Goal: Answer question/provide support: Share knowledge or assist other users

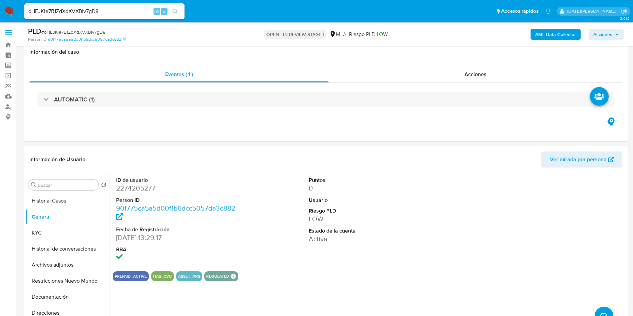
select select "10"
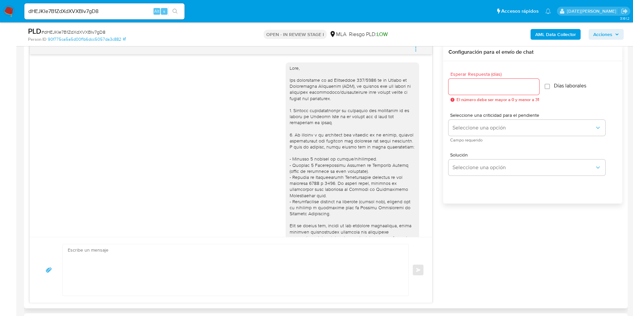
scroll to position [744, 0]
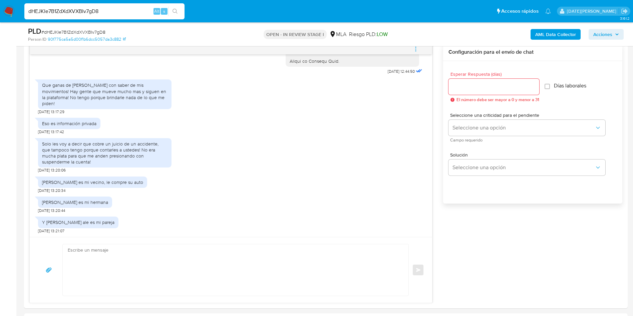
click at [96, 8] on input "dHEJKIe7B1ZdXdXVXBIv7gD8" at bounding box center [104, 11] width 160 height 9
click at [97, 8] on input "dHEJKIe7B1ZdXdXVXBIv7gD8" at bounding box center [104, 11] width 160 height 9
paste input "jeeCbBepUfYChgGqLiiRZqZ"
type input "jeeCbBepUfYChgGqLiiRZqZ8"
click at [176, 9] on icon "search-icon" at bounding box center [174, 11] width 5 height 5
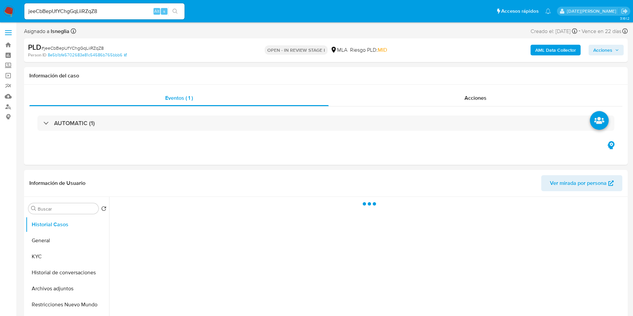
select select "10"
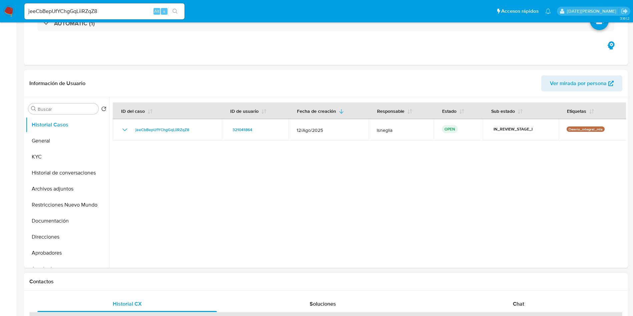
scroll to position [200, 0]
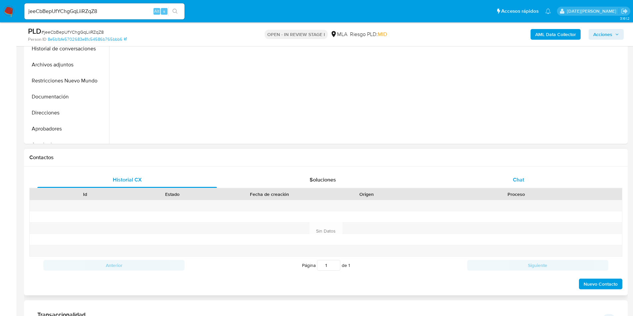
click at [515, 182] on span "Chat" at bounding box center [518, 180] width 11 height 8
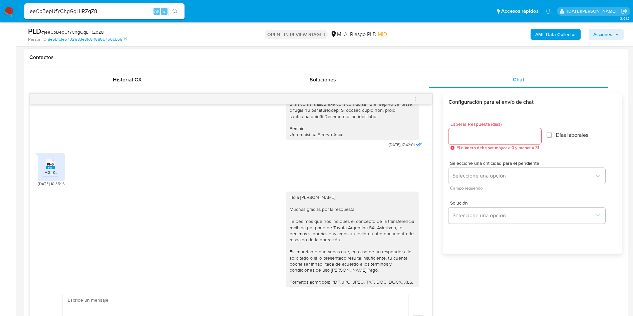
scroll to position [369, 0]
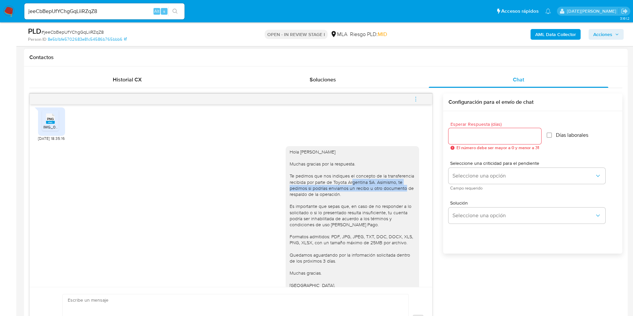
drag, startPoint x: 330, startPoint y: 193, endPoint x: 380, endPoint y: 201, distance: 50.6
click at [380, 201] on div "Hola Leonel Dario Sanchez Muchas gracias por la respuesta. Te pedimos que nos i…" at bounding box center [352, 225] width 125 height 152
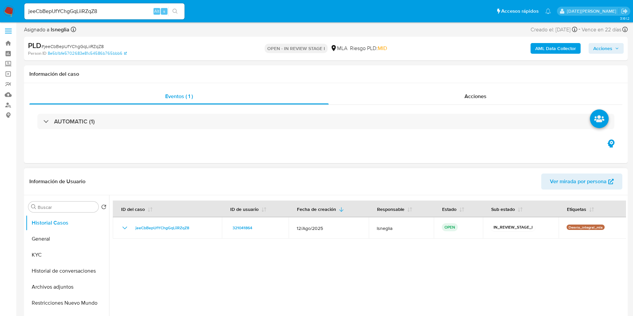
scroll to position [0, 0]
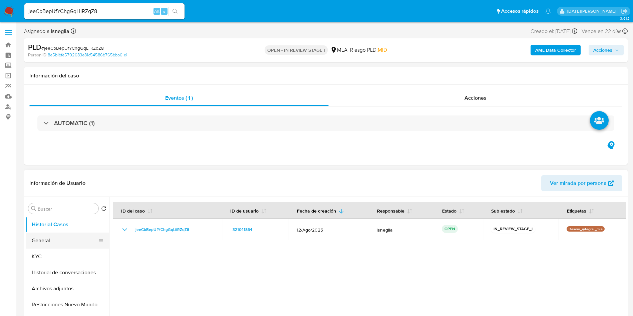
click at [63, 242] on button "General" at bounding box center [65, 241] width 78 height 16
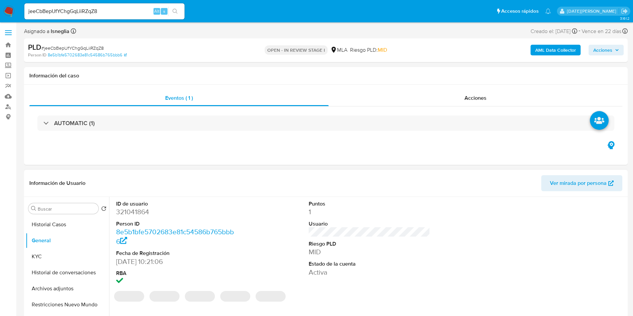
click at [144, 208] on dd "321041864" at bounding box center [177, 211] width 122 height 9
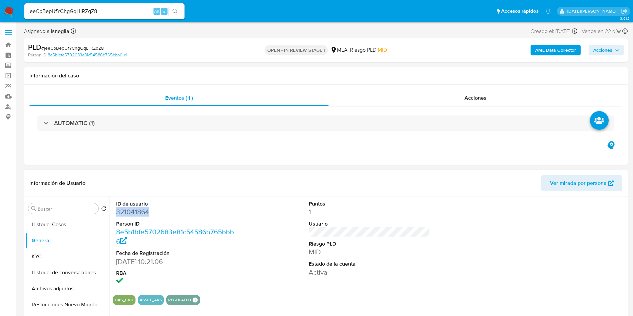
copy dd "321041864"
click at [389, 139] on div "AUTOMATIC (1)" at bounding box center [325, 122] width 593 height 33
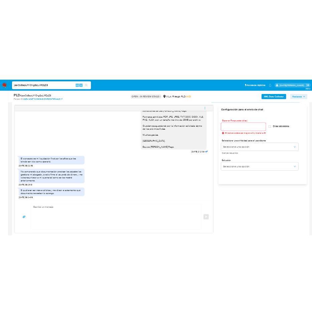
scroll to position [400, 0]
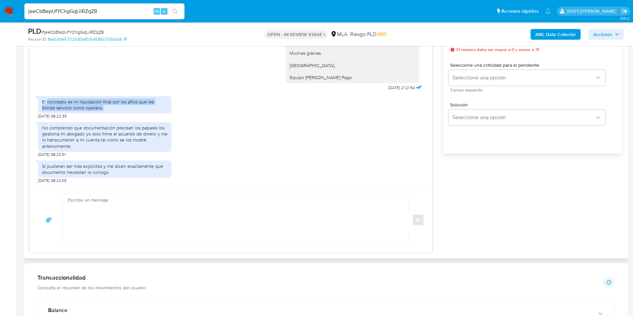
drag, startPoint x: 46, startPoint y: 101, endPoint x: 99, endPoint y: 109, distance: 52.9
click at [99, 109] on div "El concepto es mi liquidación final por los años que les brinde servicio como o…" at bounding box center [104, 105] width 125 height 12
click at [79, 101] on div "El concepto es mi liquidación final por los años que les brinde servicio como o…" at bounding box center [104, 105] width 125 height 12
click at [86, 103] on div "El concepto es mi liquidación final por los años que les brinde servicio como o…" at bounding box center [104, 105] width 125 height 12
click at [80, 101] on div "El concepto es mi liquidación final por los años que les brinde servicio como o…" at bounding box center [104, 105] width 125 height 12
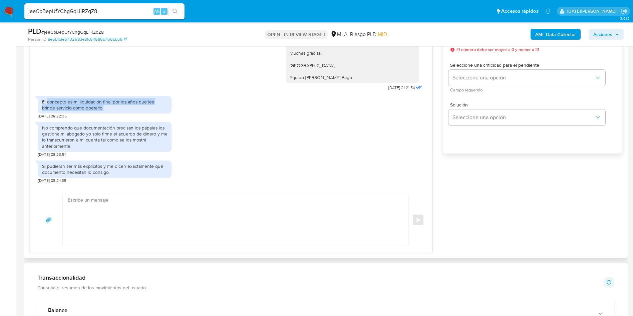
click at [122, 102] on div "El concepto es mi liquidación final por los años que les brinde servicio como o…" at bounding box center [104, 105] width 125 height 12
drag, startPoint x: 110, startPoint y: 100, endPoint x: 83, endPoint y: 100, distance: 27.4
click at [78, 101] on div "El concepto es mi liquidación final por los años que les brinde servicio como o…" at bounding box center [104, 105] width 125 height 12
copy div "liquidación final"
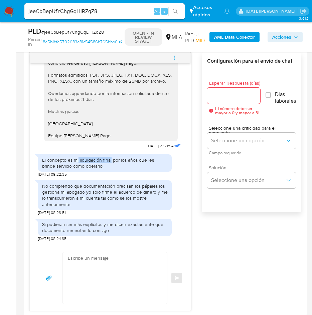
scroll to position [300, 0]
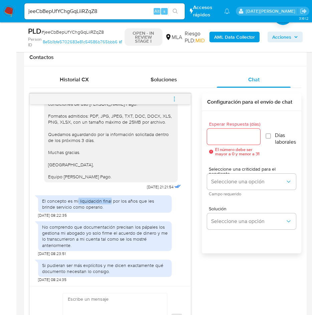
click at [174, 100] on icon "menu-action" at bounding box center [174, 99] width 6 height 6
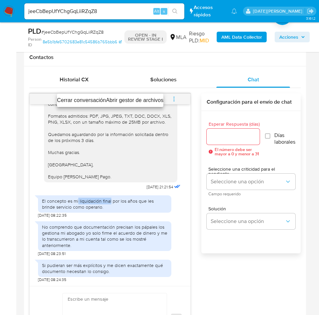
click at [86, 101] on li "Cerrar conversación" at bounding box center [81, 100] width 49 height 8
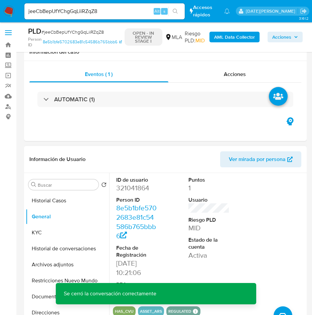
scroll to position [50, 0]
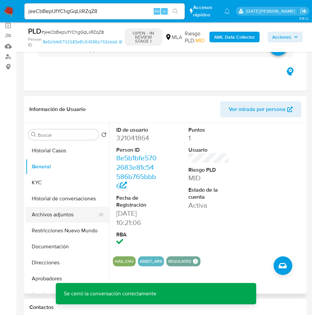
click at [55, 215] on button "Archivos adjuntos" at bounding box center [65, 215] width 78 height 16
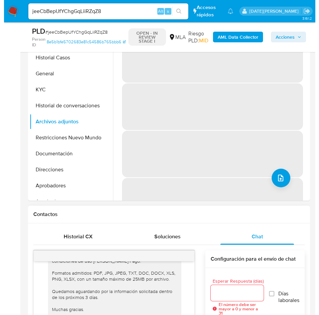
scroll to position [100, 0]
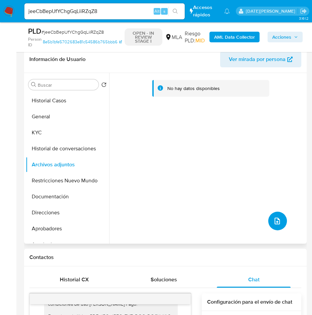
click at [276, 224] on icon "upload-file" at bounding box center [277, 221] width 8 height 8
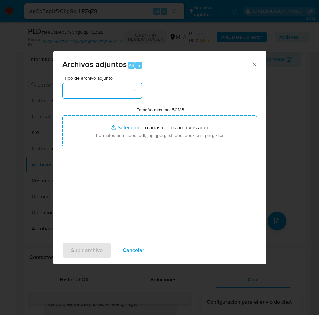
click at [98, 93] on button "button" at bounding box center [102, 91] width 80 height 16
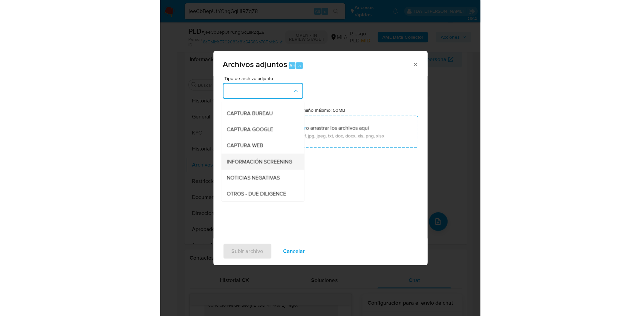
scroll to position [50, 0]
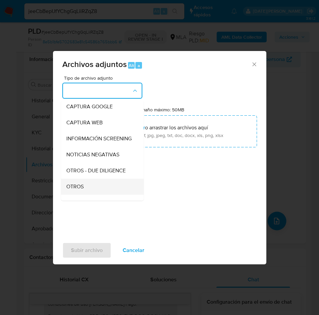
click at [83, 190] on span "OTROS" at bounding box center [74, 186] width 17 height 7
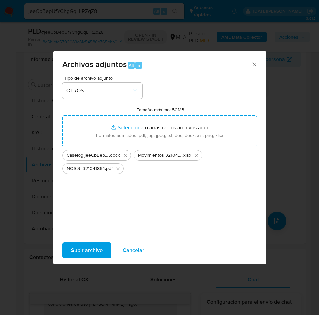
click at [80, 247] on span "Subir archivo" at bounding box center [87, 250] width 32 height 15
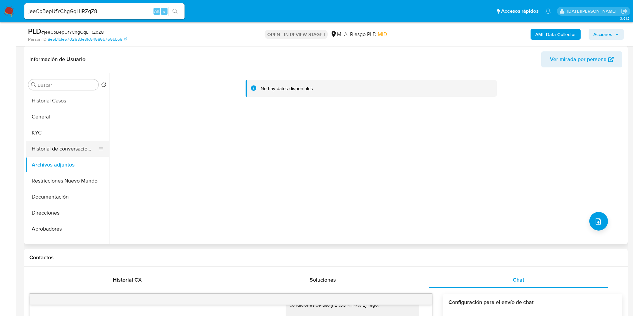
click at [75, 146] on button "Historial de conversaciones" at bounding box center [65, 149] width 78 height 16
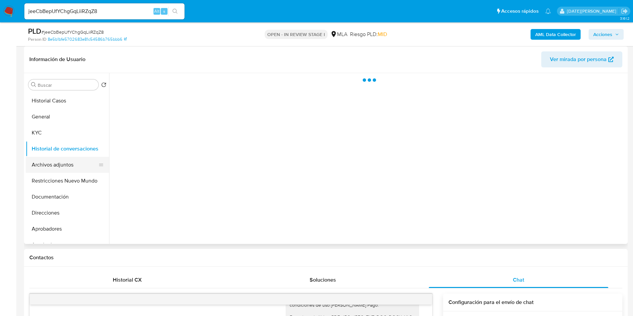
click at [56, 162] on button "Archivos adjuntos" at bounding box center [65, 165] width 78 height 16
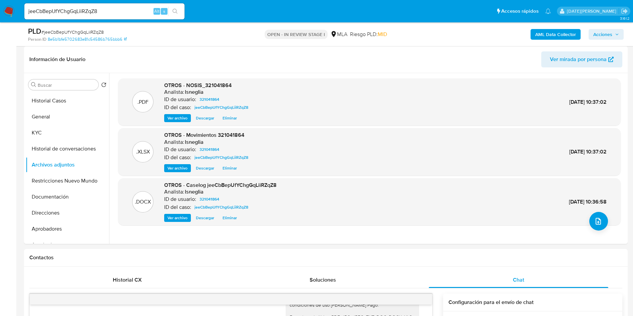
click at [562, 30] on b "AML Data Collector" at bounding box center [555, 34] width 41 height 11
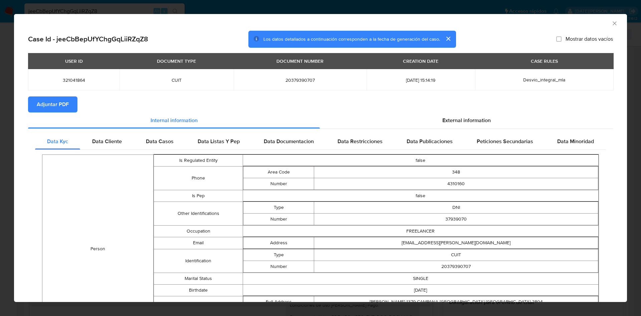
click at [70, 101] on button "Adjuntar PDF" at bounding box center [52, 104] width 49 height 16
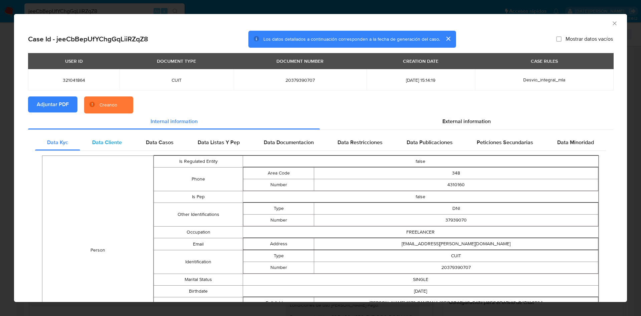
click at [118, 139] on span "Data Cliente" at bounding box center [107, 142] width 30 height 8
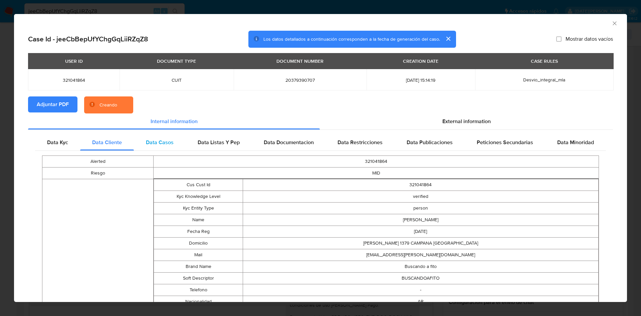
click at [153, 140] on span "Data Casos" at bounding box center [160, 142] width 28 height 8
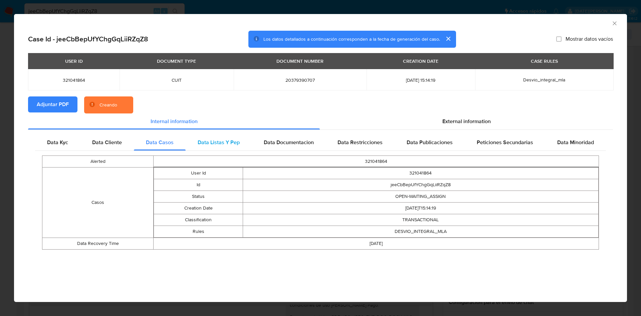
click at [217, 142] on span "Data Listas Y Pep" at bounding box center [218, 142] width 42 height 8
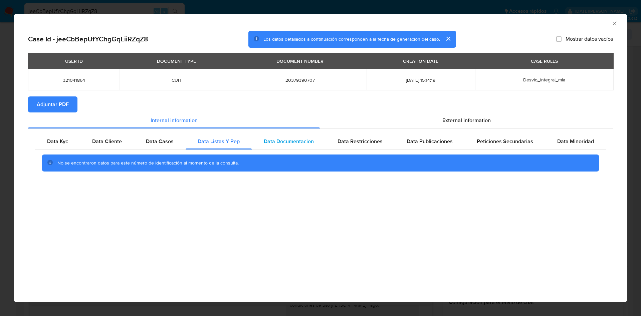
click at [281, 144] on span "Data Documentacion" at bounding box center [289, 141] width 50 height 8
click at [363, 142] on span "Data Restricciones" at bounding box center [359, 141] width 45 height 8
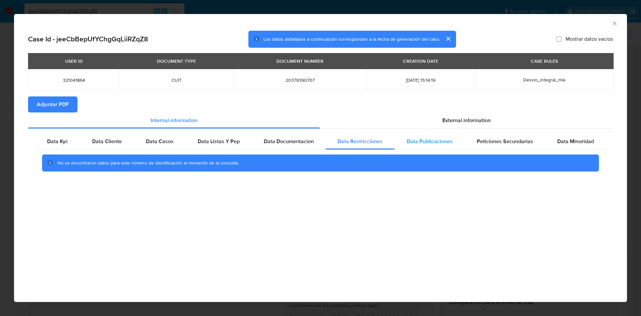
click at [444, 138] on span "Data Publicaciones" at bounding box center [429, 141] width 46 height 8
drag, startPoint x: 503, startPoint y: 139, endPoint x: 525, endPoint y: 141, distance: 22.1
click at [504, 139] on span "Peticiones Secundarias" at bounding box center [504, 141] width 56 height 8
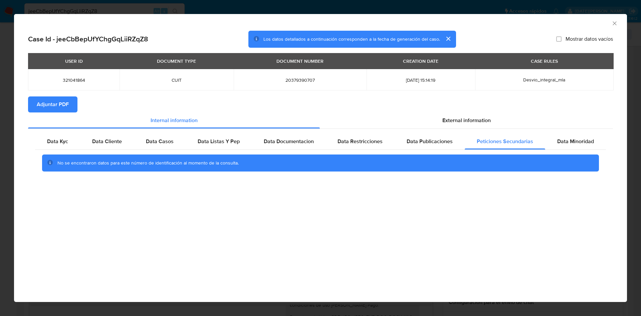
click at [606, 142] on div "Data Kyc Data Cliente Data Casos Data Listas Y Pep Data Documentacion Data Rest…" at bounding box center [320, 155] width 584 height 52
click at [589, 141] on span "Data Minoridad" at bounding box center [575, 141] width 37 height 8
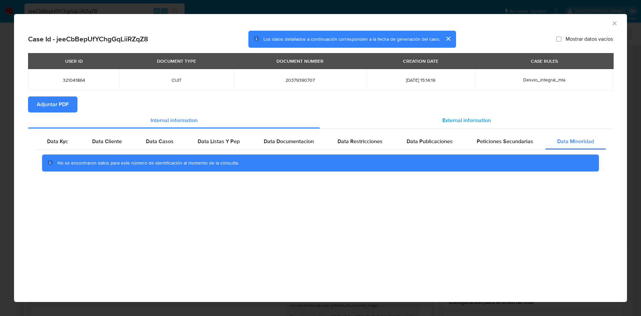
click at [480, 112] on div "External information" at bounding box center [466, 120] width 293 height 16
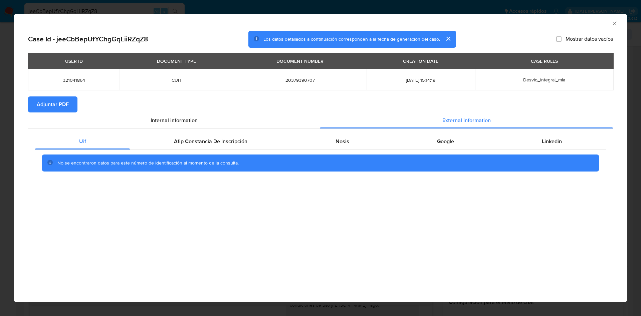
click at [203, 130] on div "Uif Afip Constancia De Inscripción Nosis Google Linkedin No se encontraron dato…" at bounding box center [320, 155] width 584 height 52
drag, startPoint x: 222, startPoint y: 138, endPoint x: 294, endPoint y: 137, distance: 72.4
click at [221, 138] on span "Afip Constancia De Inscripción" at bounding box center [210, 141] width 73 height 8
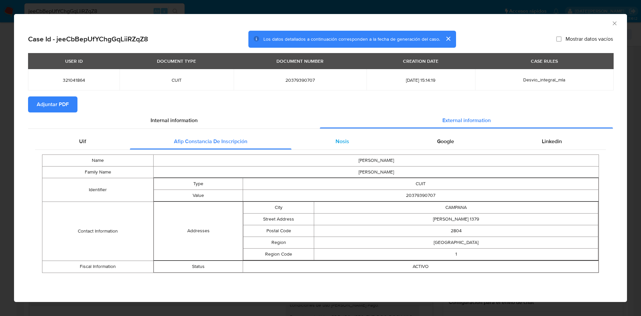
click at [336, 136] on div "Nosis" at bounding box center [341, 141] width 101 height 16
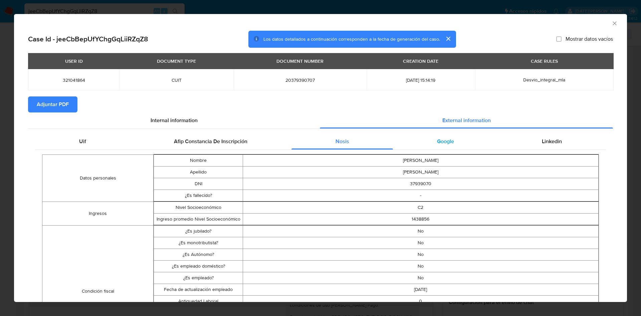
click at [425, 138] on div "Google" at bounding box center [445, 141] width 105 height 16
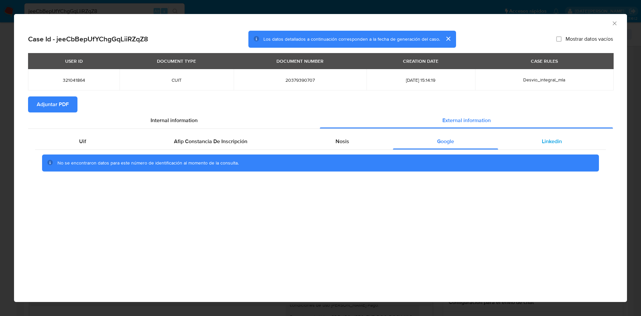
click at [545, 136] on div "Linkedin" at bounding box center [552, 141] width 108 height 16
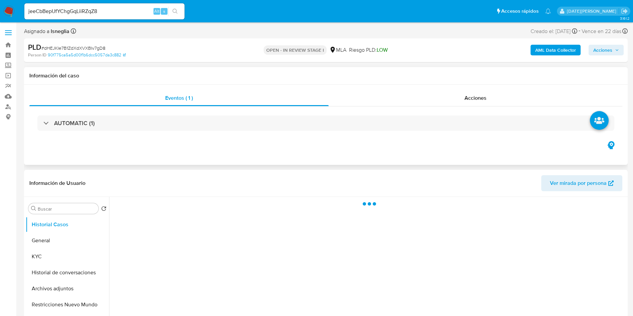
select select "10"
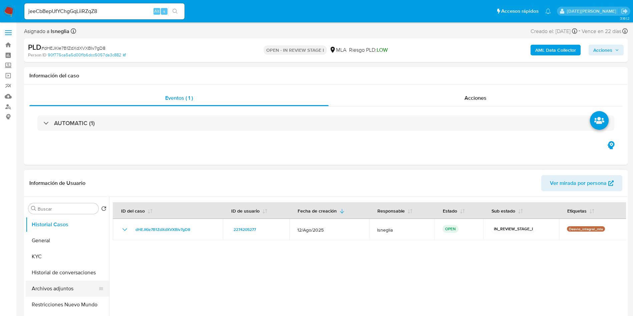
click at [52, 284] on button "Archivos adjuntos" at bounding box center [65, 289] width 78 height 16
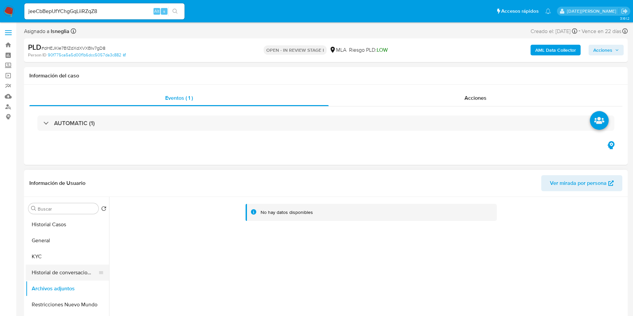
click at [60, 266] on button "Historial de conversaciones" at bounding box center [65, 273] width 78 height 16
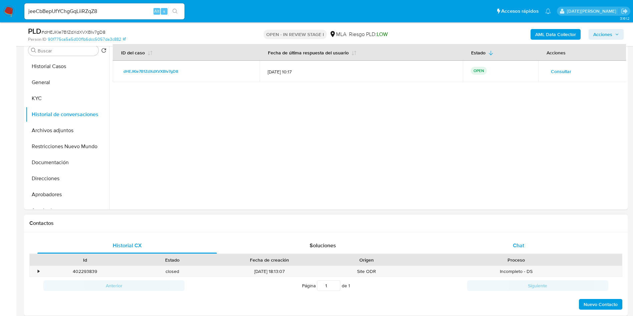
scroll to position [150, 0]
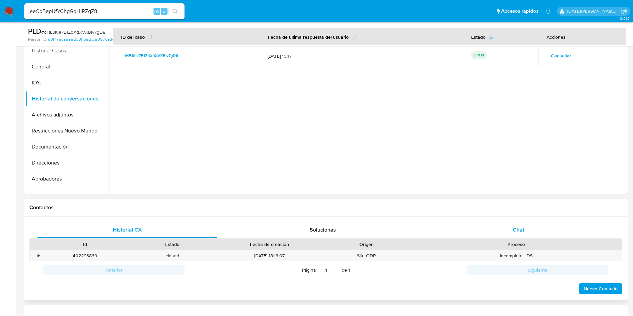
click at [522, 230] on span "Chat" at bounding box center [518, 230] width 11 height 8
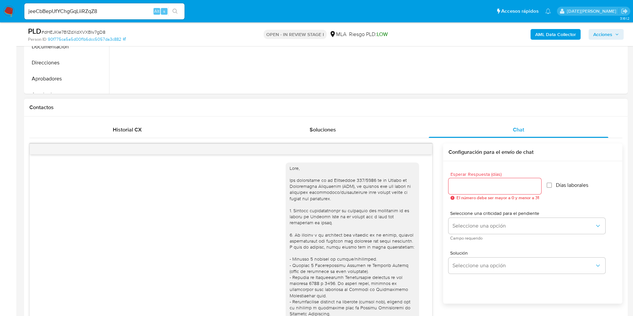
scroll to position [744, 0]
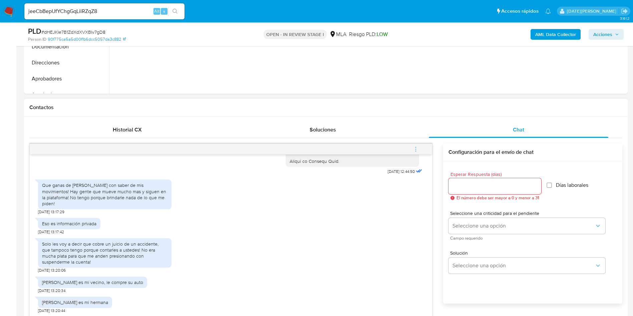
click at [416, 148] on icon "menu-action" at bounding box center [416, 149] width 6 height 6
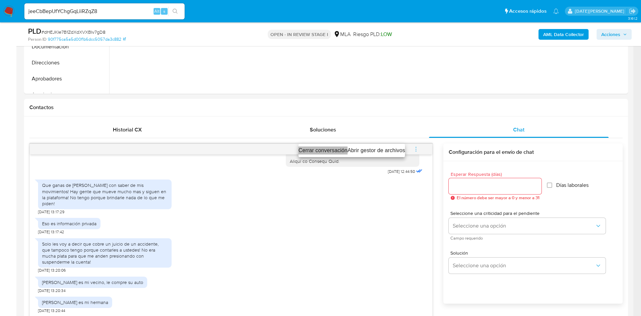
click at [324, 153] on li "Cerrar conversación" at bounding box center [322, 150] width 49 height 8
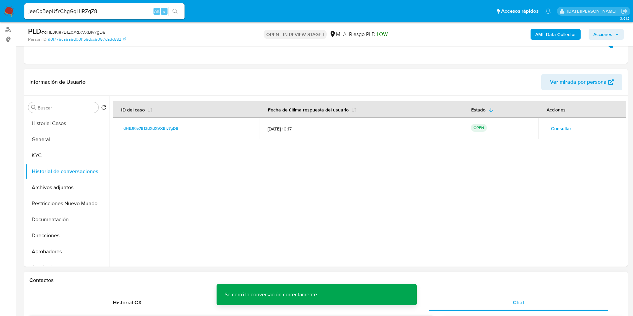
scroll to position [50, 0]
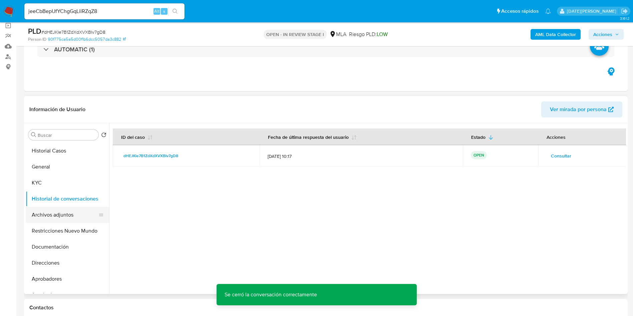
click at [46, 211] on button "Archivos adjuntos" at bounding box center [65, 215] width 78 height 16
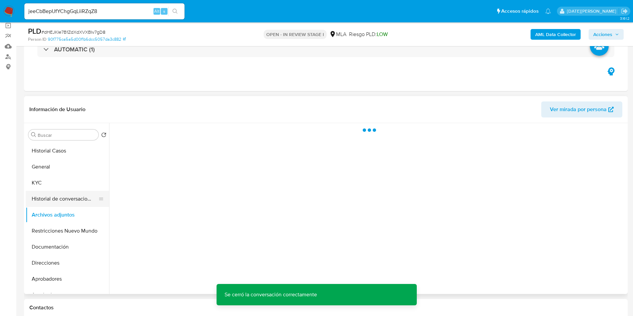
click at [56, 201] on button "Historial de conversaciones" at bounding box center [65, 199] width 78 height 16
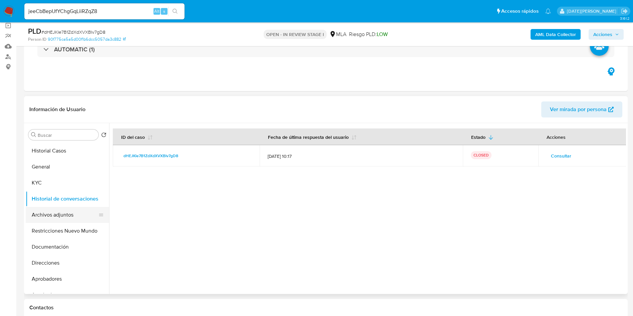
click at [63, 219] on button "Archivos adjuntos" at bounding box center [65, 215] width 78 height 16
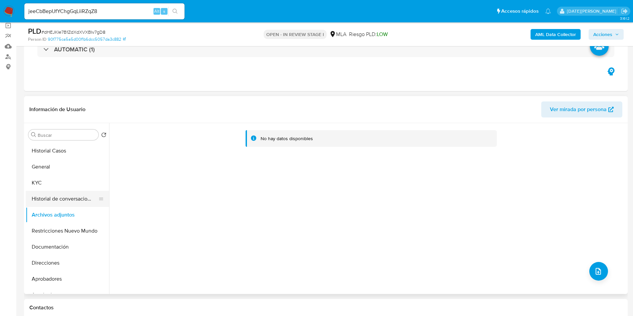
click at [77, 193] on button "Historial de conversaciones" at bounding box center [65, 199] width 78 height 16
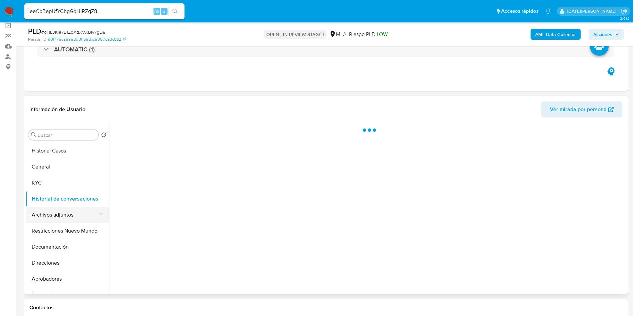
click at [63, 219] on button "Archivos adjuntos" at bounding box center [65, 215] width 78 height 16
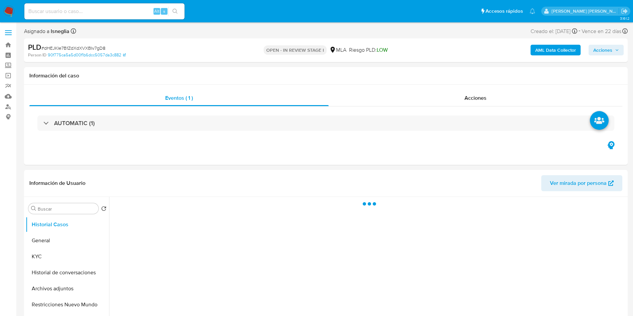
select select "10"
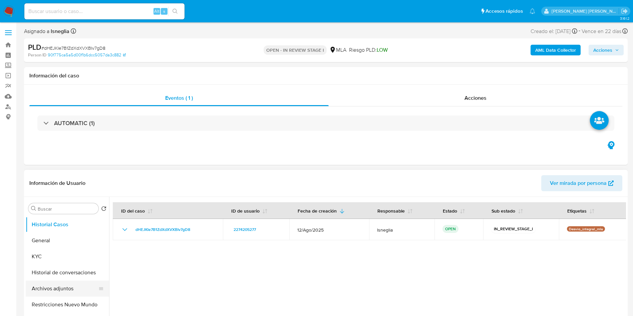
click at [59, 287] on button "Archivos adjuntos" at bounding box center [65, 289] width 78 height 16
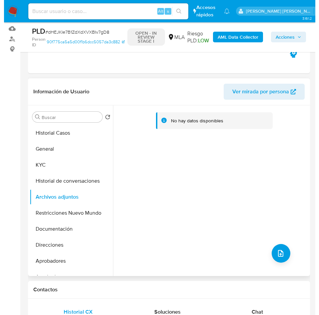
scroll to position [100, 0]
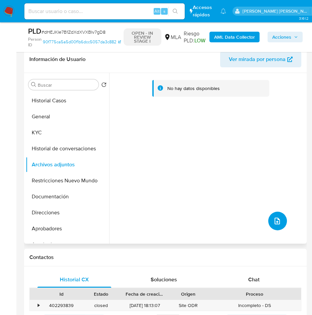
click at [274, 221] on icon "upload-file" at bounding box center [276, 221] width 5 height 7
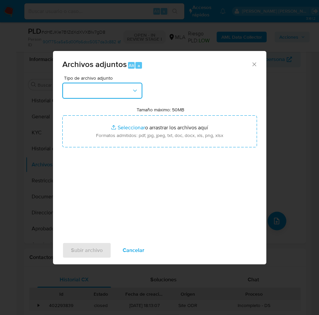
click at [112, 96] on button "button" at bounding box center [102, 91] width 80 height 16
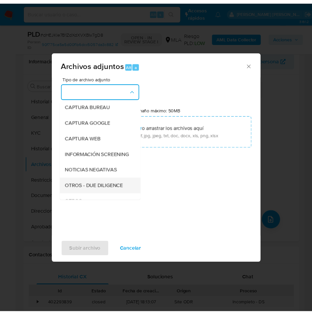
scroll to position [50, 0]
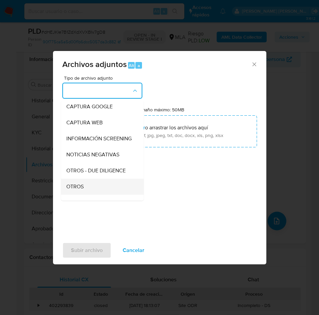
click at [83, 190] on span "OTROS" at bounding box center [74, 186] width 17 height 7
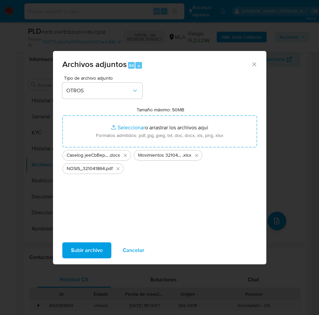
click at [87, 249] on span "Subir archivo" at bounding box center [87, 250] width 32 height 15
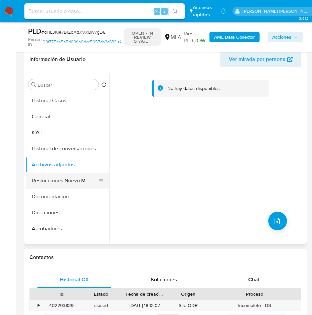
click at [63, 180] on button "Restricciones Nuevo Mundo" at bounding box center [65, 181] width 78 height 16
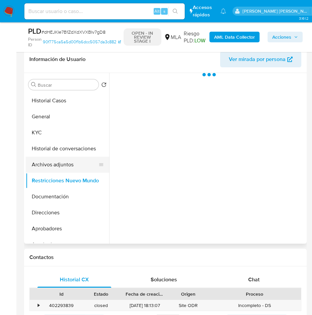
click at [64, 166] on button "Archivos adjuntos" at bounding box center [65, 165] width 78 height 16
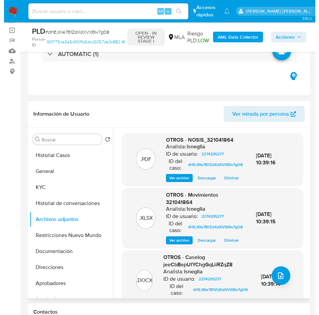
scroll to position [0, 0]
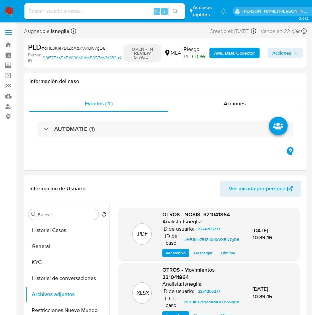
click at [237, 55] on b "AML Data Collector" at bounding box center [234, 53] width 41 height 11
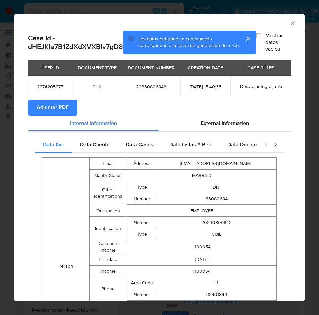
click at [64, 115] on span "Adjuntar PDF" at bounding box center [53, 107] width 32 height 15
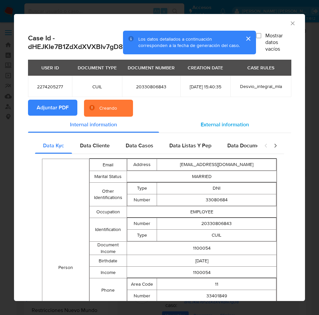
click at [238, 132] on div "External information" at bounding box center [225, 125] width 132 height 16
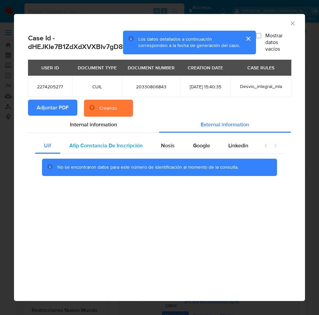
click at [85, 145] on span "Afip Constancia De Inscripción" at bounding box center [105, 146] width 73 height 8
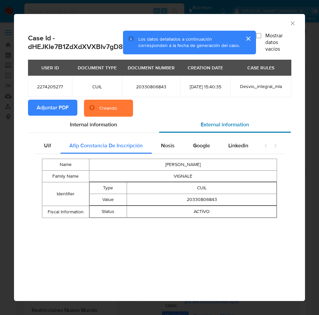
click at [158, 146] on div "Nosis" at bounding box center [168, 146] width 32 height 16
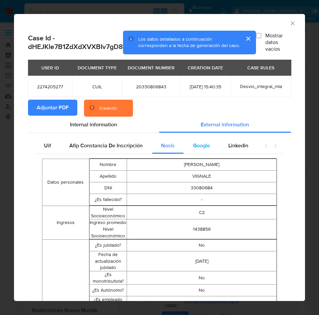
click at [200, 149] on span "Google" at bounding box center [201, 146] width 17 height 8
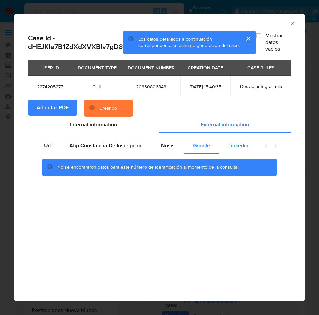
click at [247, 143] on span "Linkedin" at bounding box center [239, 146] width 20 height 8
click at [99, 123] on span "Internal information" at bounding box center [93, 125] width 47 height 8
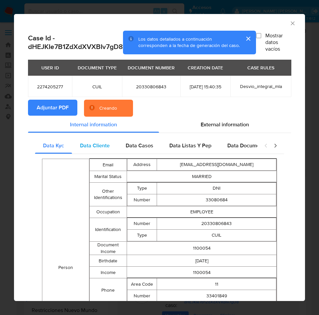
click at [91, 149] on span "Data Cliente" at bounding box center [95, 146] width 30 height 8
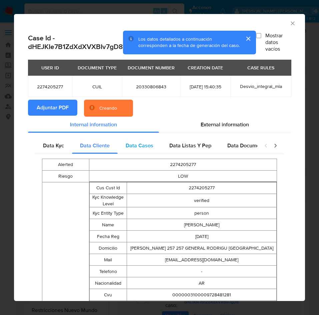
click at [129, 149] on span "Data Casos" at bounding box center [140, 146] width 28 height 8
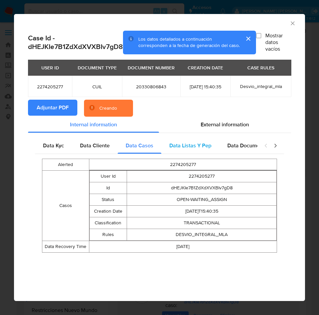
click at [201, 146] on span "Data Listas Y Pep" at bounding box center [190, 146] width 42 height 8
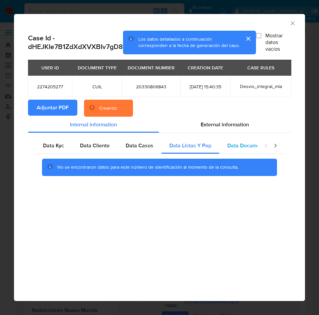
click at [250, 147] on span "Data Documentacion" at bounding box center [253, 146] width 50 height 8
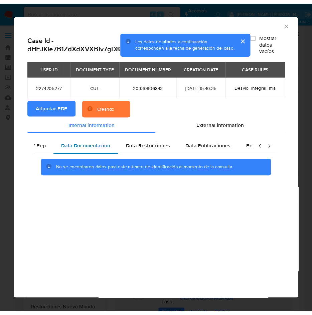
scroll to position [0, 183]
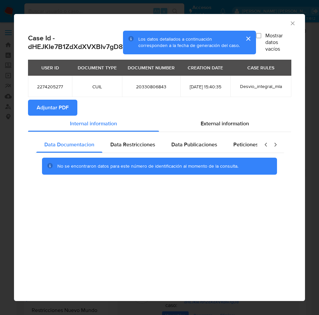
click at [247, 37] on button "cerrar" at bounding box center [248, 39] width 16 height 16
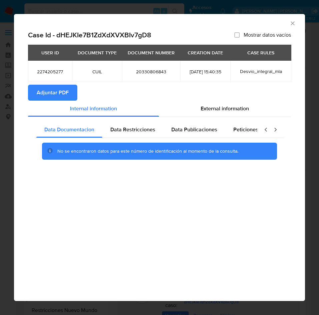
click at [291, 23] on icon "Cerrar ventana" at bounding box center [293, 23] width 7 height 7
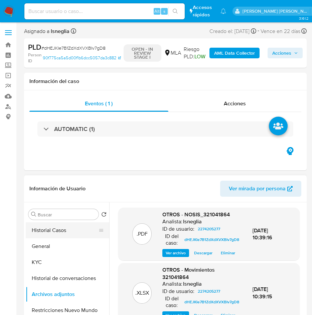
click at [58, 230] on button "Historial Casos" at bounding box center [65, 231] width 78 height 16
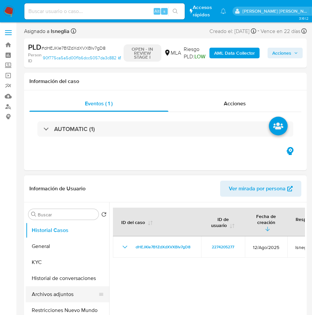
click at [52, 292] on button "Archivos adjuntos" at bounding box center [65, 295] width 78 height 16
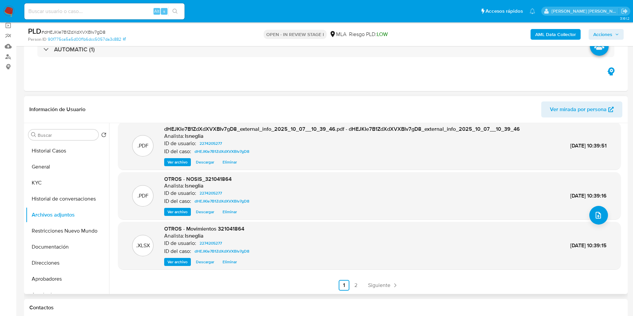
scroll to position [0, 0]
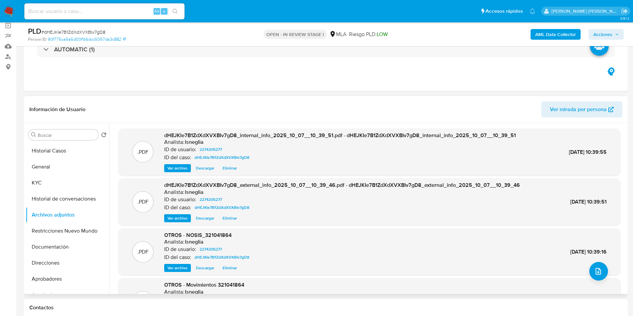
click at [267, 114] on header "Información de Usuario Ver mirada por persona" at bounding box center [325, 109] width 593 height 16
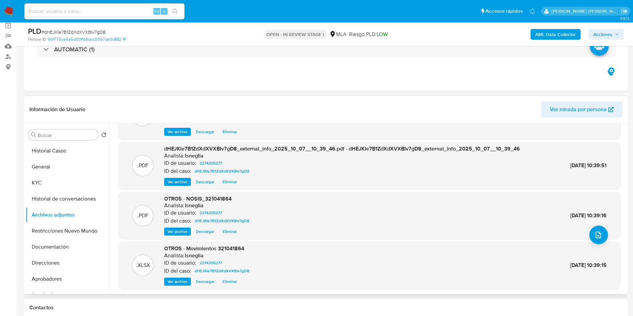
scroll to position [56, 0]
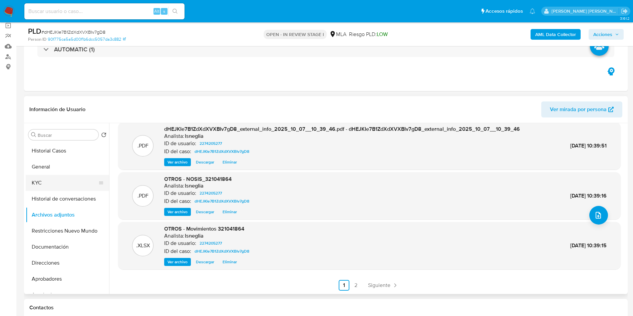
click at [74, 189] on button "KYC" at bounding box center [65, 183] width 78 height 16
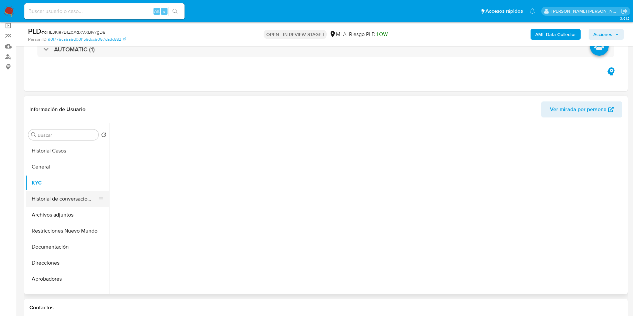
scroll to position [0, 0]
click at [71, 195] on button "Historial de conversaciones" at bounding box center [65, 199] width 78 height 16
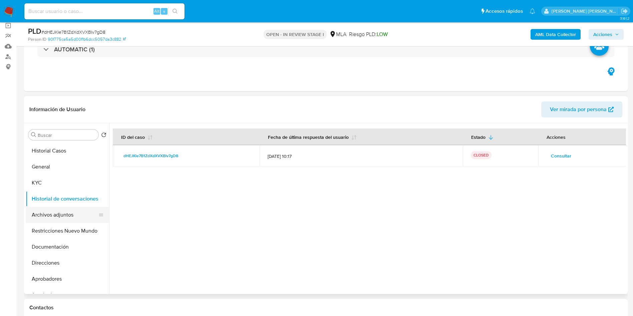
click at [46, 214] on button "Archivos adjuntos" at bounding box center [65, 215] width 78 height 16
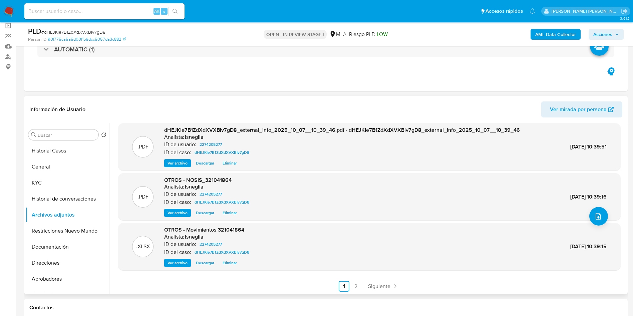
scroll to position [56, 0]
click at [355, 283] on link "2" at bounding box center [356, 285] width 11 height 11
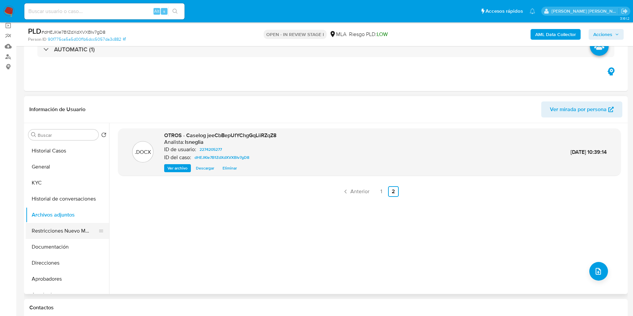
click at [66, 226] on button "Restricciones Nuevo Mundo" at bounding box center [65, 231] width 78 height 16
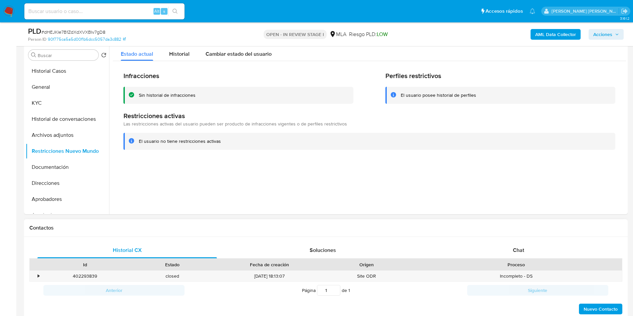
scroll to position [250, 0]
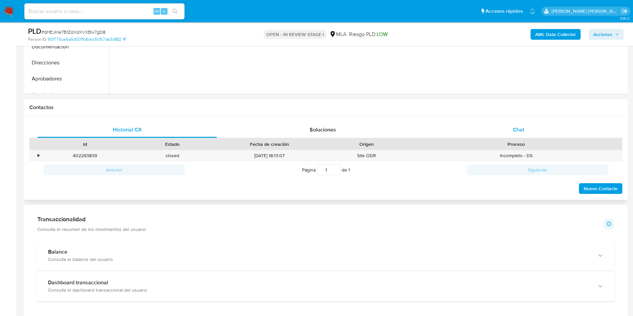
click at [507, 127] on div "Chat" at bounding box center [518, 130] width 179 height 16
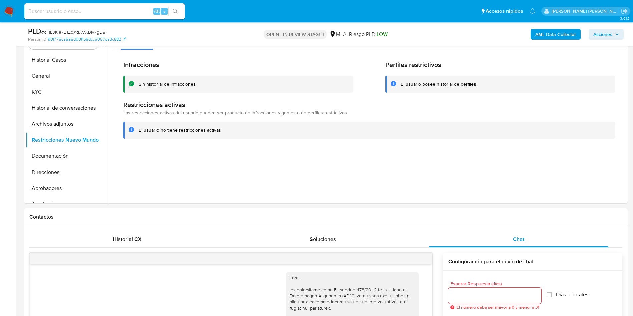
scroll to position [50, 0]
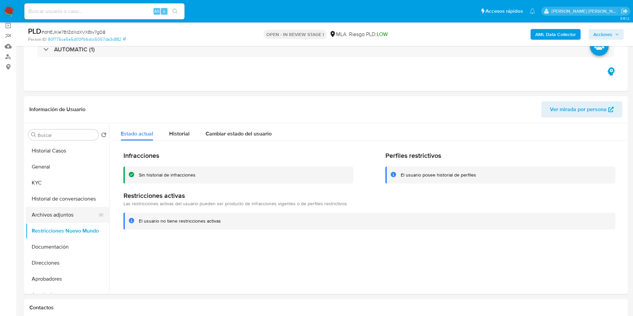
click at [61, 209] on button "Archivos adjuntos" at bounding box center [65, 215] width 78 height 16
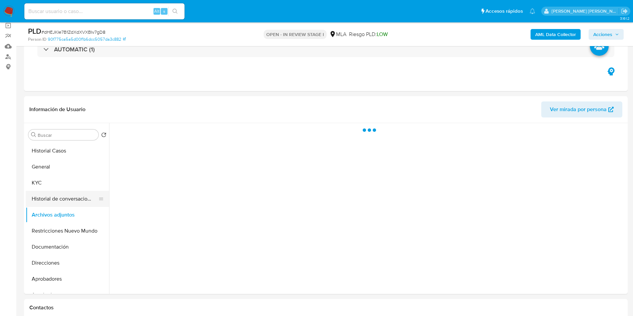
click at [68, 193] on button "Historial de conversaciones" at bounding box center [65, 199] width 78 height 16
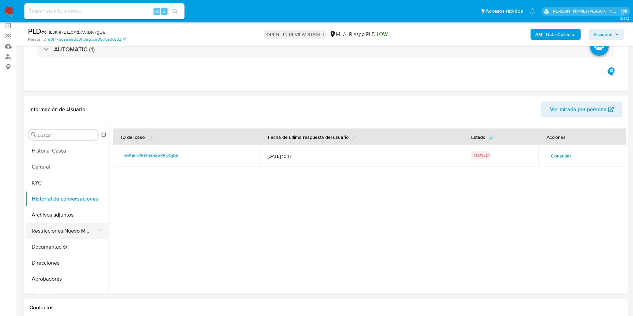
click at [65, 223] on button "Restricciones Nuevo Mundo" at bounding box center [65, 231] width 78 height 16
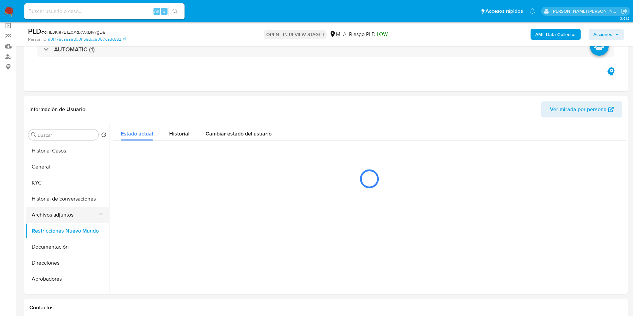
click at [68, 216] on button "Archivos adjuntos" at bounding box center [65, 215] width 78 height 16
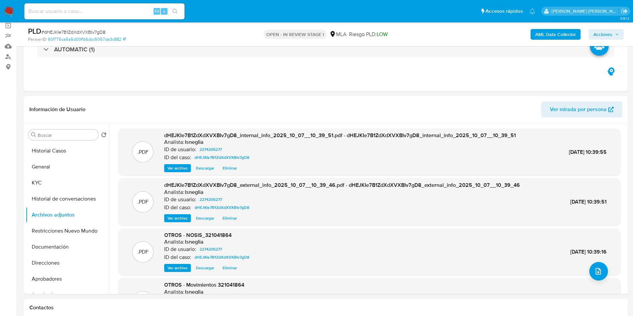
scroll to position [56, 0]
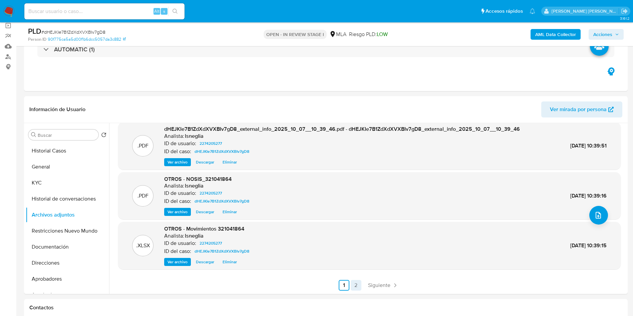
click at [354, 287] on link "2" at bounding box center [356, 285] width 11 height 11
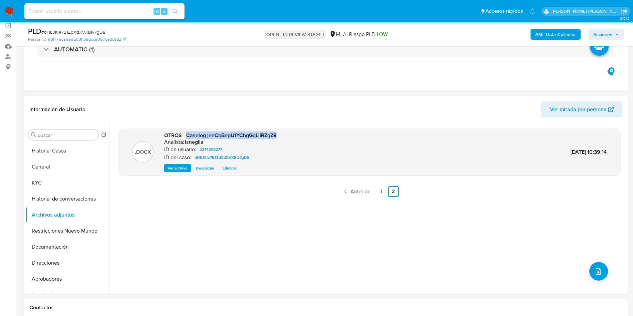
drag, startPoint x: 187, startPoint y: 136, endPoint x: 289, endPoint y: 134, distance: 101.8
click at [289, 134] on div ".DOCX OTROS - Caselog jeeCbBepUfYChgGqLiiRZqZ8 Analista: lsneglia ID de usuario…" at bounding box center [369, 152] width 496 height 41
copy span "Caselog jeeCbBepUfYChgGqLiiRZqZ8"
click at [382, 191] on link "1" at bounding box center [381, 191] width 11 height 11
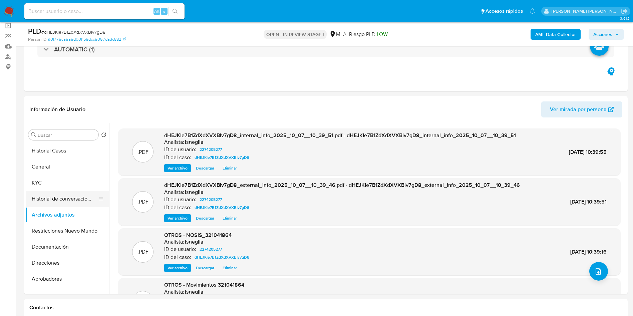
click at [66, 195] on button "Historial de conversaciones" at bounding box center [65, 199] width 78 height 16
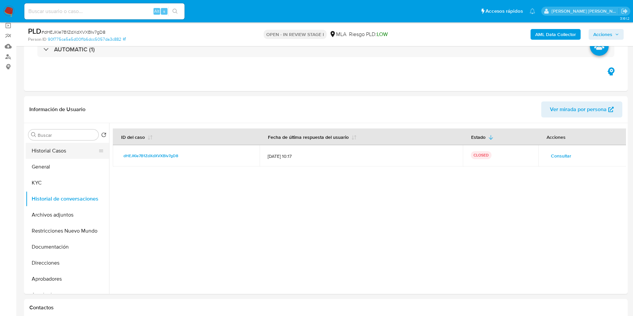
click at [58, 146] on button "Historial Casos" at bounding box center [65, 151] width 78 height 16
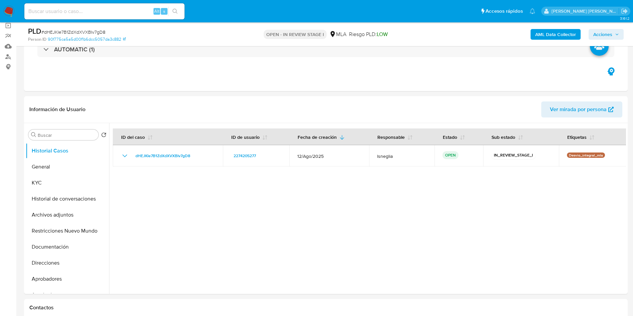
click at [619, 38] on button "Acciones" at bounding box center [605, 34] width 35 height 11
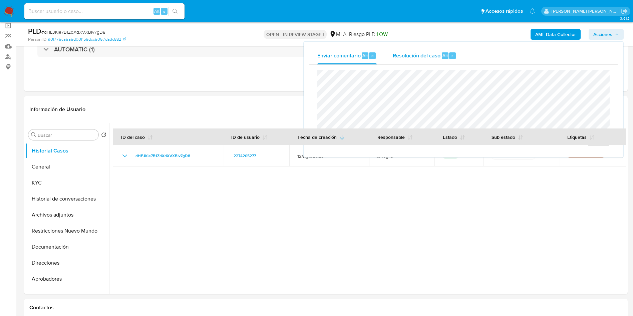
click at [417, 59] on div "Resolución del caso Alt r" at bounding box center [425, 55] width 64 height 17
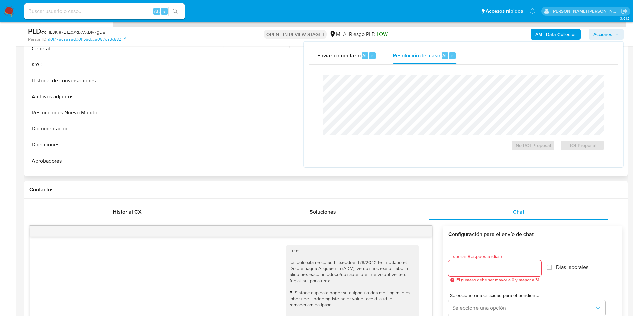
scroll to position [200, 0]
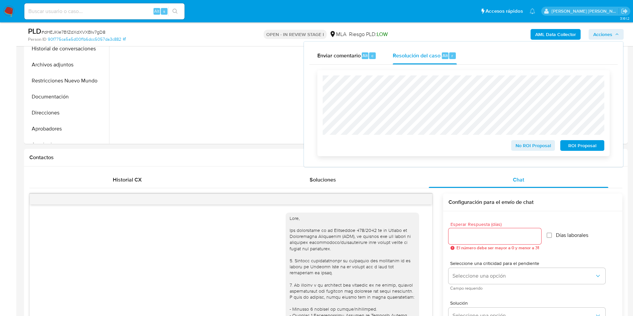
click at [530, 147] on span "No ROI Proposal" at bounding box center [533, 145] width 35 height 9
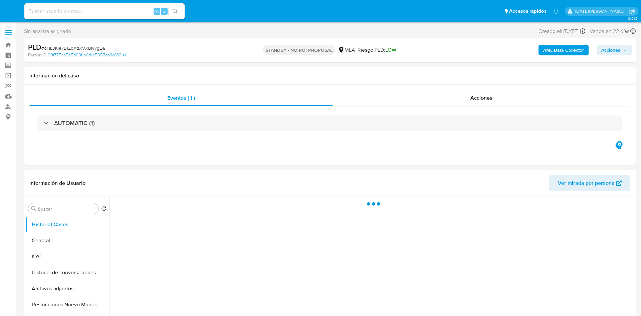
select select "10"
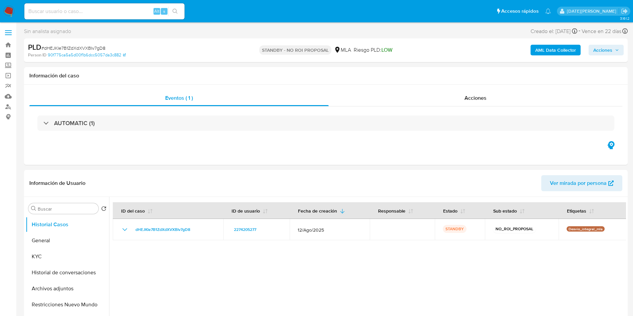
click at [60, 12] on input at bounding box center [104, 11] width 160 height 9
paste input "O1ILworGGl29SEqk3l7JqnhS"
type input "O1ILworGGl29SEqk3l7JqnhS"
click at [173, 9] on icon "search-icon" at bounding box center [174, 11] width 5 height 5
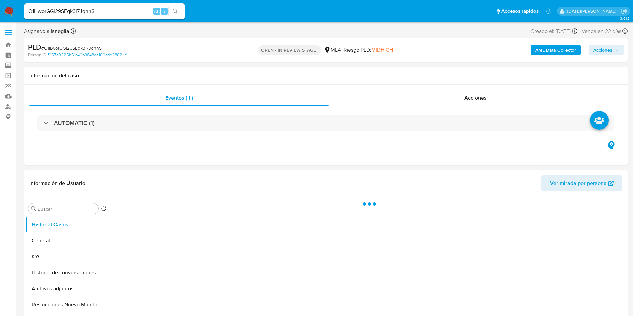
select select "10"
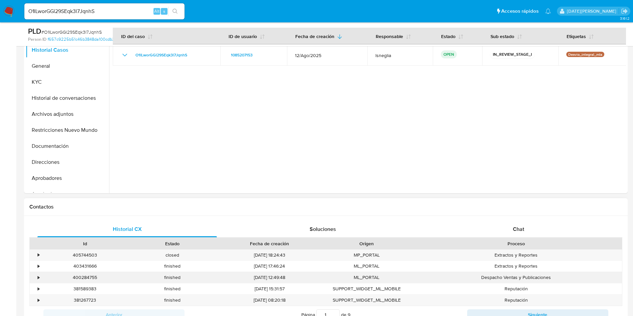
scroll to position [200, 0]
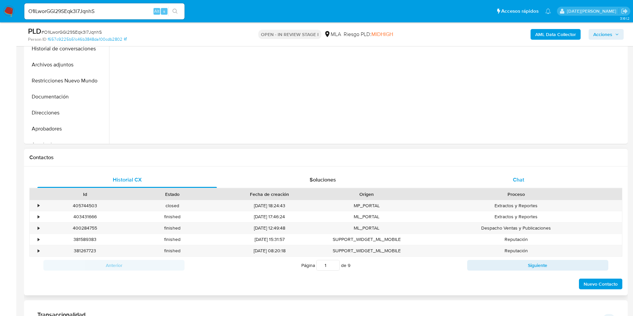
click at [518, 186] on div "Chat" at bounding box center [518, 180] width 179 height 16
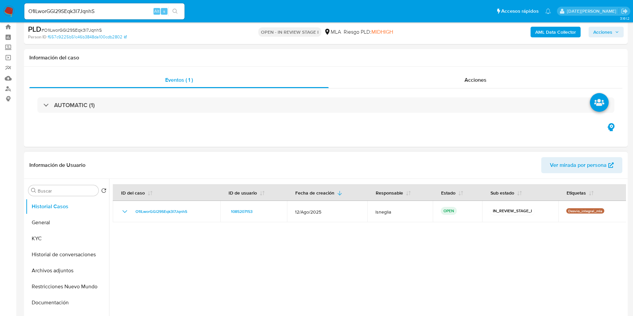
scroll to position [0, 0]
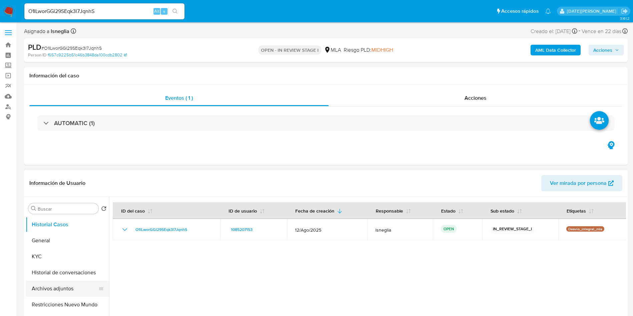
click at [58, 290] on button "Archivos adjuntos" at bounding box center [65, 289] width 78 height 16
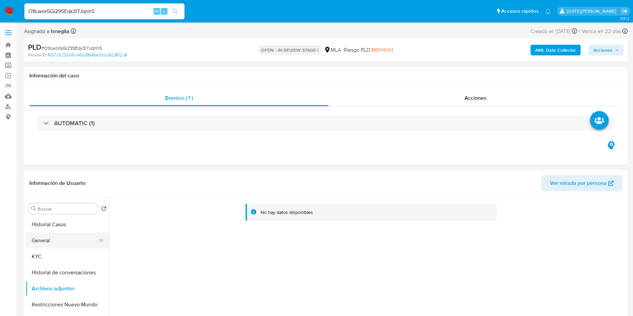
click at [46, 240] on button "General" at bounding box center [65, 241] width 78 height 16
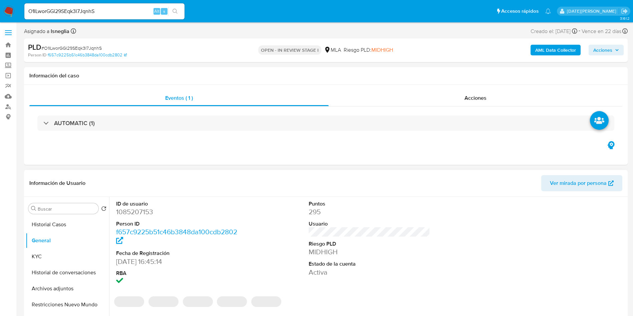
click at [136, 211] on dd "1085207153" at bounding box center [177, 211] width 122 height 9
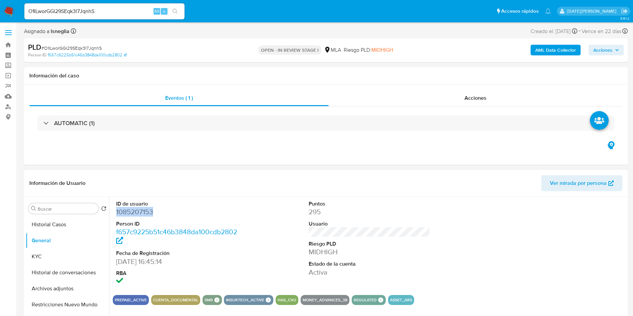
click at [136, 211] on dd "1085207153" at bounding box center [177, 211] width 122 height 9
copy dd "1085207153"
click at [140, 214] on dd "1085207153" at bounding box center [177, 211] width 122 height 9
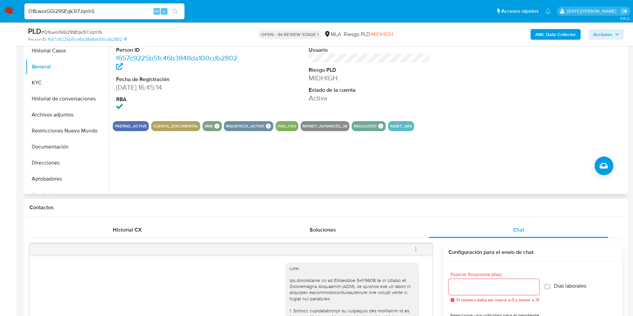
scroll to position [50, 0]
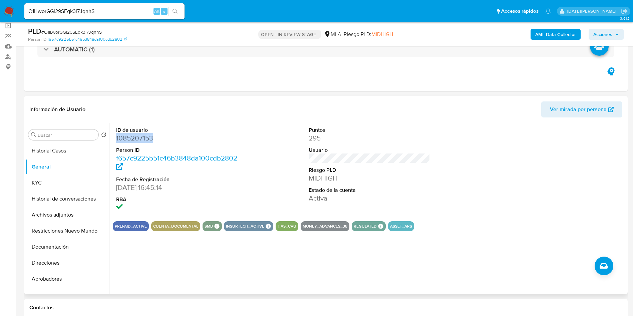
click at [144, 140] on dd "1085207153" at bounding box center [177, 137] width 122 height 9
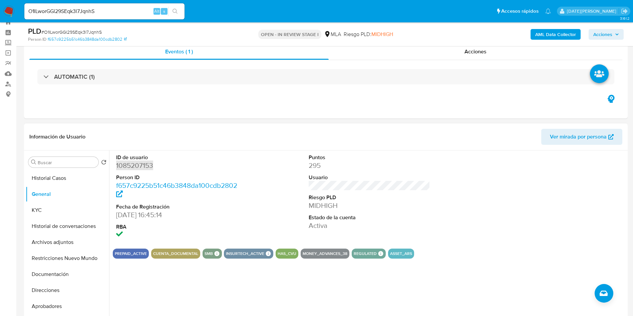
scroll to position [0, 0]
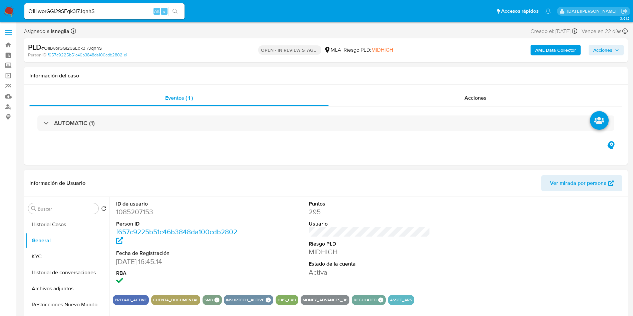
click at [211, 192] on div "Información de Usuario Ver mirada por persona" at bounding box center [325, 183] width 603 height 27
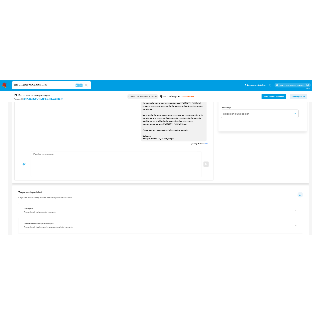
scroll to position [450, 0]
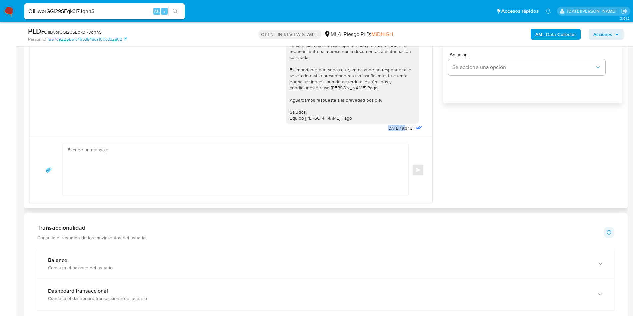
drag, startPoint x: 369, startPoint y: 129, endPoint x: 384, endPoint y: 125, distance: 15.1
click at [392, 128] on div "Hola, Menajem Mendel Safranchik. Esperamos que te encuentres muy bien. Te consu…" at bounding box center [355, 72] width 138 height 122
copy span "15/09/2025"
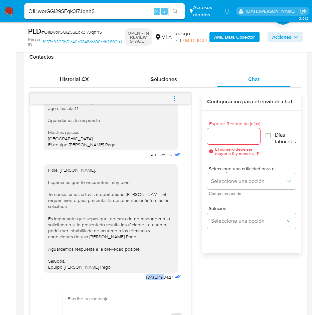
scroll to position [300, 0]
click at [177, 96] on button "menu-action" at bounding box center [174, 99] width 22 height 16
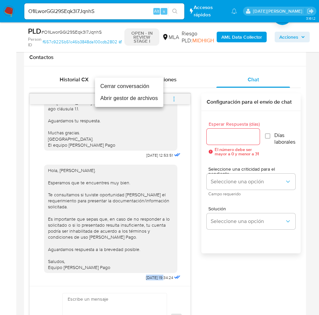
click at [133, 88] on li "Cerrar conversación" at bounding box center [129, 86] width 68 height 12
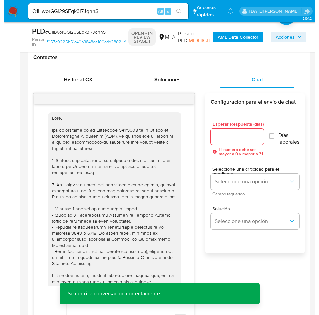
scroll to position [100, 0]
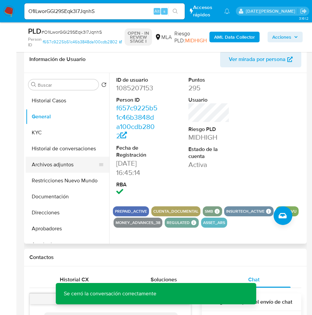
click at [58, 162] on button "Archivos adjuntos" at bounding box center [65, 165] width 78 height 16
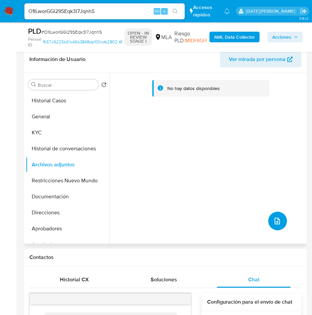
click at [278, 220] on icon "upload-file" at bounding box center [277, 221] width 8 height 8
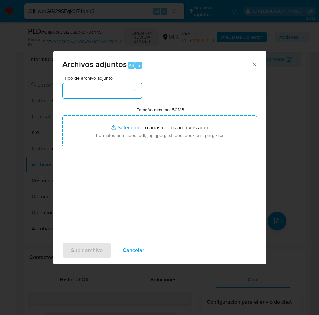
click at [109, 86] on button "button" at bounding box center [102, 91] width 80 height 16
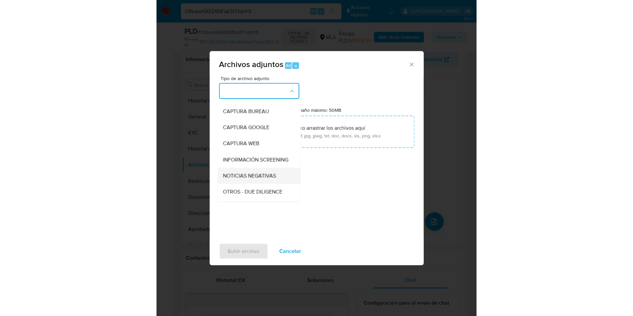
scroll to position [50, 0]
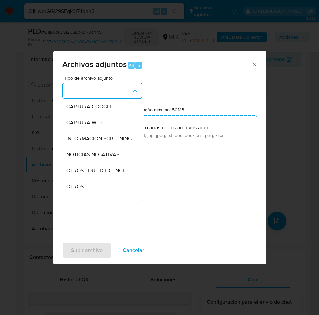
click at [77, 190] on span "OTROS" at bounding box center [74, 186] width 17 height 7
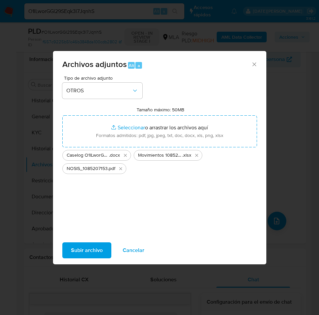
click at [80, 252] on span "Subir archivo" at bounding box center [87, 250] width 32 height 15
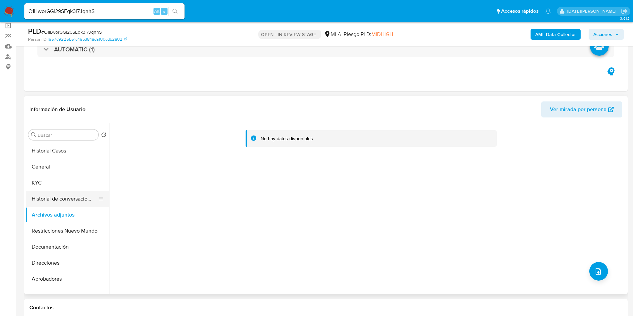
click at [70, 198] on button "Historial de conversaciones" at bounding box center [65, 199] width 78 height 16
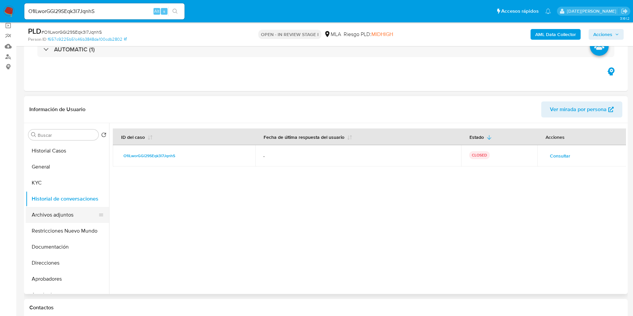
click at [59, 209] on button "Archivos adjuntos" at bounding box center [65, 215] width 78 height 16
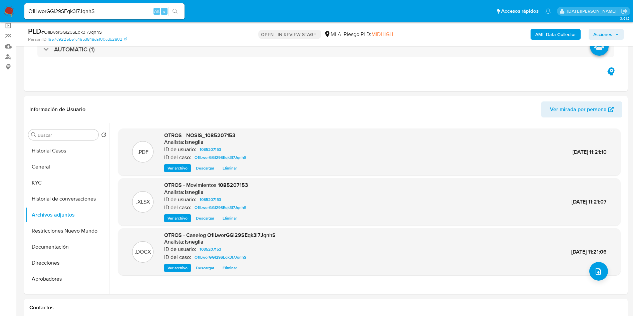
click at [547, 30] on b "AML Data Collector" at bounding box center [555, 34] width 41 height 11
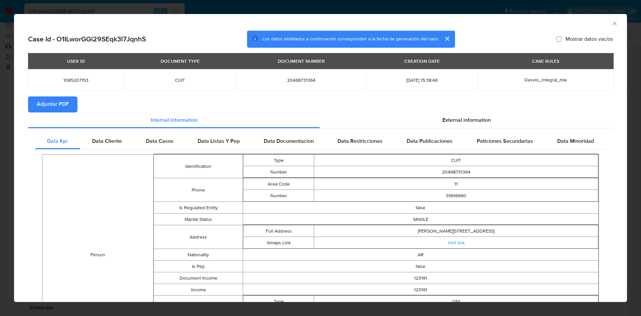
click at [49, 104] on span "Adjuntar PDF" at bounding box center [53, 104] width 32 height 15
drag, startPoint x: 88, startPoint y: 137, endPoint x: 128, endPoint y: 138, distance: 40.7
click at [88, 137] on div "Data Cliente" at bounding box center [107, 142] width 54 height 16
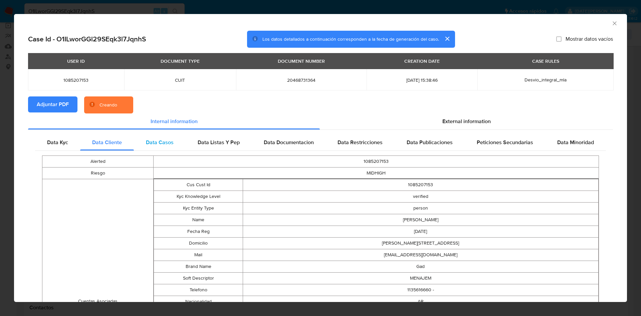
click at [164, 136] on div "Data Casos" at bounding box center [160, 142] width 52 height 16
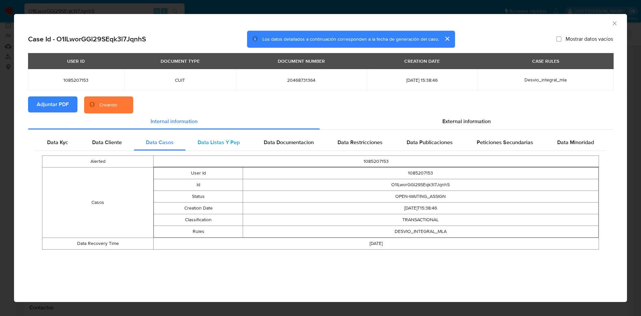
click at [218, 141] on span "Data Listas Y Pep" at bounding box center [218, 142] width 42 height 8
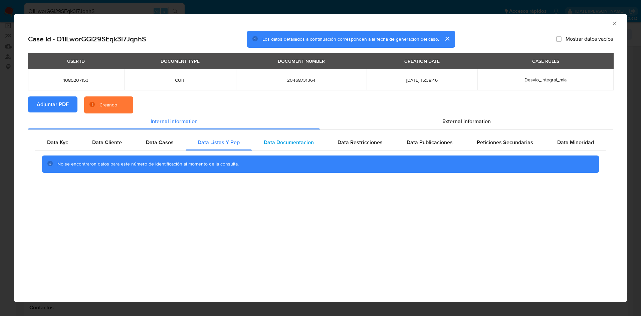
click at [295, 134] on div "Data Kyc Data Cliente Data Casos Data Listas Y Pep Data Documentacion Data Rest…" at bounding box center [320, 156] width 584 height 52
click at [297, 138] on span "Data Documentacion" at bounding box center [289, 142] width 50 height 8
click at [365, 138] on div "Data Restricciones" at bounding box center [359, 142] width 69 height 16
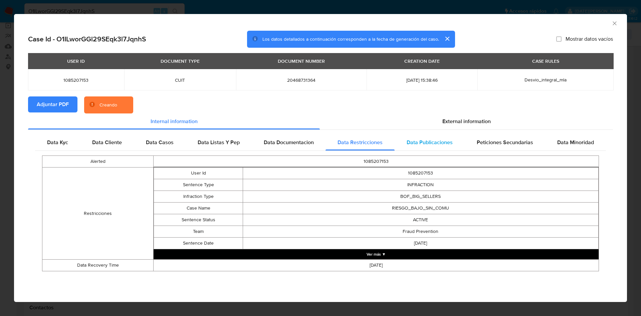
click at [429, 142] on span "Data Publicaciones" at bounding box center [429, 142] width 46 height 8
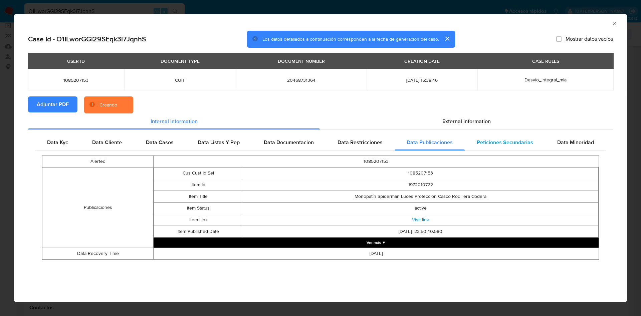
click at [515, 141] on span "Peticiones Secundarias" at bounding box center [504, 142] width 56 height 8
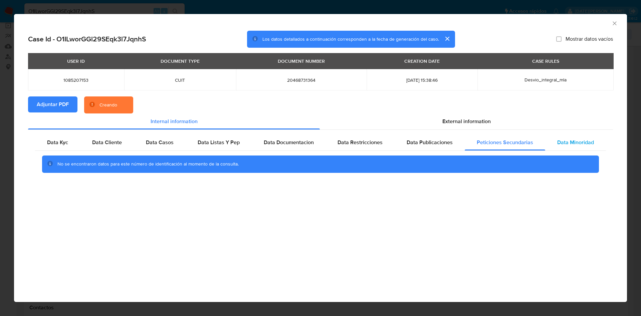
click at [580, 141] on span "Data Minoridad" at bounding box center [575, 142] width 37 height 8
click at [484, 118] on span "External information" at bounding box center [466, 121] width 48 height 8
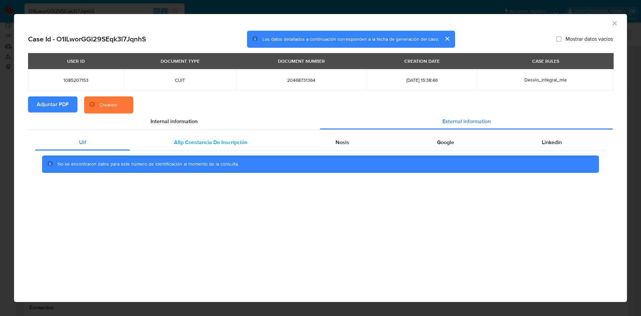
click at [210, 144] on span "Afip Constancia De Inscripción" at bounding box center [210, 142] width 73 height 8
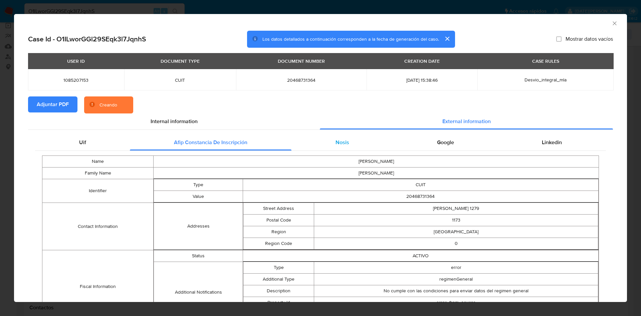
click at [319, 141] on div "Nosis" at bounding box center [341, 142] width 101 height 16
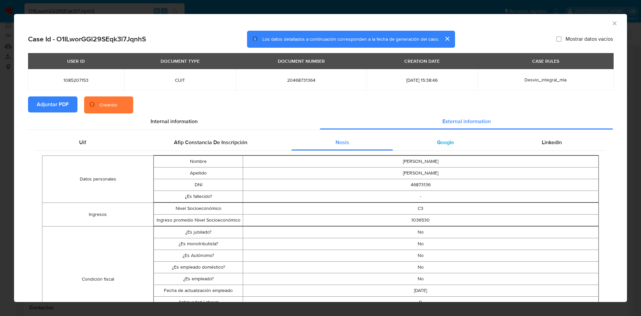
click at [451, 146] on div "Google" at bounding box center [445, 142] width 105 height 16
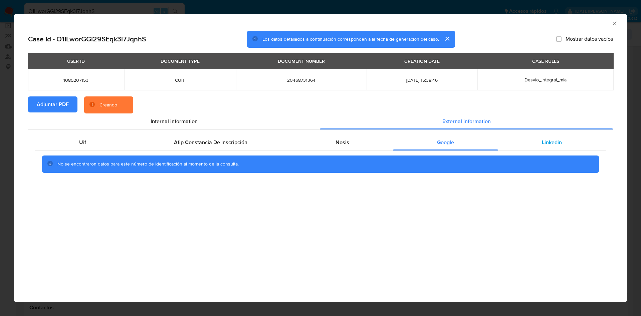
click at [556, 139] on span "Linkedin" at bounding box center [551, 142] width 20 height 8
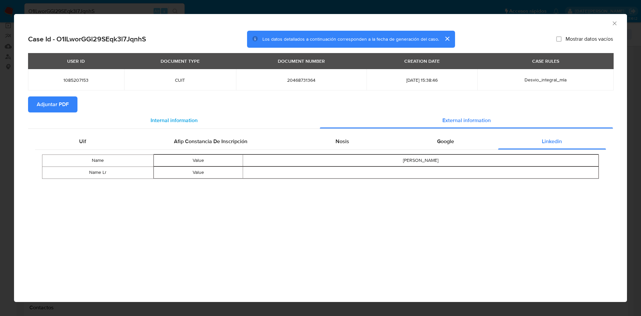
click at [191, 121] on span "Internal information" at bounding box center [173, 120] width 47 height 8
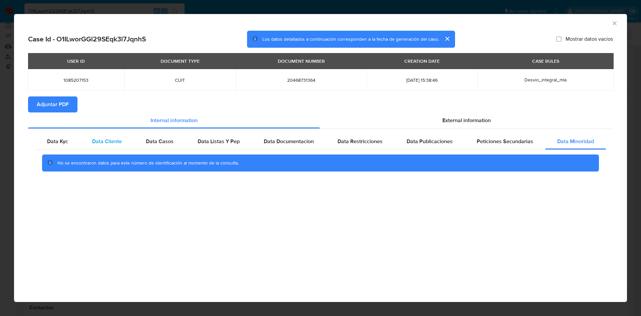
click at [105, 143] on span "Data Cliente" at bounding box center [107, 141] width 30 height 8
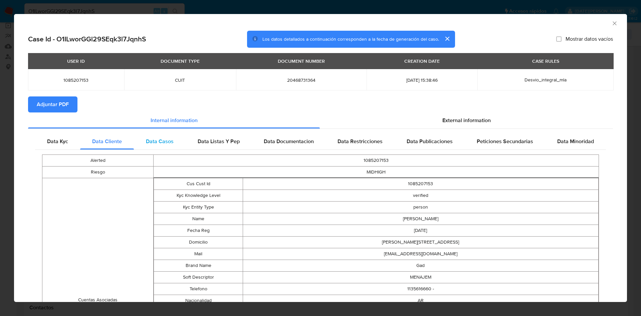
click at [154, 141] on span "Data Casos" at bounding box center [160, 141] width 28 height 8
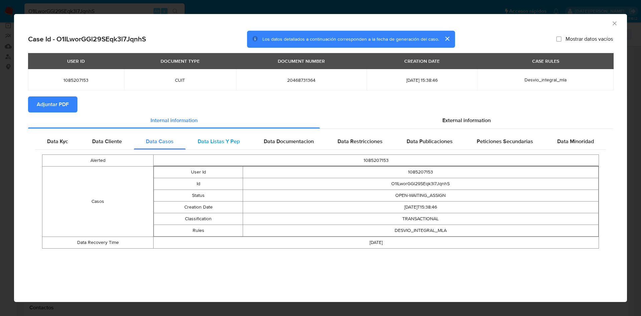
click at [229, 137] on span "Data Listas Y Pep" at bounding box center [218, 141] width 42 height 8
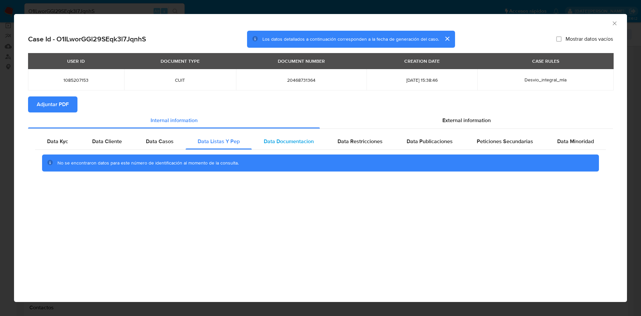
click at [321, 139] on div "Data Documentacion" at bounding box center [289, 141] width 74 height 16
click at [386, 139] on div "Data Restricciones" at bounding box center [359, 141] width 69 height 16
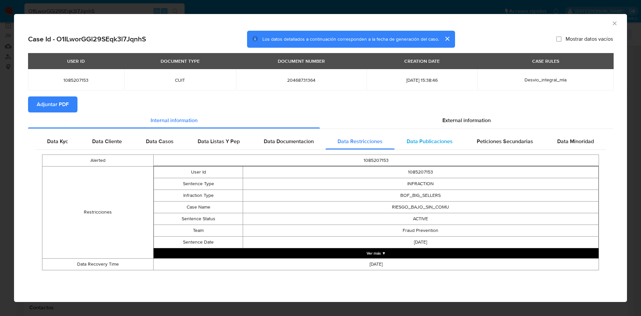
click at [432, 136] on div "Data Publicaciones" at bounding box center [429, 141] width 70 height 16
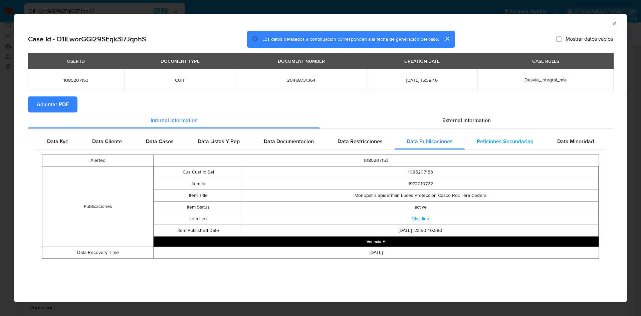
click at [509, 135] on div "Peticiones Secundarias" at bounding box center [504, 141] width 80 height 16
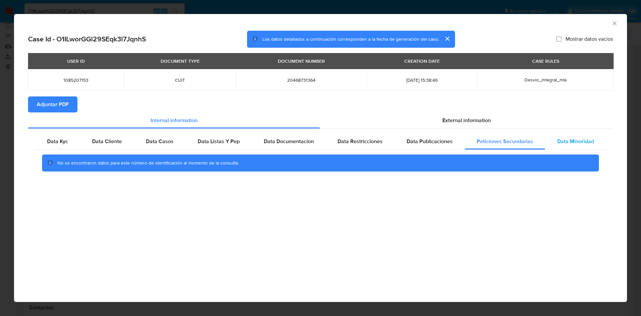
click at [572, 135] on div "Data Minoridad" at bounding box center [575, 141] width 61 height 16
click at [48, 99] on span "Adjuntar PDF" at bounding box center [53, 104] width 32 height 15
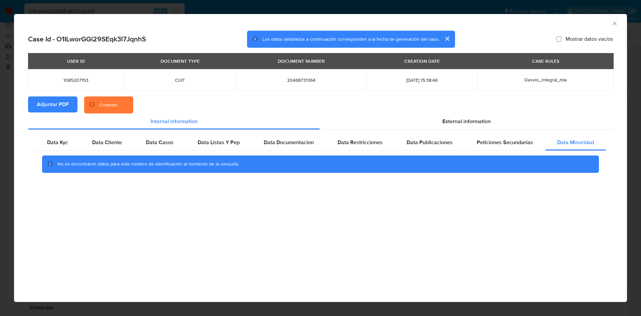
click at [615, 23] on icon "Cerrar ventana" at bounding box center [614, 23] width 7 height 7
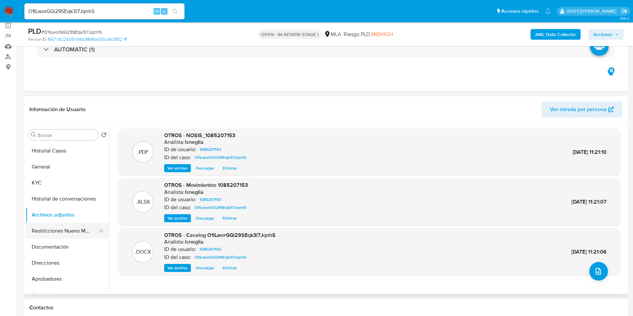
click at [68, 228] on button "Restricciones Nuevo Mundo" at bounding box center [65, 231] width 78 height 16
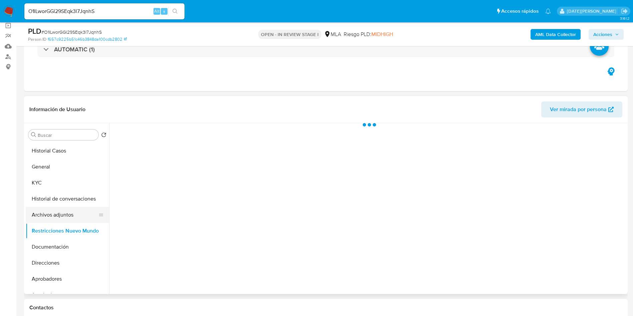
click at [69, 217] on button "Archivos adjuntos" at bounding box center [65, 215] width 78 height 16
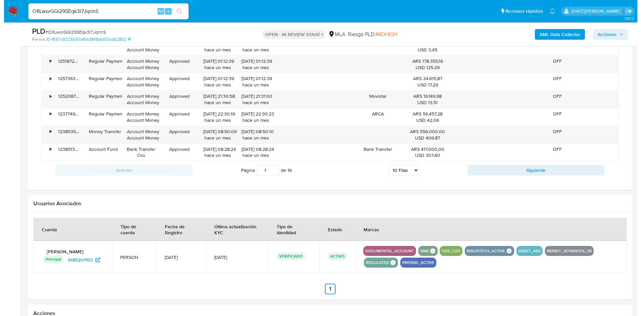
scroll to position [1038, 0]
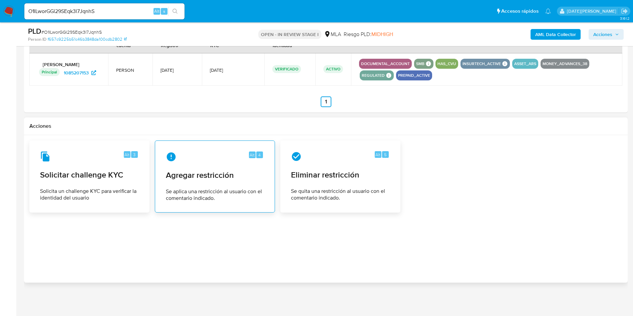
click at [211, 174] on span "Agregar restricción" at bounding box center [215, 175] width 98 height 10
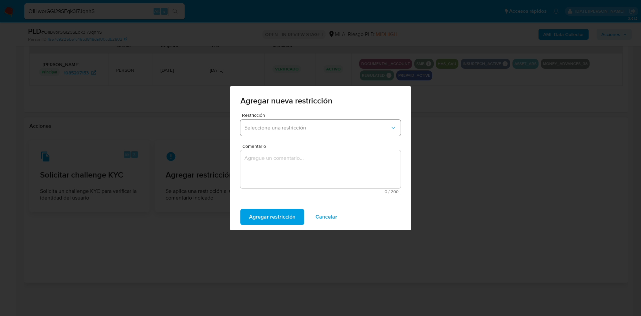
click at [282, 128] on span "Seleccione una restricción" at bounding box center [316, 127] width 145 height 7
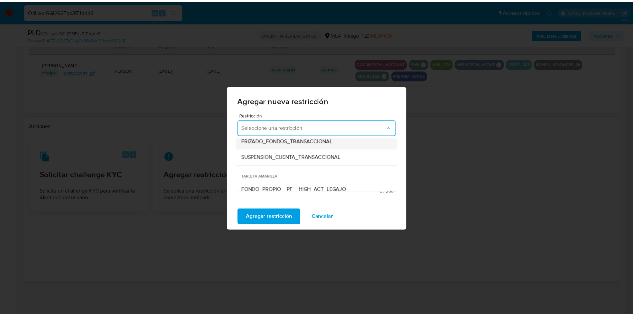
scroll to position [100, 0]
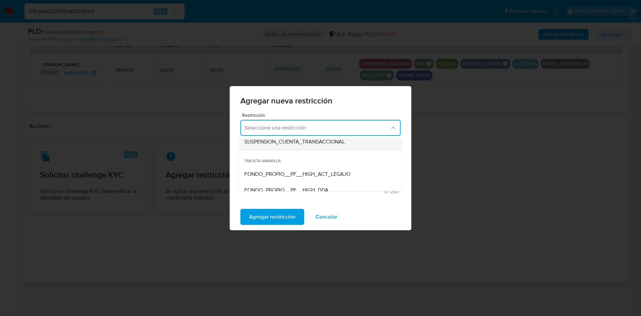
click at [297, 143] on span "SUSPENSION_CUENTA_TRANSACCIONAL" at bounding box center [294, 141] width 100 height 7
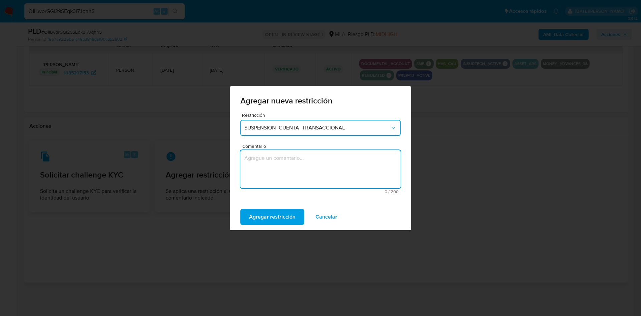
click at [301, 155] on textarea "Comentario" at bounding box center [320, 169] width 160 height 38
type textarea "aml"
click at [264, 214] on span "Agregar restricción" at bounding box center [272, 216] width 46 height 15
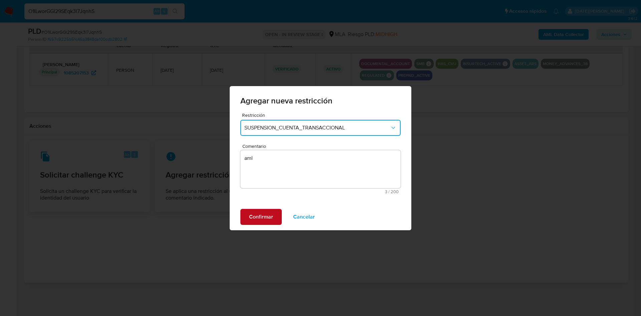
click at [264, 218] on span "Confirmar" at bounding box center [261, 216] width 24 height 15
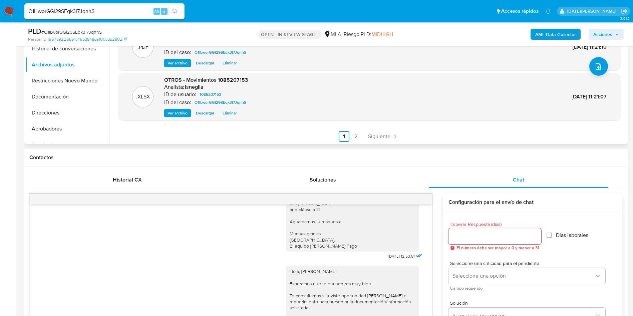
scroll to position [56, 0]
click at [357, 135] on link "2" at bounding box center [356, 135] width 11 height 11
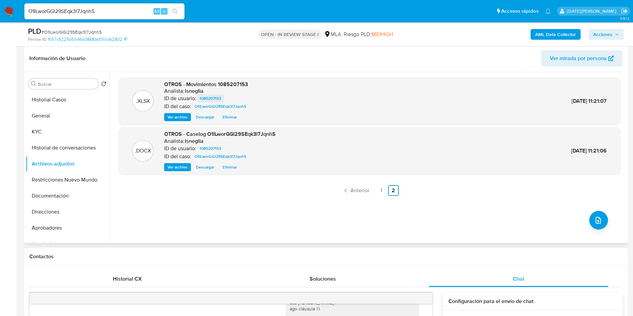
scroll to position [100, 0]
drag, startPoint x: 186, startPoint y: 134, endPoint x: 293, endPoint y: 135, distance: 107.1
click at [293, 135] on div ".DOCX OTROS - Caselog O1ILworGGl29SEqk3l7JqnhS Analista: lsneglia ID de usuario…" at bounding box center [369, 151] width 496 height 41
copy span "Caselog O1ILworGGl29SEqk3l7JqnhS"
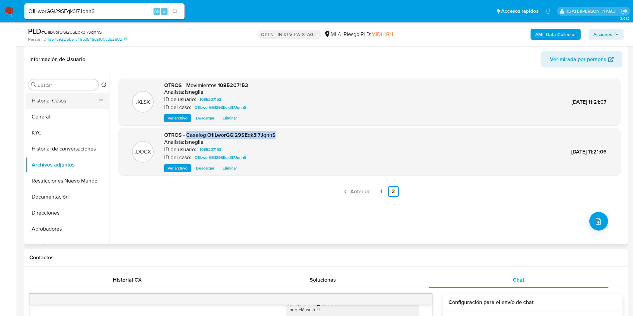
click at [58, 96] on button "Historial Casos" at bounding box center [65, 101] width 78 height 16
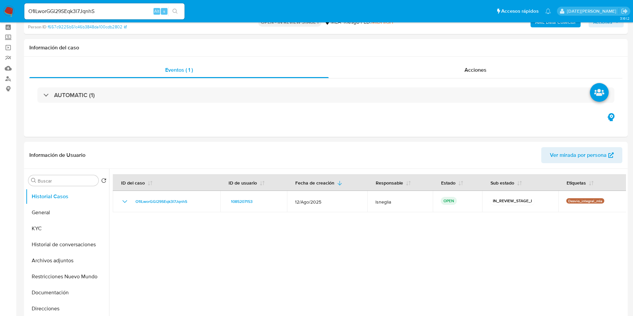
scroll to position [0, 0]
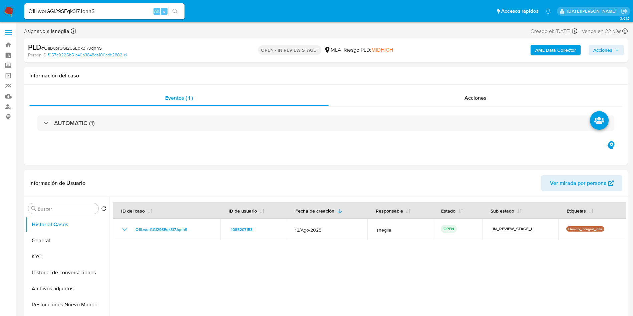
click at [616, 55] on button "Acciones" at bounding box center [605, 50] width 35 height 11
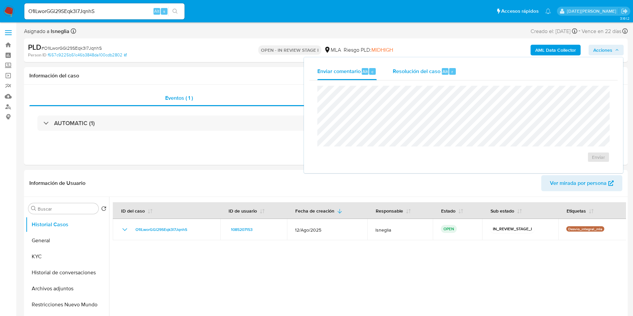
click at [433, 69] on span "Resolución del caso" at bounding box center [417, 71] width 48 height 8
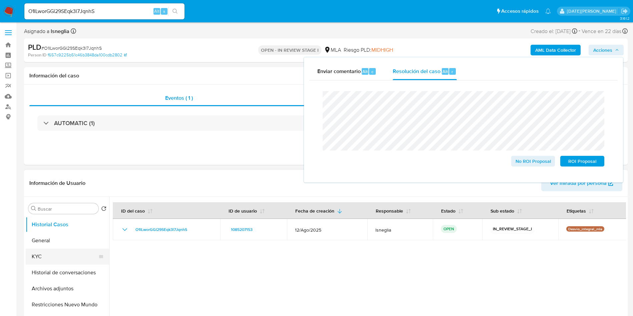
click at [60, 263] on button "KYC" at bounding box center [65, 257] width 78 height 16
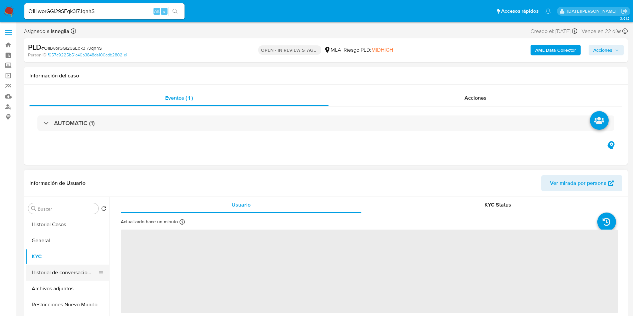
click at [61, 268] on button "Historial de conversaciones" at bounding box center [65, 273] width 78 height 16
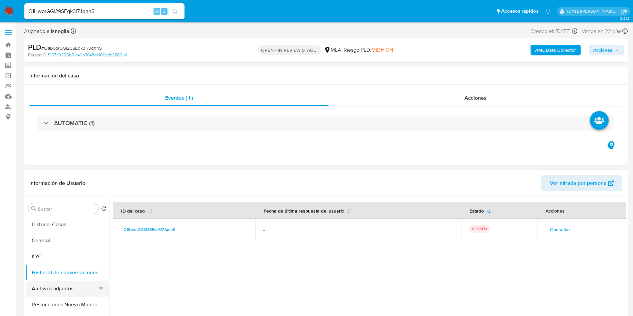
click at [68, 285] on button "Archivos adjuntos" at bounding box center [65, 289] width 78 height 16
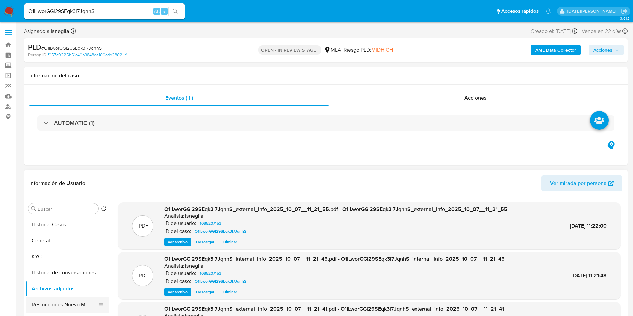
click at [62, 304] on button "Restricciones Nuevo Mundo" at bounding box center [65, 305] width 78 height 16
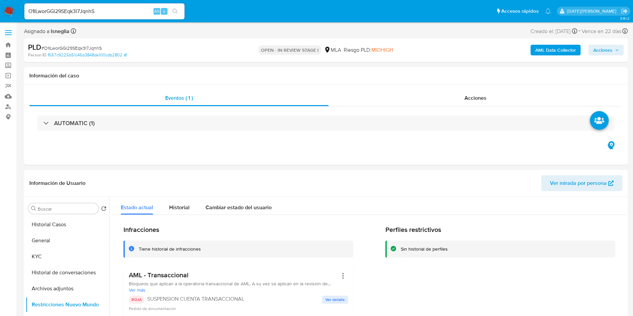
click at [611, 54] on span "Acciones" at bounding box center [602, 50] width 19 height 11
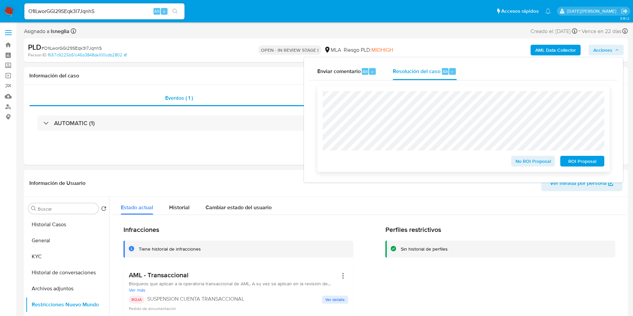
click at [577, 161] on span "ROI Proposal" at bounding box center [582, 160] width 35 height 9
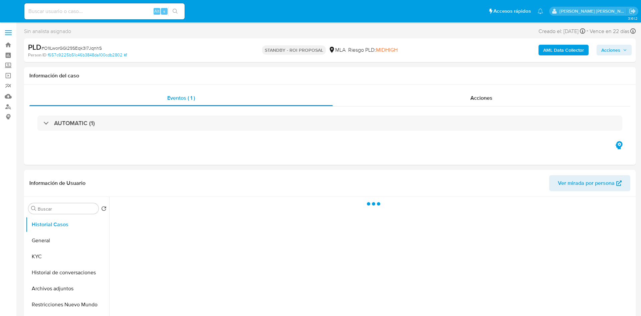
select select "10"
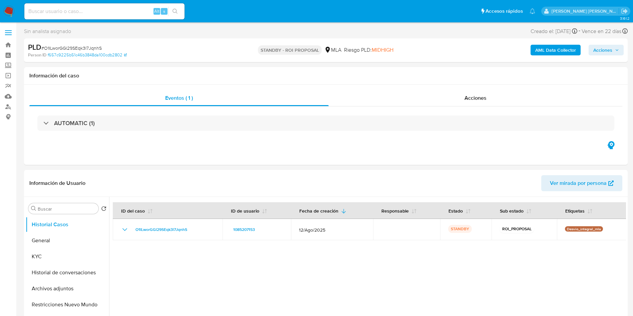
click at [80, 14] on input at bounding box center [104, 11] width 160 height 9
paste input "nSxovVyYIwFZjvtvuyRVOaHt"
type input "nSxovVyYIwFZjvtvuyRVOaHt"
click at [177, 10] on icon "search-icon" at bounding box center [174, 11] width 5 height 5
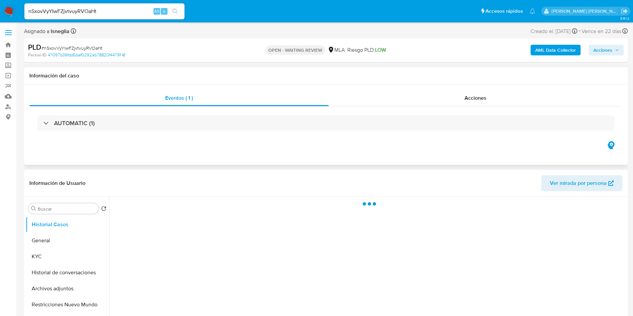
select select "10"
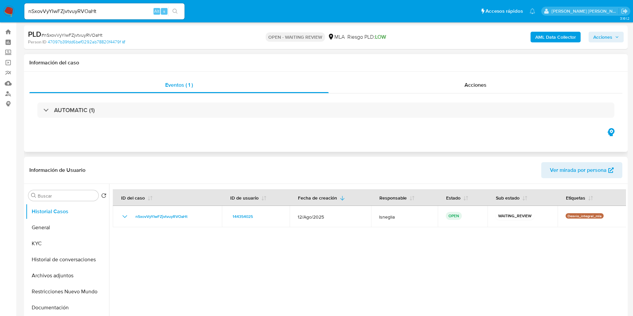
scroll to position [50, 0]
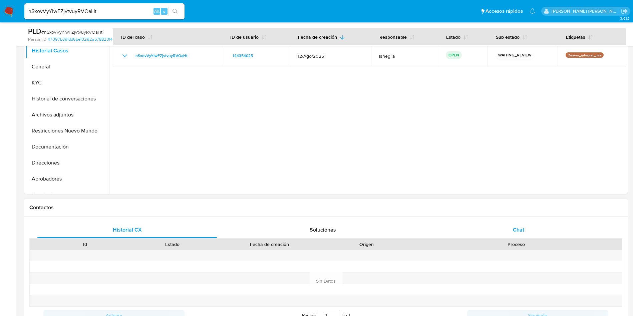
click at [518, 228] on span "Chat" at bounding box center [518, 230] width 11 height 8
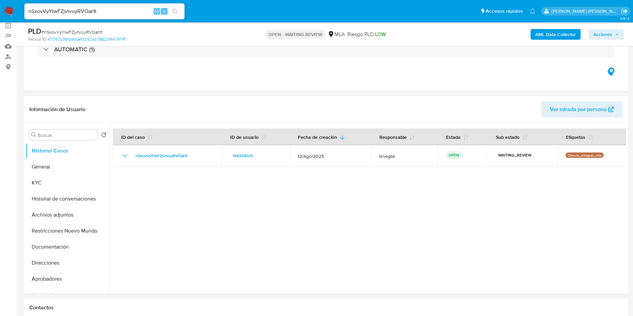
click at [84, 31] on span "# nSxovVyYIwFZjvtvuyRVOaHt" at bounding box center [71, 32] width 61 height 7
copy span "nSxovVyYIwFZjvtvuyRVOaHt"
click at [8, 9] on img at bounding box center [8, 11] width 11 height 11
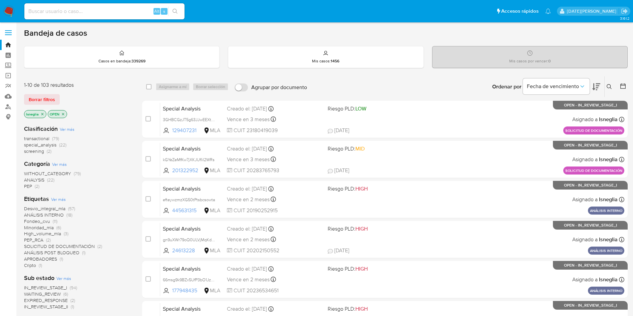
click at [606, 87] on icon at bounding box center [608, 86] width 5 height 5
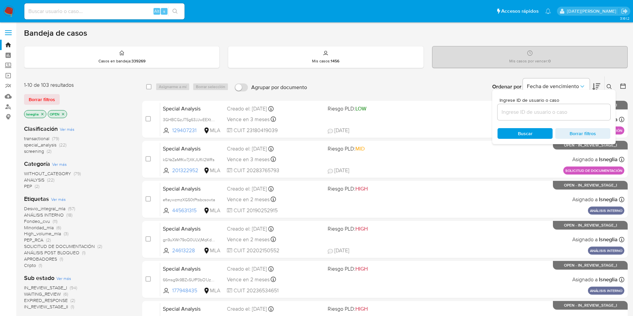
click at [536, 115] on input at bounding box center [553, 112] width 113 height 9
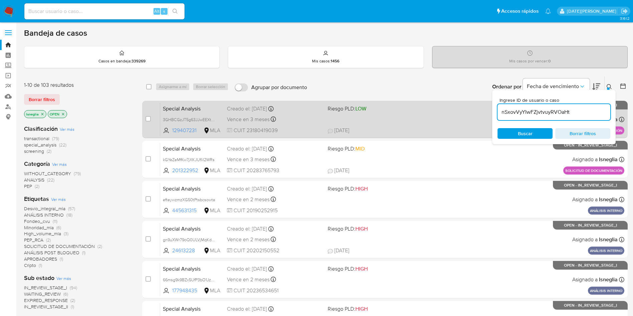
type input "nSxovVyYIwFZjvtvuyRVOaHt"
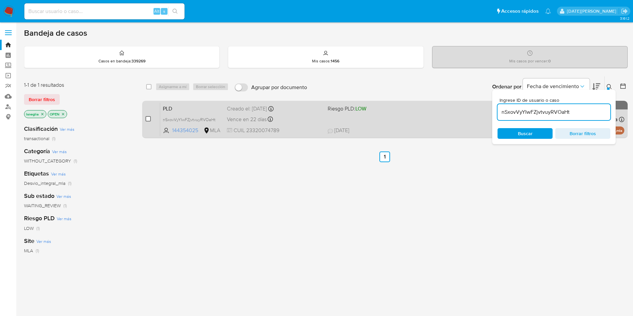
click at [147, 119] on input "checkbox" at bounding box center [147, 118] width 5 height 5
checkbox input "true"
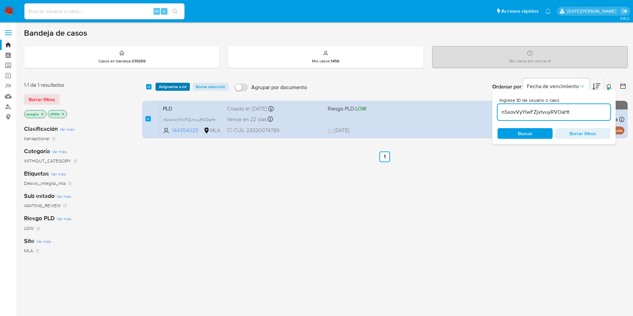
click at [174, 86] on span "Asignarme a mí" at bounding box center [173, 86] width 28 height 7
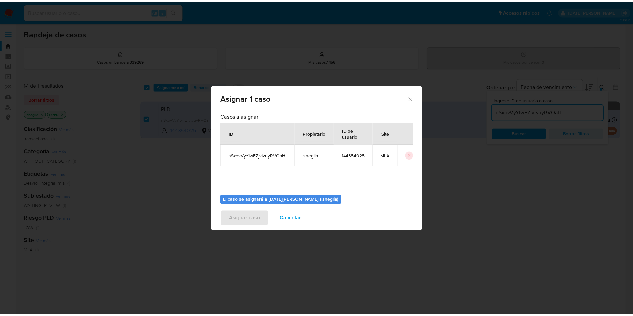
scroll to position [35, 0]
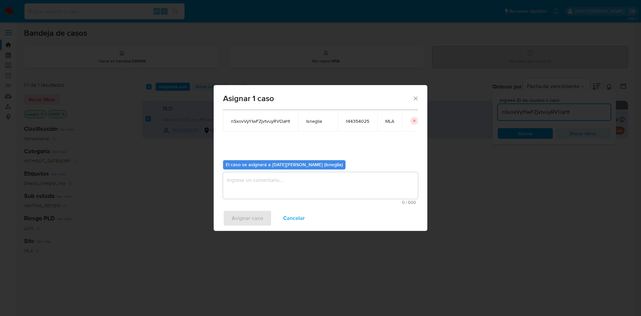
click at [266, 185] on textarea "assign-modal" at bounding box center [320, 185] width 195 height 27
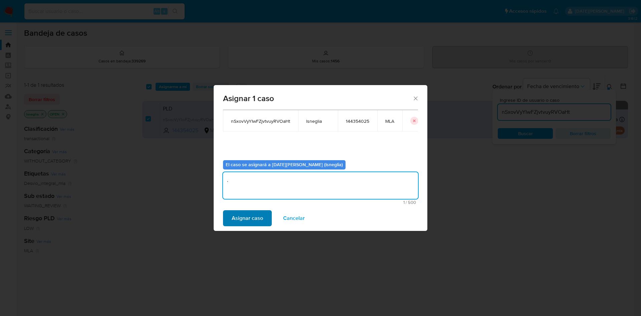
type textarea "."
click at [256, 217] on span "Asignar caso" at bounding box center [247, 218] width 31 height 15
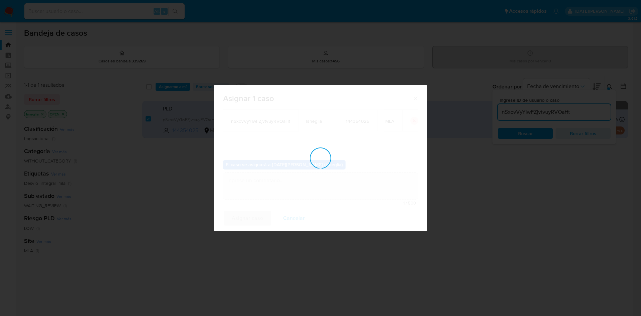
checkbox input "false"
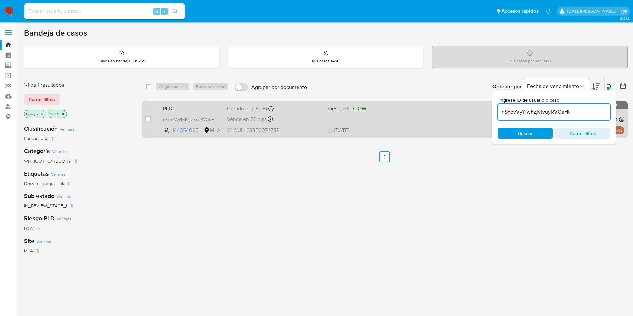
click at [191, 111] on span "PLD" at bounding box center [192, 108] width 59 height 9
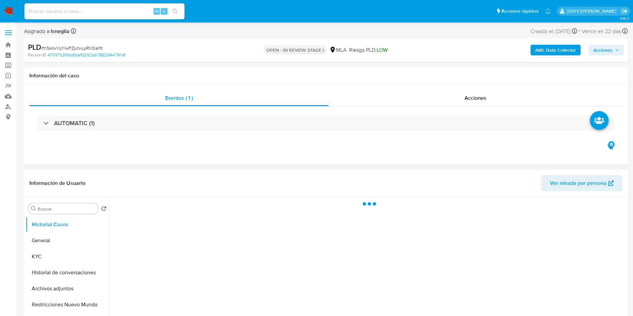
select select "10"
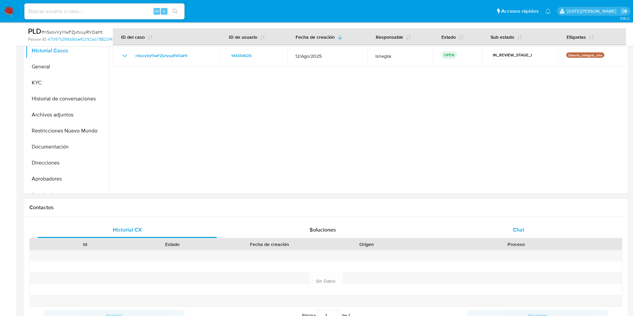
click at [521, 227] on span "Chat" at bounding box center [518, 230] width 11 height 8
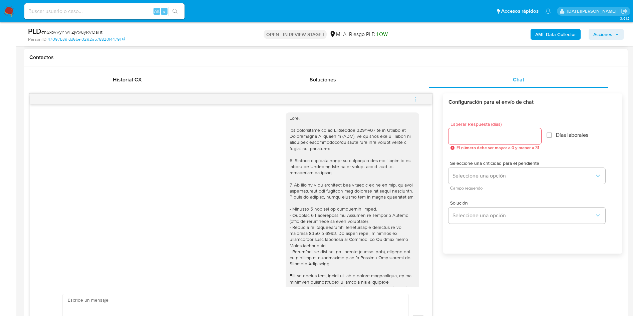
scroll to position [50, 0]
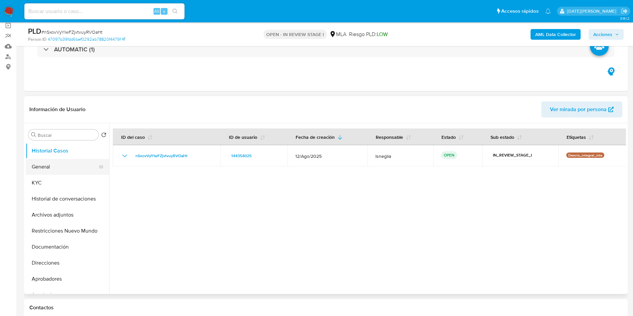
click at [48, 166] on button "General" at bounding box center [65, 167] width 78 height 16
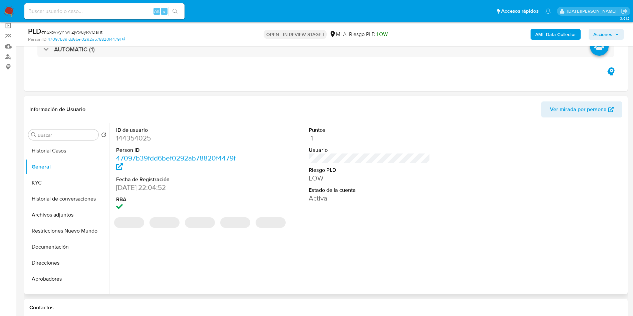
click at [139, 139] on dd "144354025" at bounding box center [177, 137] width 122 height 9
copy dd "144354025"
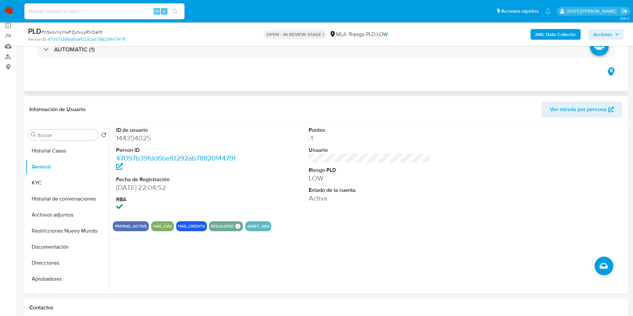
click at [251, 61] on div "AUTOMATIC (1)" at bounding box center [325, 49] width 593 height 33
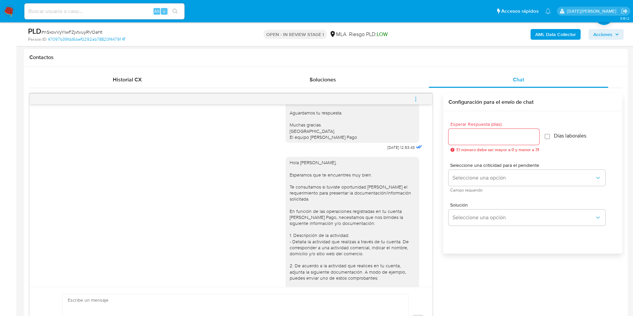
scroll to position [425, 0]
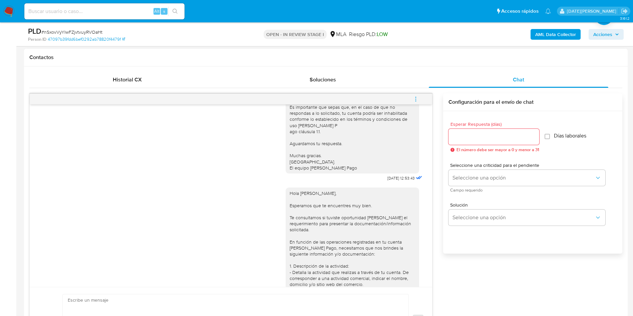
click at [417, 98] on icon "menu-action" at bounding box center [416, 99] width 6 height 6
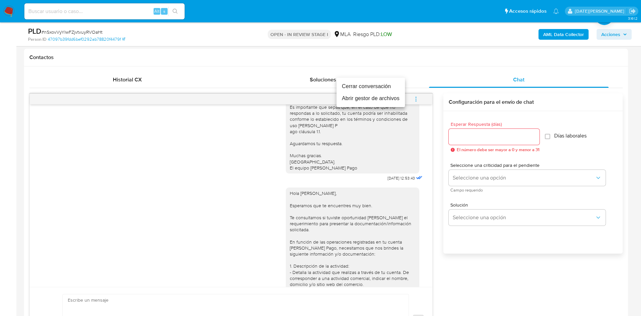
click at [372, 84] on li "Cerrar conversación" at bounding box center [370, 86] width 68 height 12
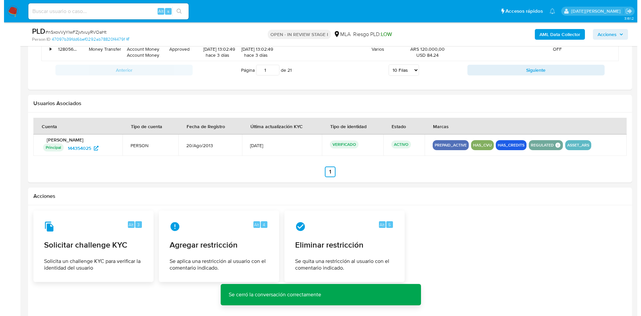
scroll to position [1021, 0]
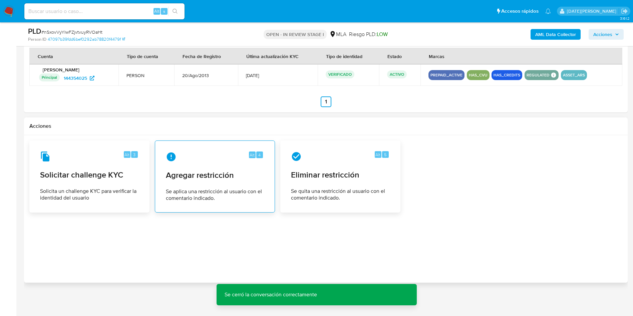
click at [182, 162] on div "Alt 4 Agregar restricción Se aplica una restricción al usuario con el comentari…" at bounding box center [214, 176] width 109 height 61
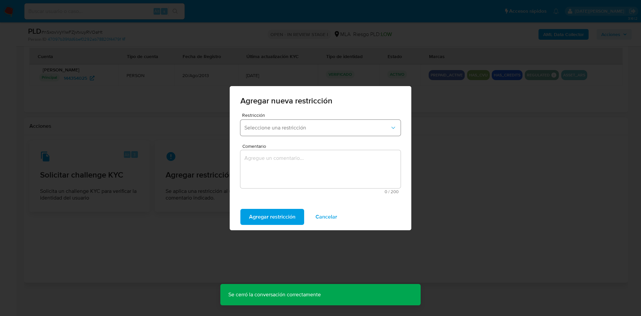
click at [294, 129] on span "Seleccione una restricción" at bounding box center [316, 127] width 145 height 7
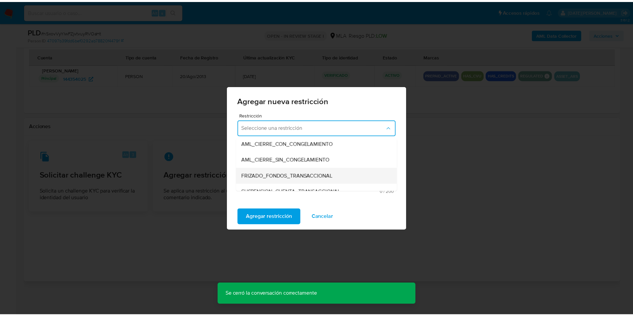
scroll to position [100, 0]
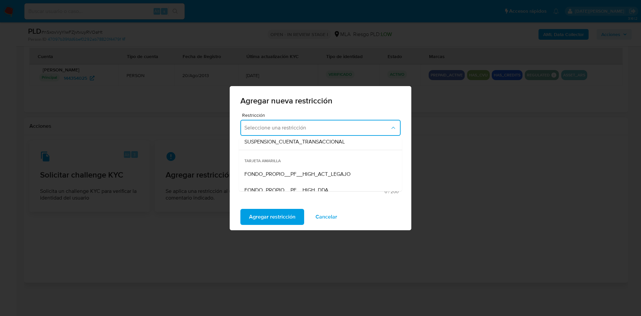
click at [296, 143] on span "SUSPENSION_CUENTA_TRANSACCIONAL" at bounding box center [294, 141] width 100 height 7
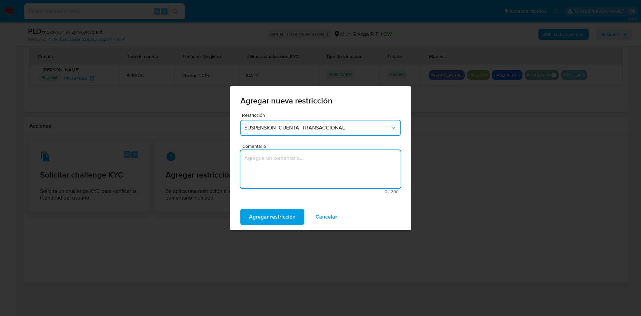
click at [285, 161] on textarea "Comentario" at bounding box center [320, 169] width 160 height 38
type textarea "aml"
click at [265, 223] on span "Agregar restricción" at bounding box center [272, 216] width 46 height 15
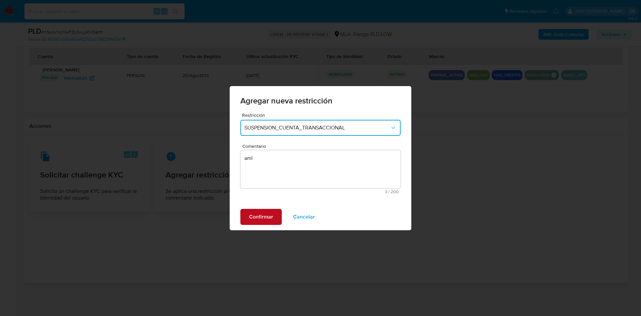
click at [260, 218] on span "Confirmar" at bounding box center [261, 216] width 24 height 15
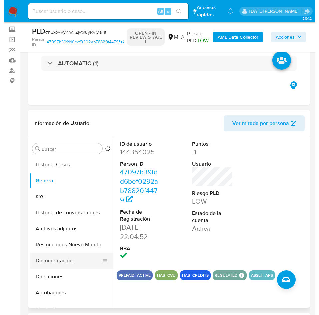
scroll to position [50, 0]
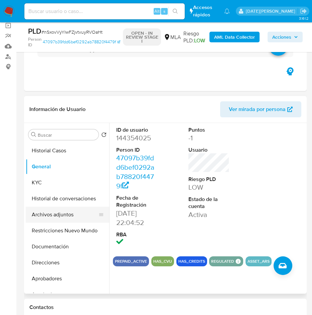
click at [50, 212] on button "Archivos adjuntos" at bounding box center [65, 215] width 78 height 16
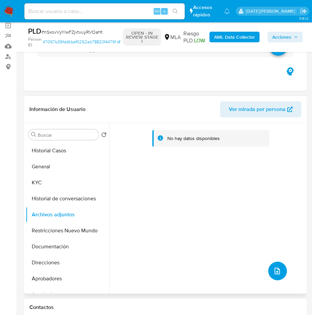
click at [276, 274] on icon "upload-file" at bounding box center [277, 271] width 8 height 8
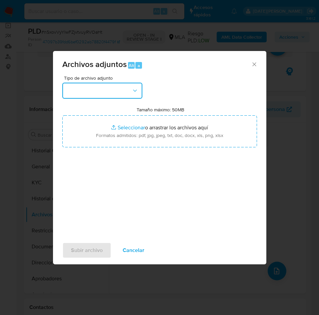
click at [113, 95] on button "button" at bounding box center [102, 91] width 80 height 16
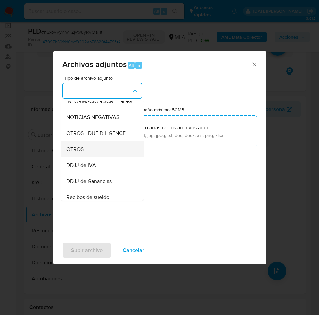
scroll to position [100, 0]
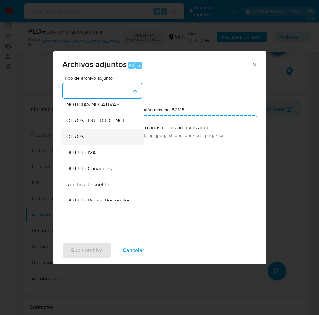
click at [92, 144] on div "OTROS" at bounding box center [100, 137] width 68 height 16
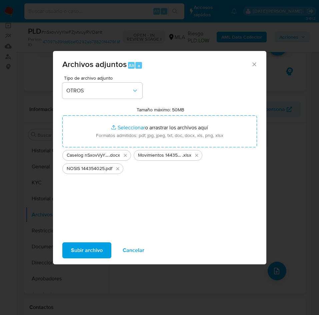
click at [90, 249] on span "Subir archivo" at bounding box center [87, 250] width 32 height 15
click at [95, 254] on span "Subir archivo" at bounding box center [87, 250] width 32 height 15
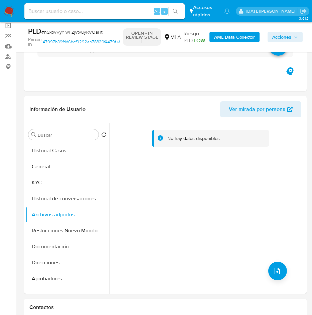
click at [94, 255] on button "Direcciones" at bounding box center [67, 263] width 83 height 16
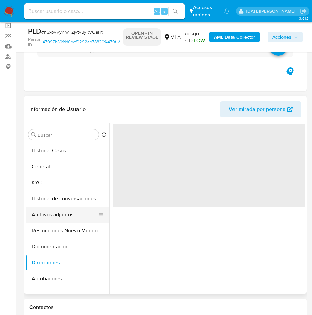
click at [51, 217] on button "Archivos adjuntos" at bounding box center [65, 215] width 78 height 16
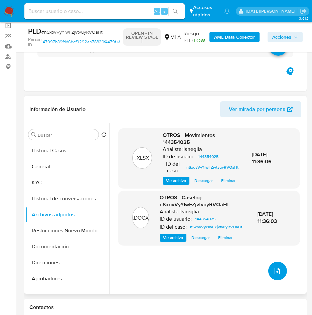
click at [277, 269] on icon "upload-file" at bounding box center [277, 271] width 8 height 8
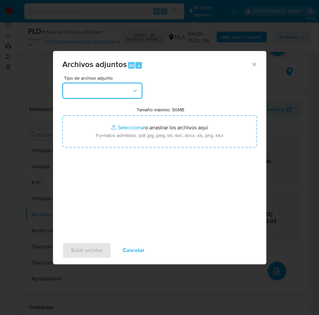
click at [111, 89] on button "button" at bounding box center [102, 91] width 80 height 16
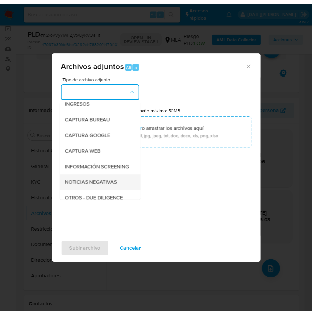
scroll to position [50, 0]
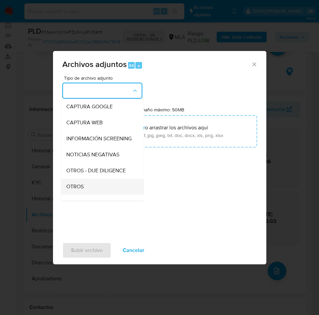
click at [79, 189] on span "OTROS" at bounding box center [74, 186] width 17 height 7
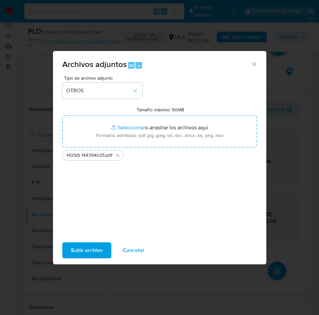
click at [82, 250] on span "Subir archivo" at bounding box center [87, 250] width 32 height 15
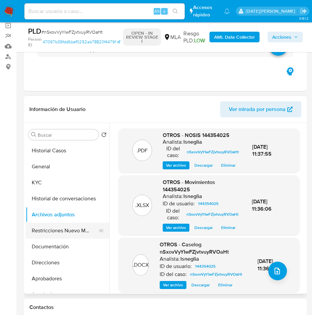
click at [48, 234] on button "Restricciones Nuevo Mundo" at bounding box center [65, 231] width 78 height 16
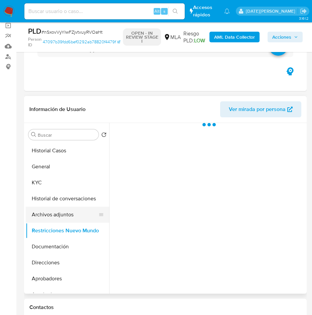
click at [45, 213] on button "Archivos adjuntos" at bounding box center [65, 215] width 78 height 16
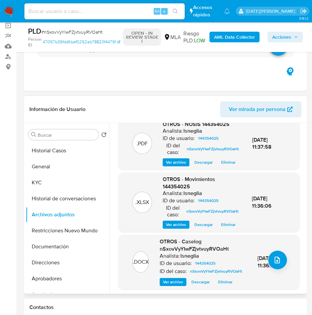
scroll to position [0, 0]
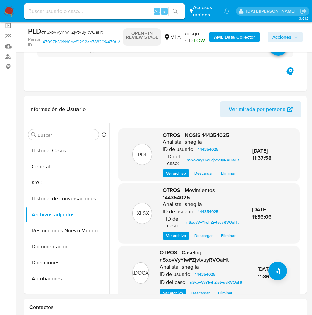
click at [245, 35] on b "AML Data Collector" at bounding box center [234, 37] width 41 height 11
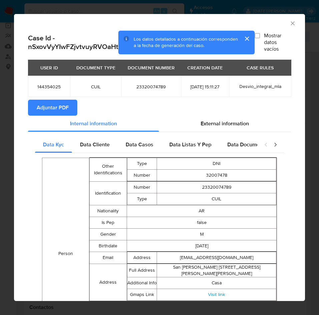
click at [43, 113] on span "Adjuntar PDF" at bounding box center [53, 107] width 32 height 15
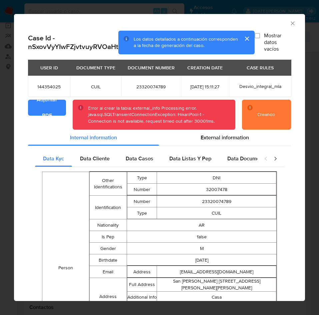
click at [291, 23] on icon "Cerrar ventana" at bounding box center [293, 23] width 4 height 4
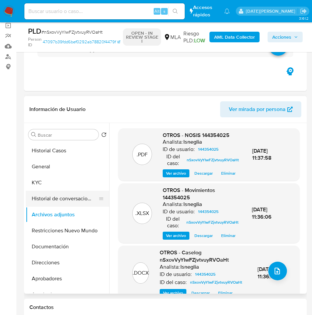
click at [55, 203] on button "Historial de conversaciones" at bounding box center [65, 199] width 78 height 16
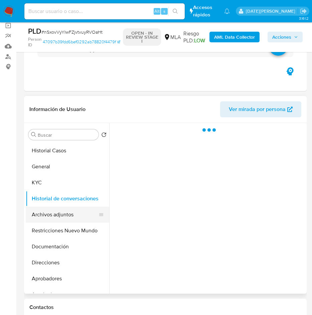
click at [56, 214] on button "Archivos adjuntos" at bounding box center [65, 215] width 78 height 16
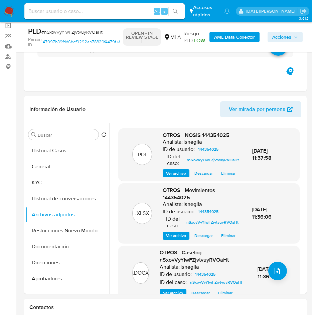
click at [244, 39] on b "AML Data Collector" at bounding box center [234, 37] width 41 height 11
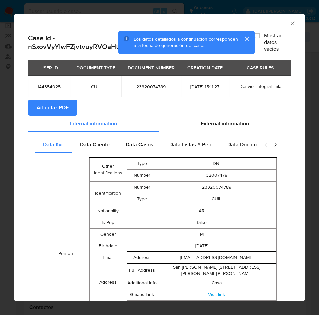
click at [71, 111] on button "Adjuntar PDF" at bounding box center [52, 108] width 49 height 16
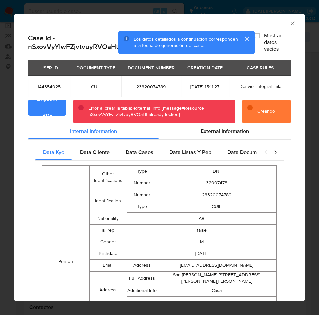
click at [54, 113] on span "Adjuntar PDF" at bounding box center [47, 107] width 21 height 15
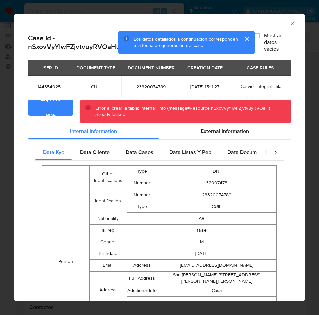
click at [60, 112] on span "Adjuntar PDF" at bounding box center [51, 107] width 28 height 15
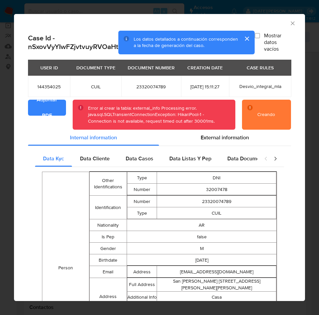
click at [290, 21] on icon "Cerrar ventana" at bounding box center [293, 23] width 7 height 7
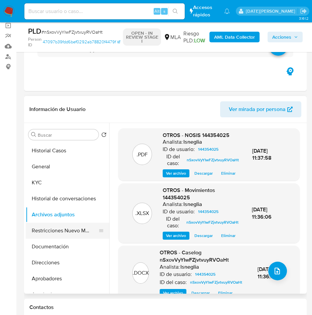
click at [54, 228] on button "Restricciones Nuevo Mundo" at bounding box center [65, 231] width 78 height 16
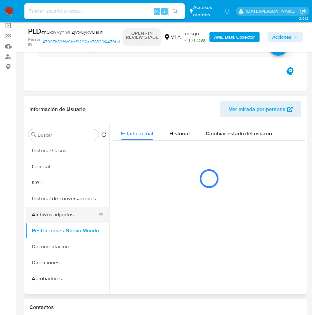
click at [56, 215] on button "Archivos adjuntos" at bounding box center [65, 215] width 78 height 16
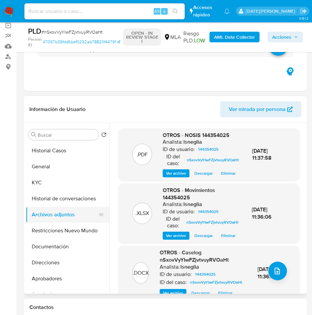
click at [55, 215] on button "Archivos adjuntos" at bounding box center [65, 215] width 78 height 16
click at [54, 199] on button "Historial de conversaciones" at bounding box center [65, 199] width 78 height 16
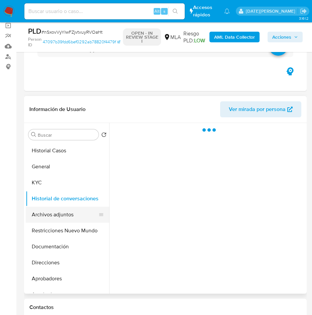
click at [56, 213] on button "Archivos adjuntos" at bounding box center [65, 215] width 78 height 16
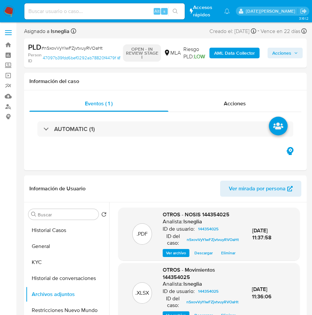
click at [232, 56] on b "AML Data Collector" at bounding box center [234, 53] width 41 height 11
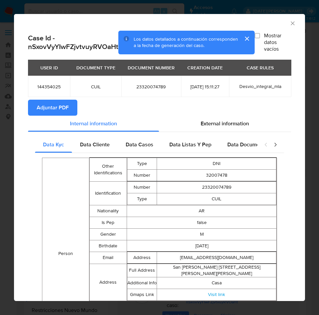
click at [68, 109] on span "Adjuntar PDF" at bounding box center [53, 107] width 32 height 15
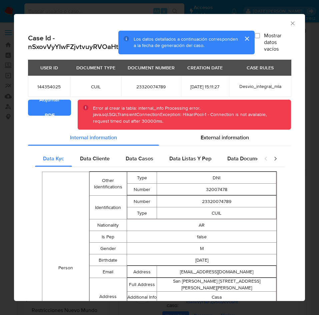
click at [68, 109] on button "Adjuntar PDF" at bounding box center [49, 108] width 43 height 16
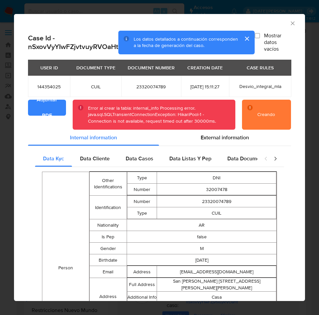
click at [52, 115] on span "Adjuntar PDF" at bounding box center [47, 107] width 21 height 15
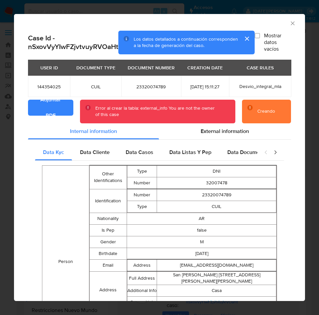
click at [65, 110] on button "Adjuntar PDF" at bounding box center [50, 108] width 45 height 16
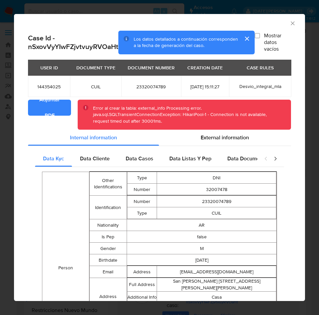
click at [199, 90] on span "2025-08-12 15:11:27" at bounding box center [205, 87] width 32 height 6
click at [59, 115] on span "Adjuntar PDF" at bounding box center [50, 107] width 26 height 15
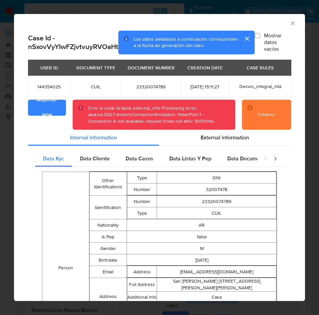
click at [55, 113] on span "Adjuntar PDF" at bounding box center [47, 107] width 21 height 15
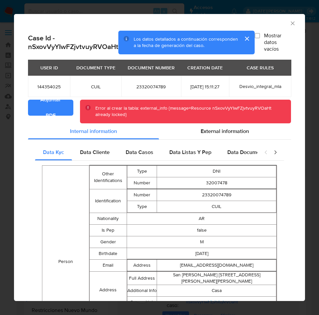
click at [54, 113] on span "Adjuntar PDF" at bounding box center [51, 107] width 28 height 15
click at [290, 25] on icon "Cerrar ventana" at bounding box center [293, 23] width 7 height 7
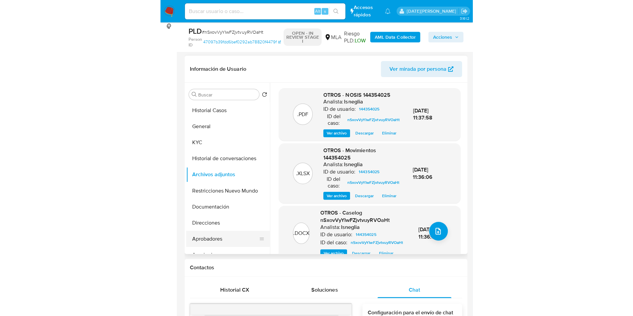
scroll to position [100, 0]
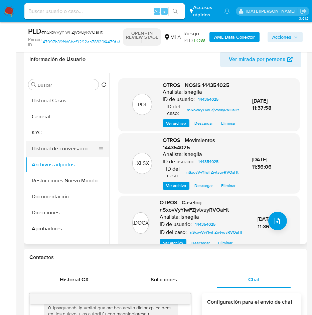
click at [53, 144] on button "Historial de conversaciones" at bounding box center [65, 149] width 78 height 16
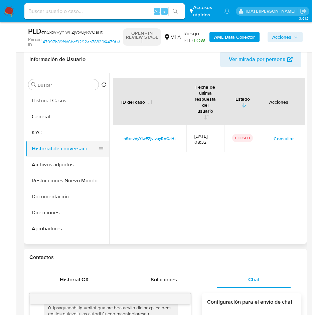
click at [55, 148] on button "Historial de conversaciones" at bounding box center [65, 149] width 78 height 16
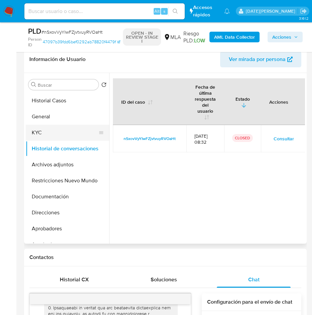
click at [48, 135] on button "KYC" at bounding box center [65, 133] width 78 height 16
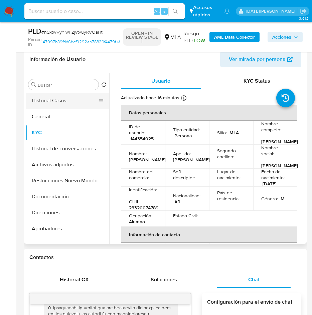
click at [56, 101] on button "Historial Casos" at bounding box center [65, 101] width 78 height 16
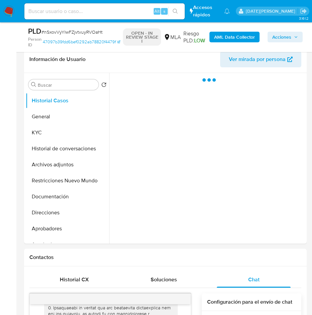
click at [240, 35] on b "AML Data Collector" at bounding box center [234, 37] width 41 height 11
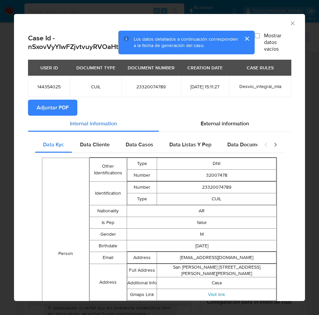
click at [58, 115] on span "Adjuntar PDF" at bounding box center [53, 107] width 32 height 15
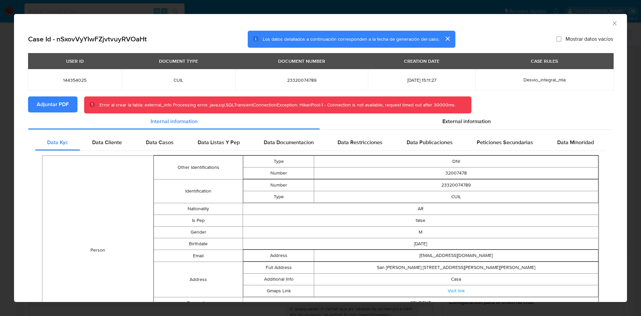
click at [611, 20] on icon "Cerrar ventana" at bounding box center [614, 23] width 7 height 7
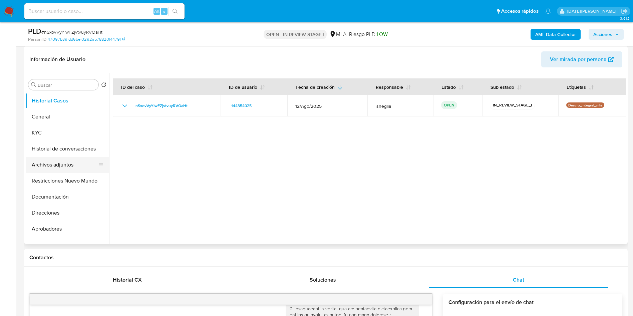
click at [59, 168] on button "Archivos adjuntos" at bounding box center [65, 165] width 78 height 16
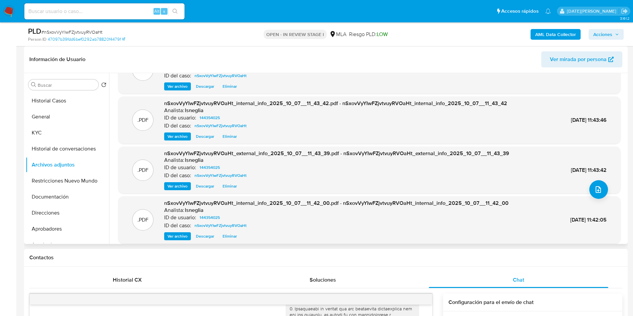
scroll to position [56, 0]
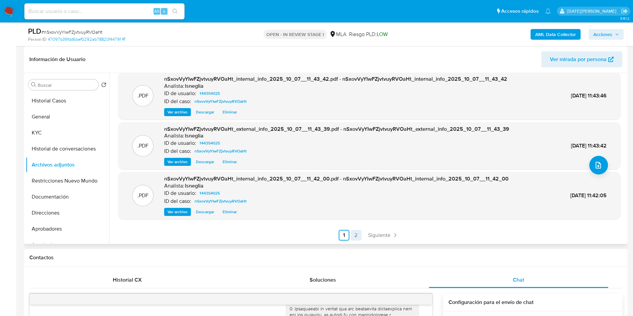
click at [355, 236] on link "2" at bounding box center [356, 235] width 11 height 11
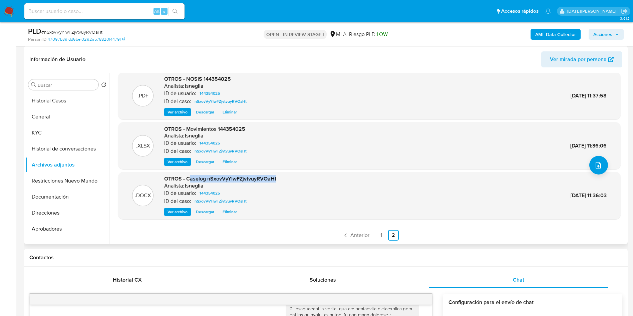
drag, startPoint x: 193, startPoint y: 178, endPoint x: 300, endPoint y: 178, distance: 106.8
click at [300, 178] on div ".DOCX OTROS - Caselog nSxovVyYIwFZjvtvuyRVOaHt Analista: lsneglia ID de usuario…" at bounding box center [369, 195] width 496 height 41
copy span "aselog nSxovVyYIwFZjvtvuyRVOaHt"
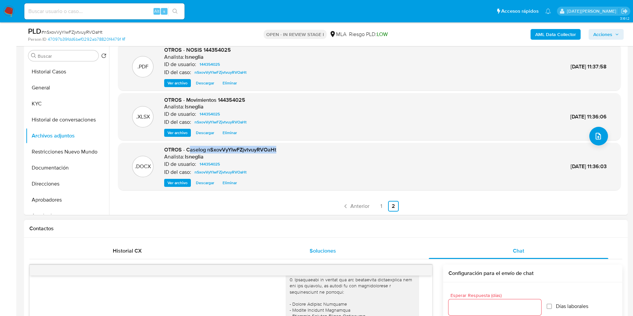
scroll to position [150, 0]
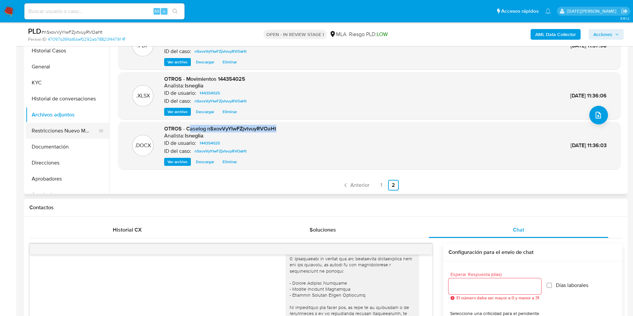
click at [38, 127] on button "Restricciones Nuevo Mundo" at bounding box center [65, 131] width 78 height 16
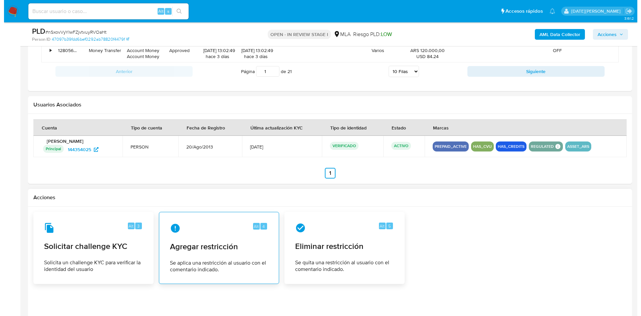
scroll to position [1021, 0]
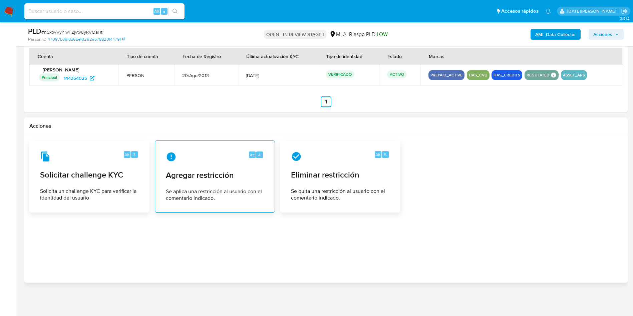
click at [245, 168] on div "Alt 4 Agregar restricción Se aplica una restricción al usuario con el comentari…" at bounding box center [214, 176] width 109 height 61
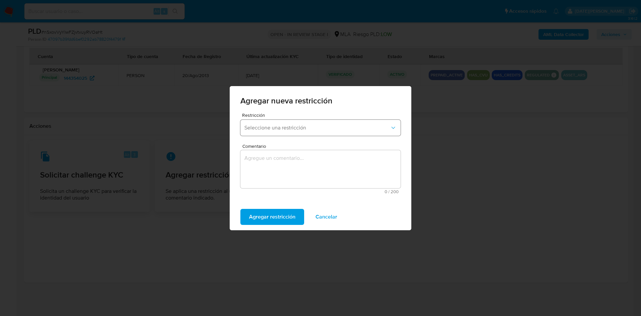
click at [319, 126] on span "Seleccione una restricción" at bounding box center [316, 127] width 145 height 7
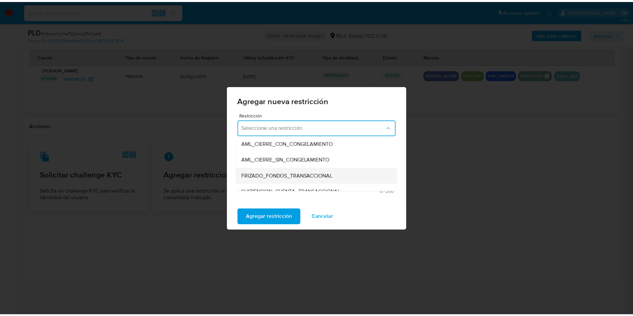
scroll to position [100, 0]
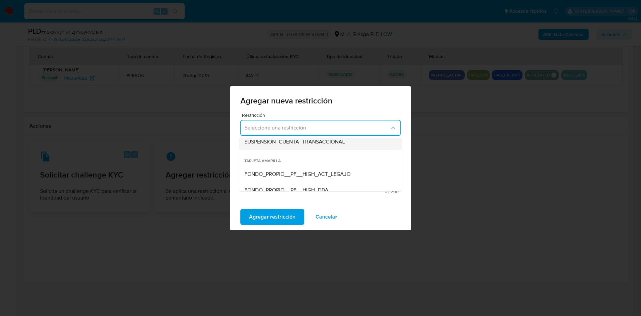
click at [306, 142] on span "SUSPENSION_CUENTA_TRANSACCIONAL" at bounding box center [294, 141] width 100 height 7
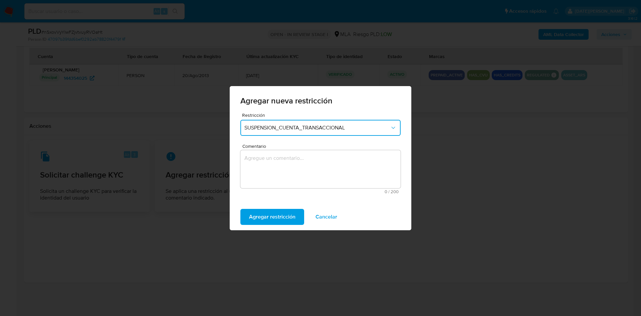
click at [290, 170] on textarea "Comentario" at bounding box center [320, 169] width 160 height 38
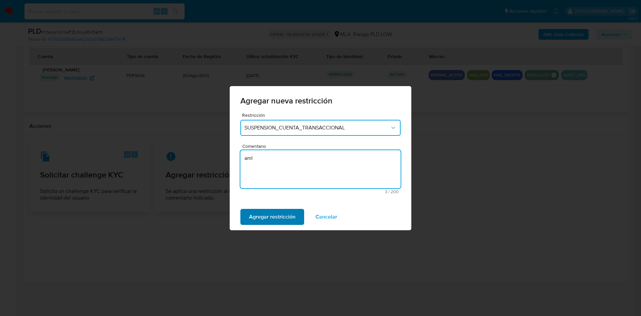
type textarea "aml"
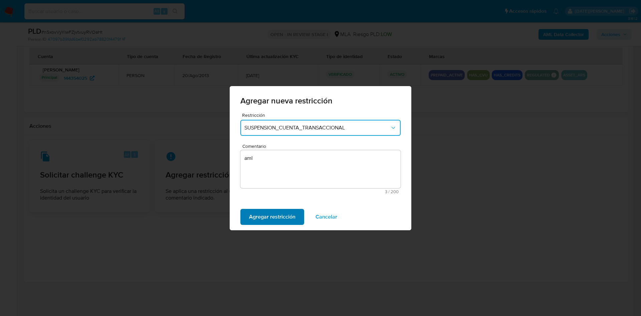
click at [281, 215] on span "Agregar restricción" at bounding box center [272, 216] width 46 height 15
click at [279, 215] on button "Confirmar" at bounding box center [260, 217] width 41 height 16
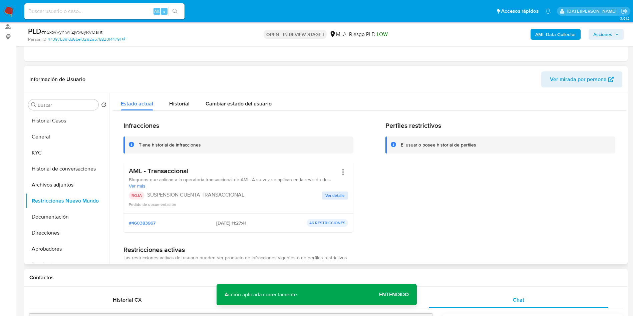
scroll to position [70, 0]
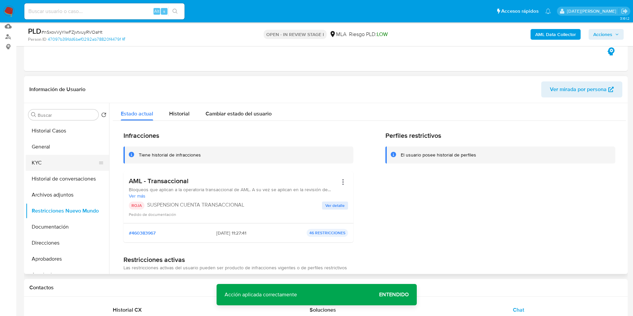
click at [79, 170] on button "KYC" at bounding box center [65, 163] width 78 height 16
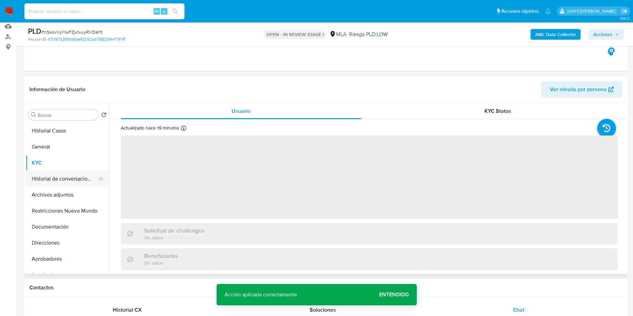
click at [78, 174] on button "Historial de conversaciones" at bounding box center [65, 179] width 78 height 16
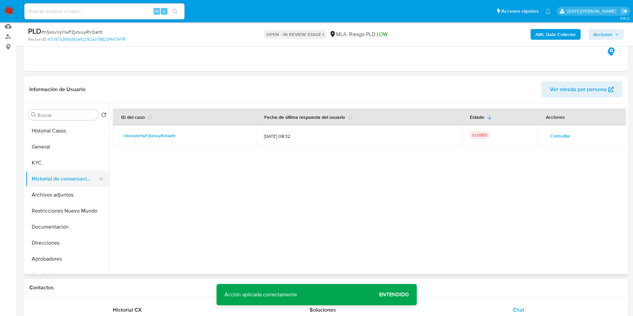
click at [59, 184] on button "Historial de conversaciones" at bounding box center [65, 179] width 78 height 16
click at [64, 190] on button "Archivos adjuntos" at bounding box center [65, 195] width 78 height 16
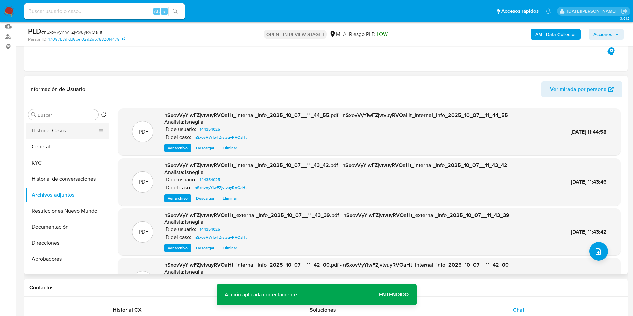
click at [52, 130] on button "Historial Casos" at bounding box center [65, 131] width 78 height 16
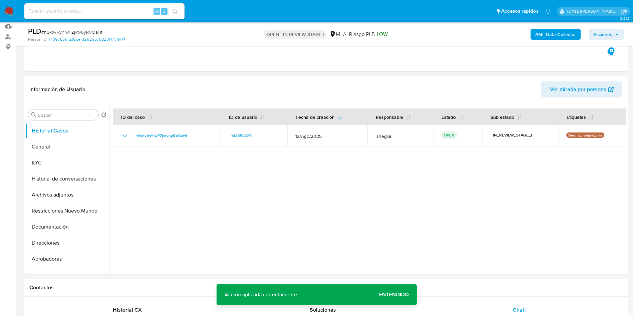
click at [609, 31] on span "Acciones" at bounding box center [602, 34] width 19 height 11
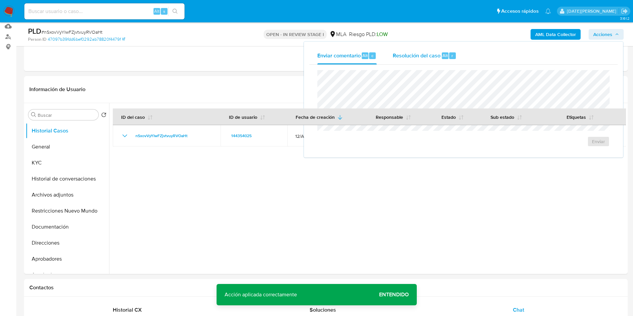
click at [432, 58] on span "Resolución del caso" at bounding box center [417, 55] width 48 height 8
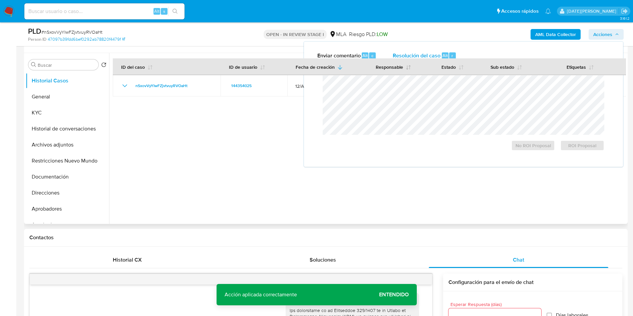
scroll to position [220, 0]
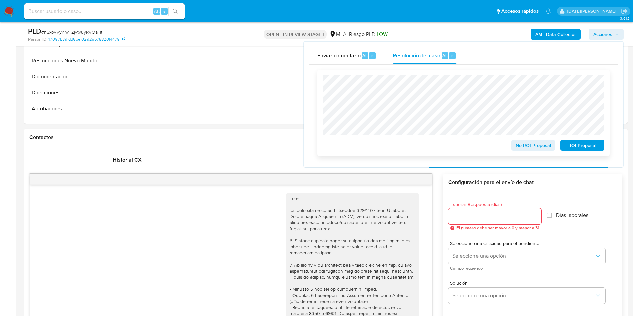
click at [609, 117] on div "No ROI Proposal ROI Proposal" at bounding box center [463, 113] width 292 height 86
click at [585, 146] on span "ROI Proposal" at bounding box center [582, 145] width 35 height 9
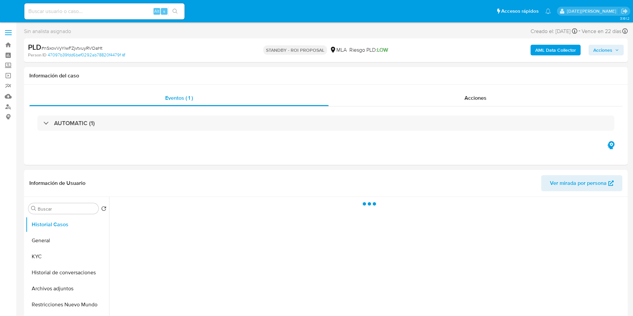
select select "10"
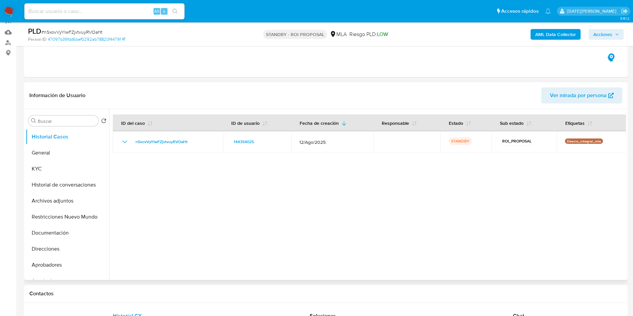
scroll to position [100, 0]
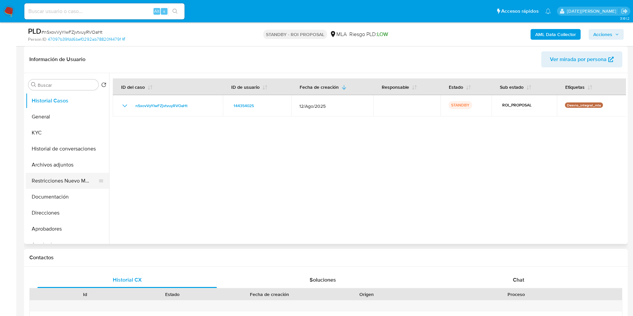
click at [54, 184] on button "Restricciones Nuevo Mundo" at bounding box center [65, 181] width 78 height 16
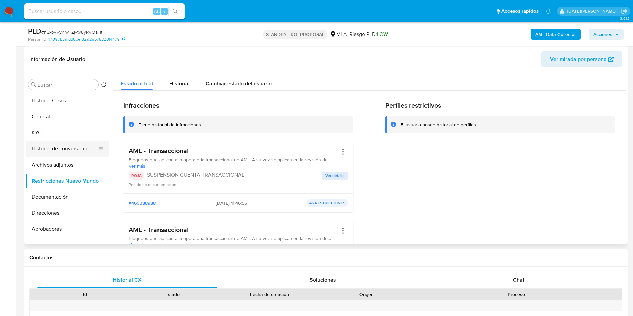
click at [69, 146] on button "Historial de conversaciones" at bounding box center [65, 149] width 78 height 16
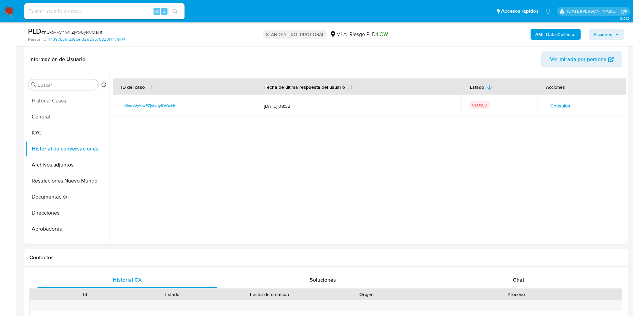
click at [87, 9] on input at bounding box center [104, 11] width 160 height 9
paste input "0liJ5qDrqaRYJAHwvuS8jMgj"
type input "0liJ5qDrqaRYJAHwvuS8jMgj"
click at [176, 11] on icon "search-icon" at bounding box center [174, 11] width 5 height 5
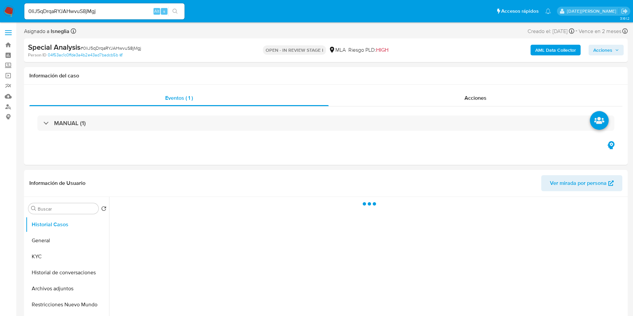
select select "10"
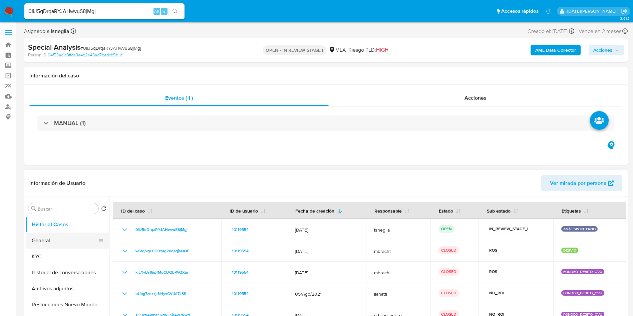
click at [59, 244] on button "General" at bounding box center [65, 241] width 78 height 16
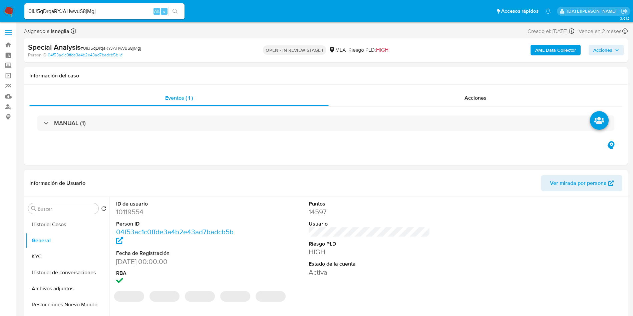
click at [135, 213] on dd "10119554" at bounding box center [177, 211] width 122 height 9
copy dd "10119554"
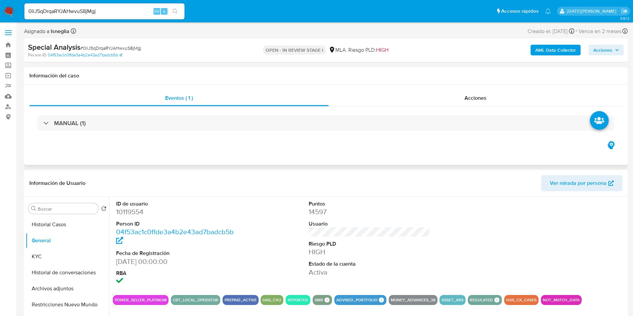
click at [339, 150] on div "Eventos ( 1 ) Acciones MANUAL (1)" at bounding box center [325, 125] width 603 height 80
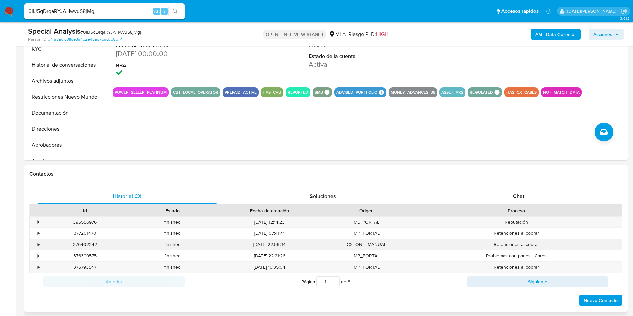
scroll to position [200, 0]
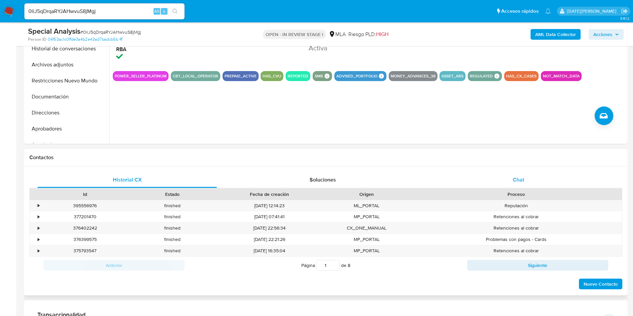
click at [527, 177] on div "Chat" at bounding box center [518, 180] width 179 height 16
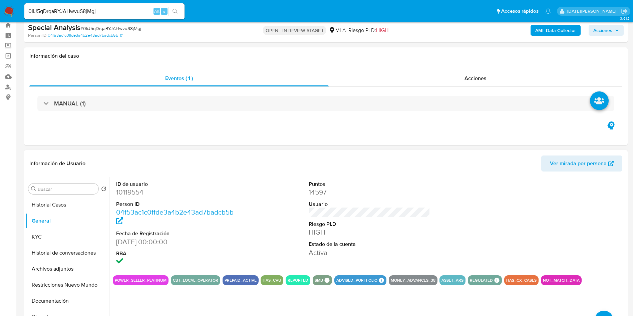
scroll to position [50, 0]
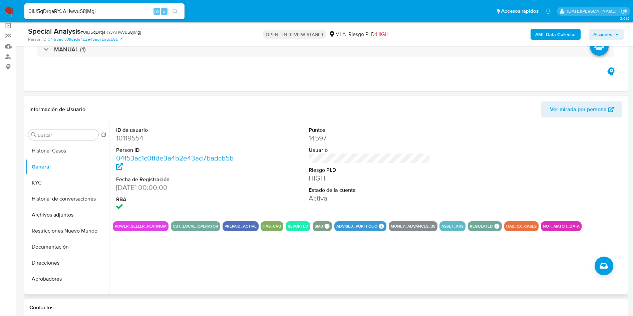
click at [130, 140] on dd "10119554" at bounding box center [177, 137] width 122 height 9
click at [131, 136] on dd "10119554" at bounding box center [177, 137] width 122 height 9
copy dd "10119554"
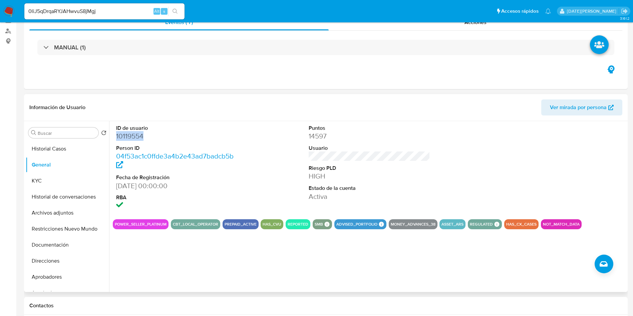
scroll to position [0, 0]
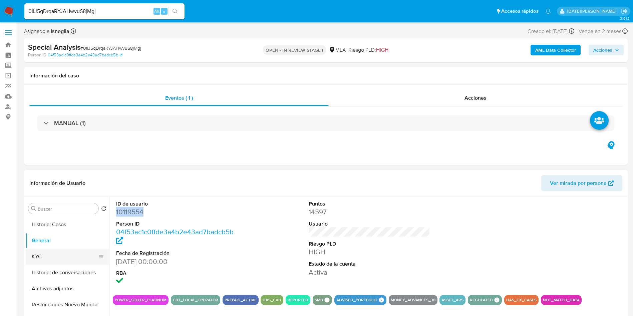
click at [44, 255] on button "KYC" at bounding box center [65, 257] width 78 height 16
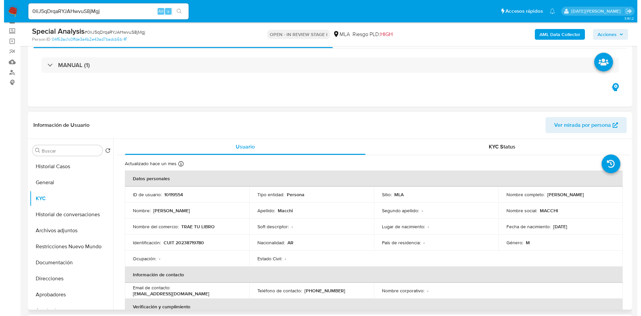
scroll to position [50, 0]
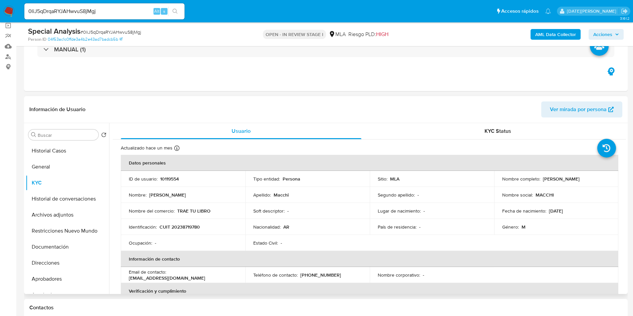
drag, startPoint x: 540, startPoint y: 178, endPoint x: 579, endPoint y: 176, distance: 39.1
click at [579, 176] on div "Nombre completo : [PERSON_NAME]" at bounding box center [556, 179] width 108 height 6
copy p "[PERSON_NAME]"
click at [67, 199] on button "Historial de conversaciones" at bounding box center [65, 199] width 78 height 16
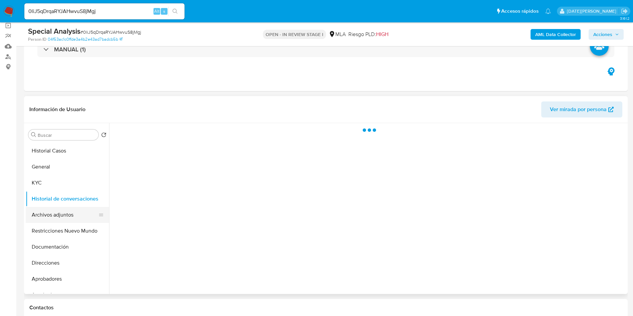
click at [68, 215] on button "Archivos adjuntos" at bounding box center [65, 215] width 78 height 16
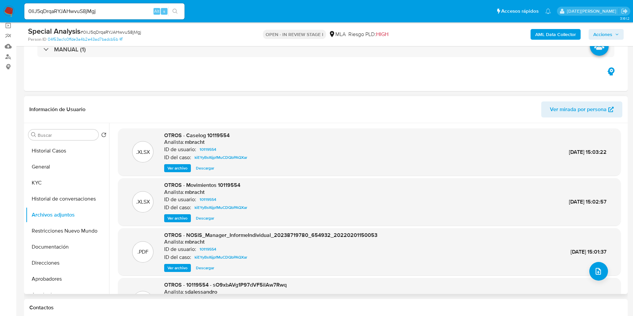
click at [178, 166] on span "Ver archivo" at bounding box center [177, 168] width 20 height 7
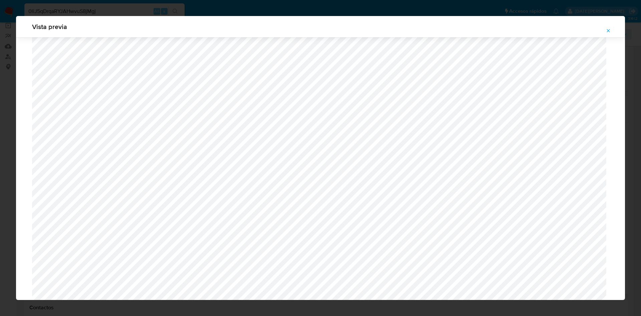
scroll to position [402, 0]
click at [608, 32] on icon "Attachment preview" at bounding box center [607, 30] width 5 height 5
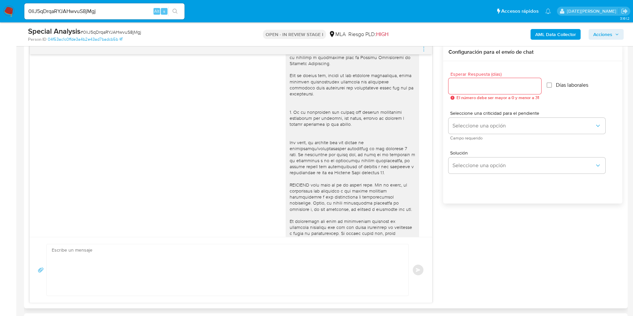
scroll to position [293, 0]
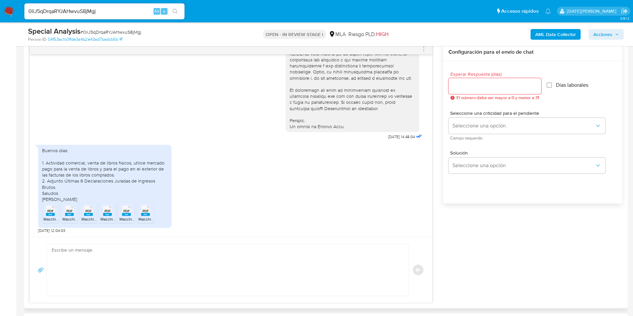
click at [50, 215] on rect at bounding box center [50, 214] width 9 height 3
click at [68, 215] on rect at bounding box center [69, 214] width 9 height 3
click at [87, 214] on rect at bounding box center [88, 214] width 9 height 3
drag, startPoint x: 107, startPoint y: 212, endPoint x: 118, endPoint y: 212, distance: 11.0
click at [107, 212] on span "PDF" at bounding box center [107, 211] width 6 height 4
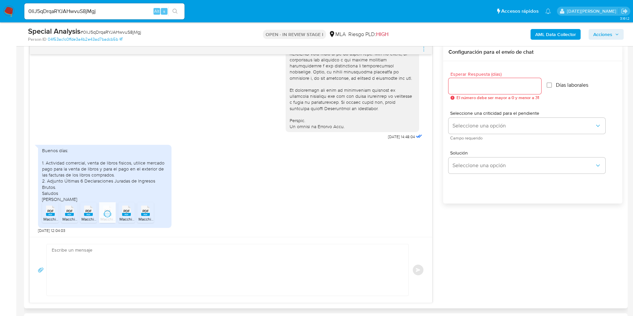
click at [123, 213] on span "PDF" at bounding box center [126, 211] width 6 height 4
click at [147, 216] on rect at bounding box center [145, 214] width 9 height 3
drag, startPoint x: 43, startPoint y: 162, endPoint x: 122, endPoint y: 173, distance: 79.3
click at [122, 173] on div "Buenos días: 1. Actividad comercial, venta de libros fisicos, utilice mercado p…" at bounding box center [104, 174] width 125 height 55
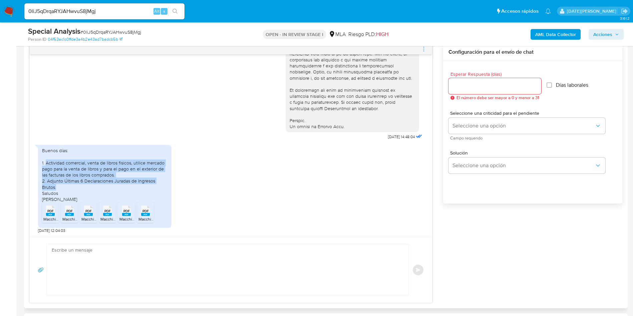
drag, startPoint x: 66, startPoint y: 186, endPoint x: 48, endPoint y: 164, distance: 28.5
click at [46, 162] on div "Buenos días: 1. Actividad comercial, venta de libros fisicos, utilice mercado p…" at bounding box center [104, 174] width 125 height 55
copy div "Actividad comercial, venta de libros fisicos, utilice mercado pago para la vent…"
click at [147, 289] on textarea at bounding box center [226, 269] width 348 height 51
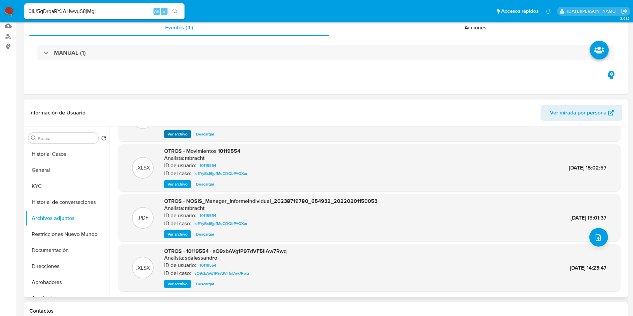
scroll to position [0, 0]
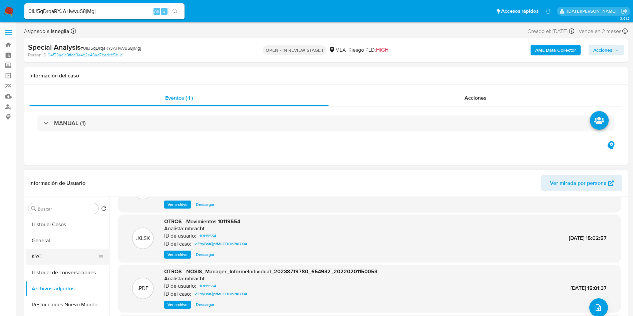
click at [38, 256] on button "KYC" at bounding box center [65, 257] width 78 height 16
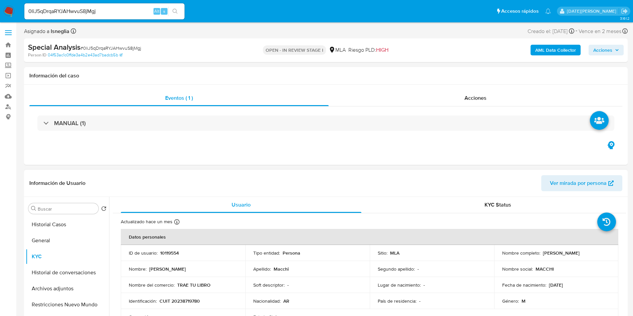
drag, startPoint x: 539, startPoint y: 254, endPoint x: 581, endPoint y: 254, distance: 42.7
click at [581, 254] on div "Nombre completo : [PERSON_NAME]" at bounding box center [556, 253] width 108 height 6
copy div "[PERSON_NAME]"
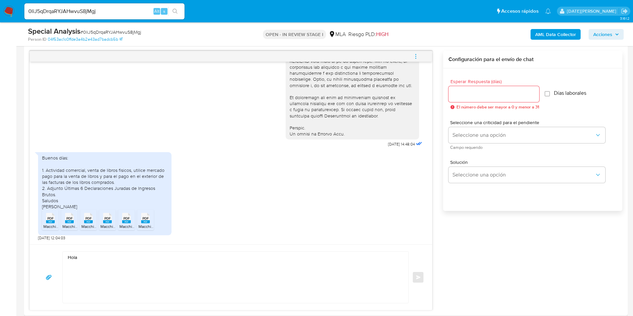
scroll to position [400, 0]
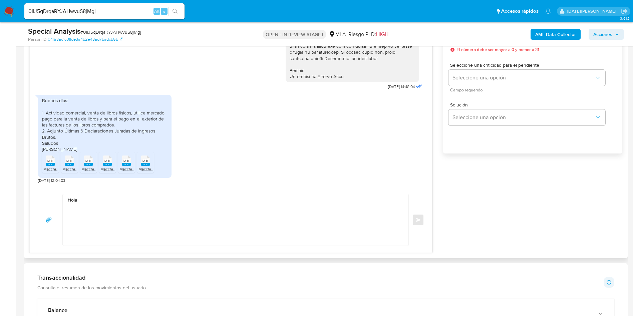
click at [122, 199] on textarea "Hola" at bounding box center [234, 219] width 332 height 51
paste textarea "[PERSON_NAME]"
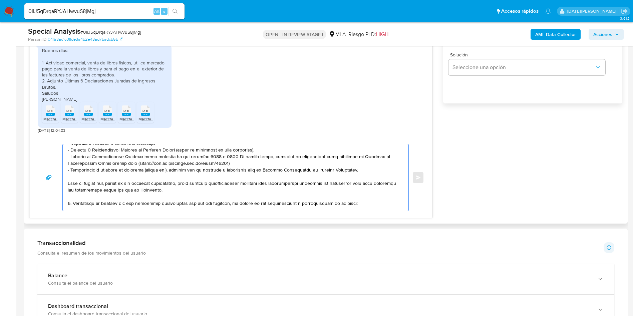
scroll to position [50, 0]
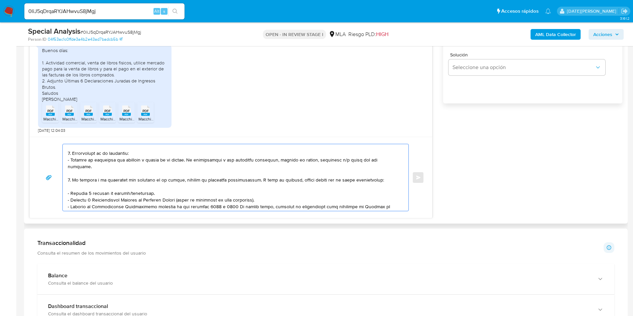
drag, startPoint x: 282, startPoint y: 190, endPoint x: 220, endPoint y: 173, distance: 64.2
click at [220, 173] on textarea at bounding box center [234, 177] width 332 height 67
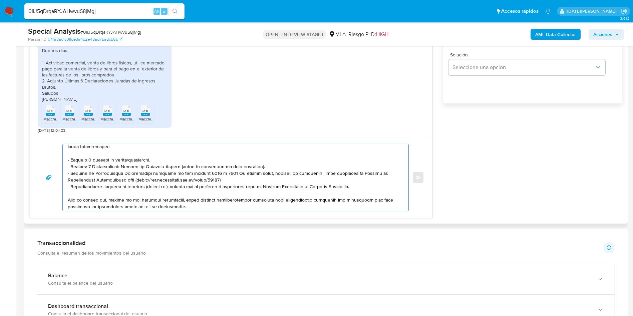
scroll to position [17, 0]
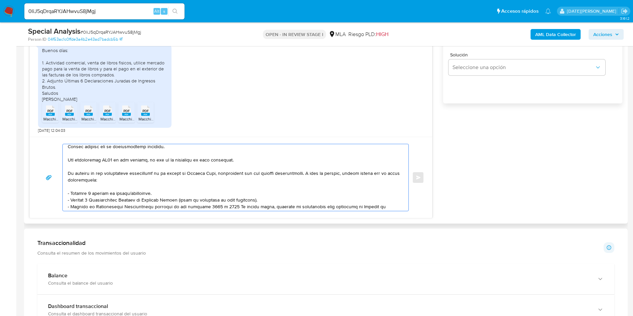
click at [312, 173] on textarea at bounding box center [234, 177] width 332 height 67
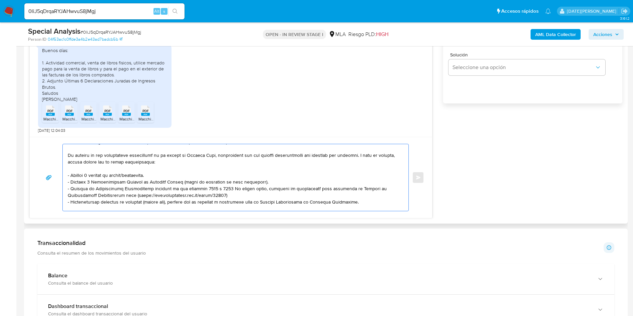
scroll to position [42, 0]
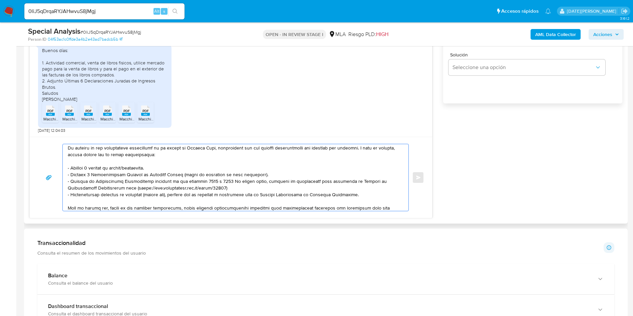
drag, startPoint x: 155, startPoint y: 167, endPoint x: 61, endPoint y: 167, distance: 94.4
click at [61, 167] on div "Enviar" at bounding box center [231, 177] width 386 height 67
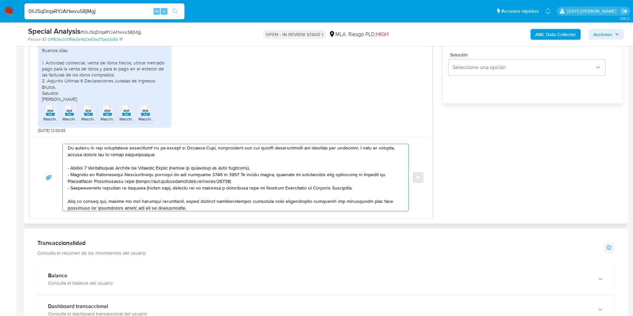
click at [246, 179] on textarea at bounding box center [234, 177] width 332 height 67
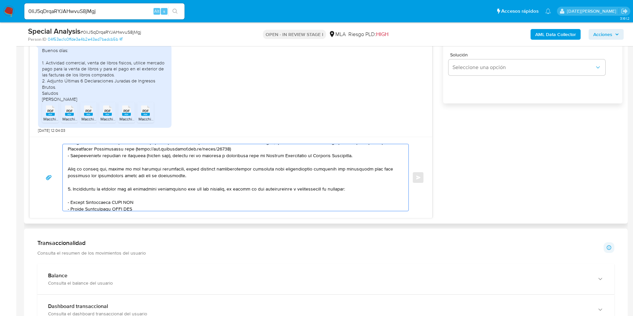
scroll to position [78, 0]
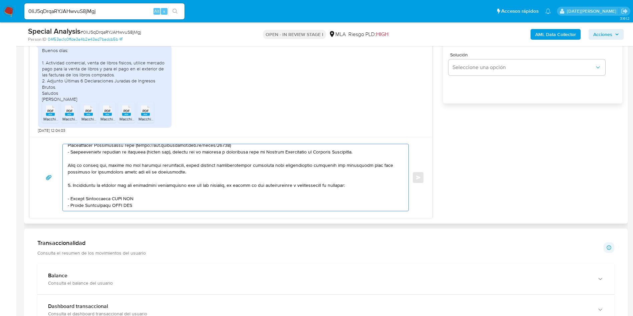
drag, startPoint x: 74, startPoint y: 183, endPoint x: 203, endPoint y: 181, distance: 129.5
click at [203, 181] on textarea at bounding box center [234, 177] width 332 height 67
click at [132, 183] on textarea at bounding box center [234, 177] width 332 height 67
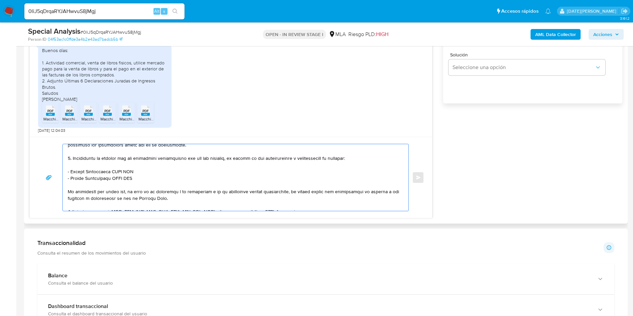
scroll to position [128, 0]
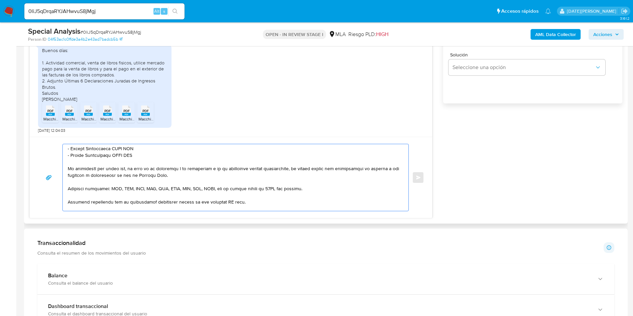
drag, startPoint x: 68, startPoint y: 185, endPoint x: 165, endPoint y: 160, distance: 100.1
click at [165, 160] on textarea at bounding box center [234, 177] width 332 height 67
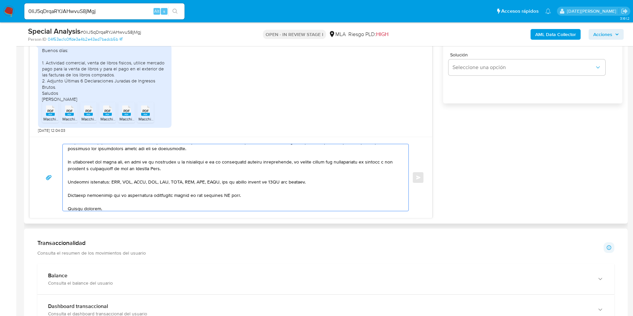
scroll to position [95, 0]
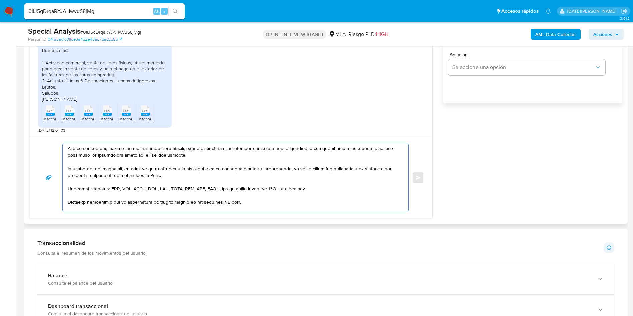
click at [228, 197] on textarea at bounding box center [234, 177] width 332 height 67
click at [228, 201] on textarea at bounding box center [234, 177] width 332 height 67
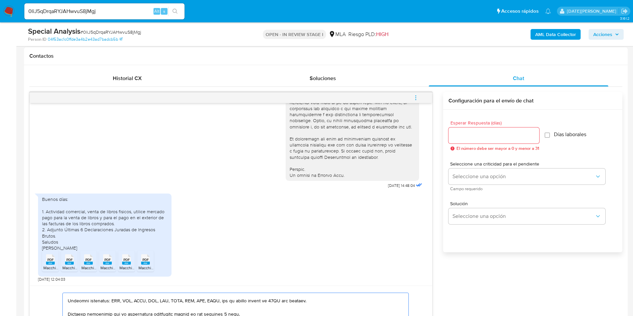
scroll to position [300, 0]
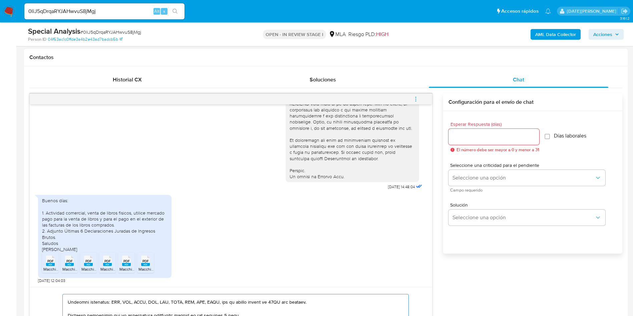
type textarea "Hola, Luciano Macchi. Muchas gracias por la documentación brindada. Los formula…"
click at [494, 138] on input "Esperar Respuesta (días)" at bounding box center [493, 136] width 91 height 9
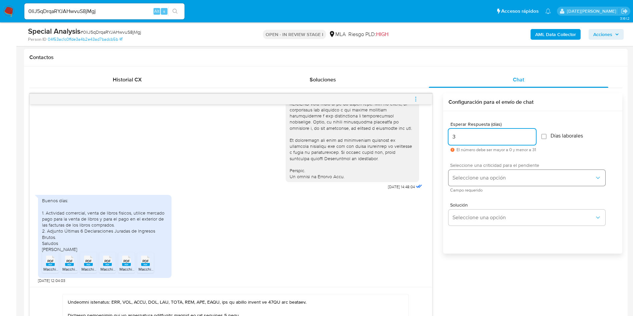
type input "3"
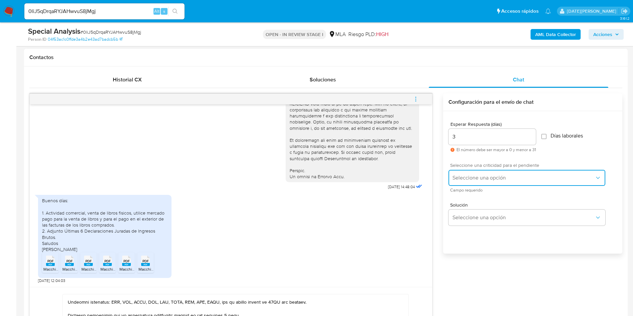
click at [491, 178] on span "Seleccione una opción" at bounding box center [523, 177] width 142 height 7
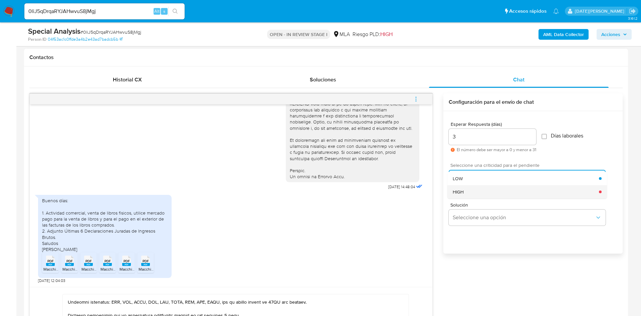
click at [479, 189] on div "HIGH" at bounding box center [525, 191] width 146 height 13
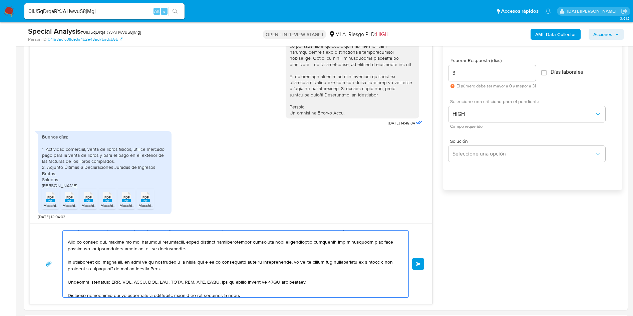
scroll to position [400, 0]
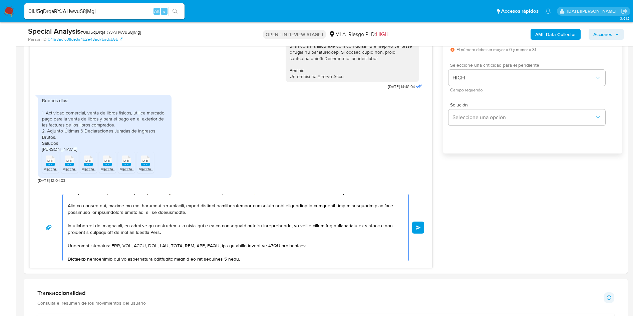
click at [424, 226] on button "Enviar" at bounding box center [418, 228] width 12 height 12
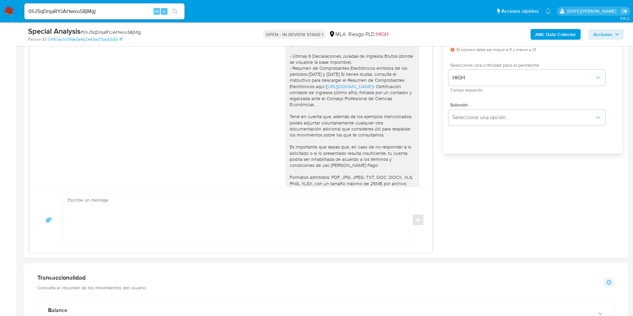
scroll to position [392, 0]
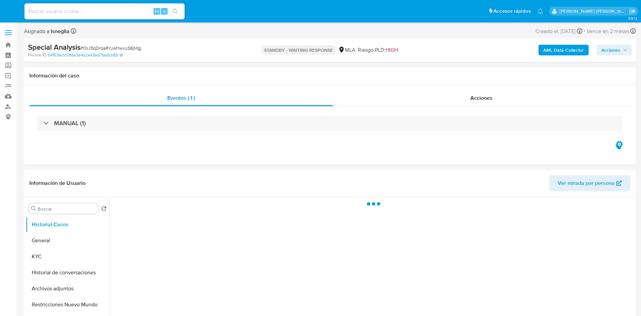
select select "10"
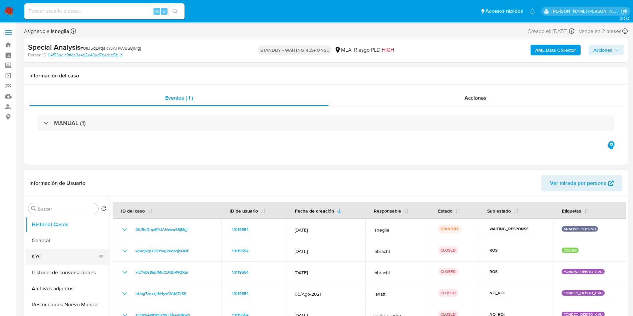
click at [55, 262] on button "KYC" at bounding box center [65, 257] width 78 height 16
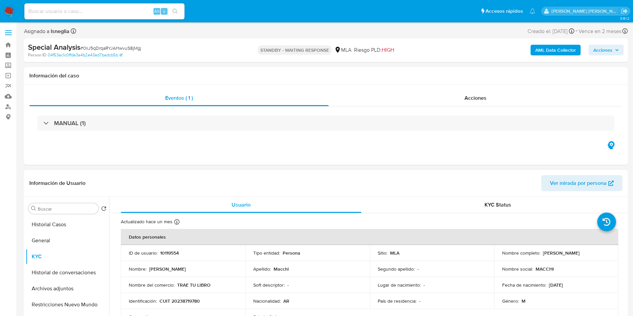
drag, startPoint x: 541, startPoint y: 253, endPoint x: 594, endPoint y: 253, distance: 53.7
click at [594, 253] on div "Nombre completo : [PERSON_NAME]" at bounding box center [556, 253] width 108 height 6
copy p "[PERSON_NAME]"
drag, startPoint x: 107, startPoint y: 86, endPoint x: 410, endPoint y: 150, distance: 309.3
click at [417, 148] on div "Eventos ( 1 ) Acciones MANUAL (1)" at bounding box center [325, 125] width 603 height 80
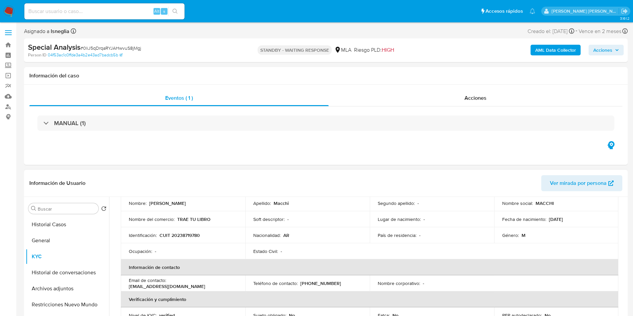
scroll to position [50, 0]
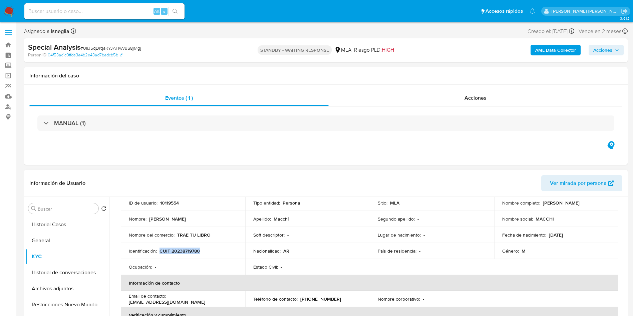
drag, startPoint x: 165, startPoint y: 249, endPoint x: 210, endPoint y: 254, distance: 45.6
click at [210, 254] on td "Identificación : CUIT 20238719780" at bounding box center [183, 251] width 124 height 16
copy p "CUIT 20238719780"
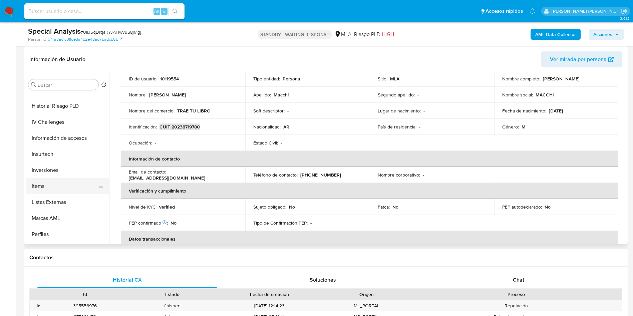
scroll to position [346, 0]
click at [51, 171] on button "Items" at bounding box center [65, 171] width 78 height 16
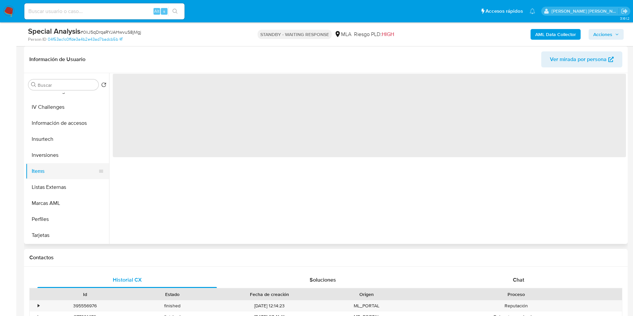
scroll to position [0, 0]
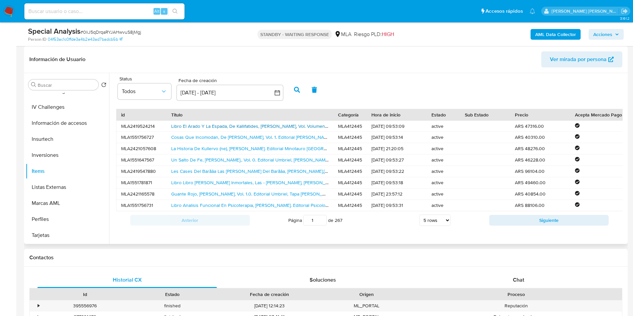
click at [205, 124] on link "Libro El Arado Y La Espada, De Kallifatides, [PERSON_NAME], Vol. Volumen Unico.…" at bounding box center [308, 126] width 274 height 7
